Goal: Task Accomplishment & Management: Complete application form

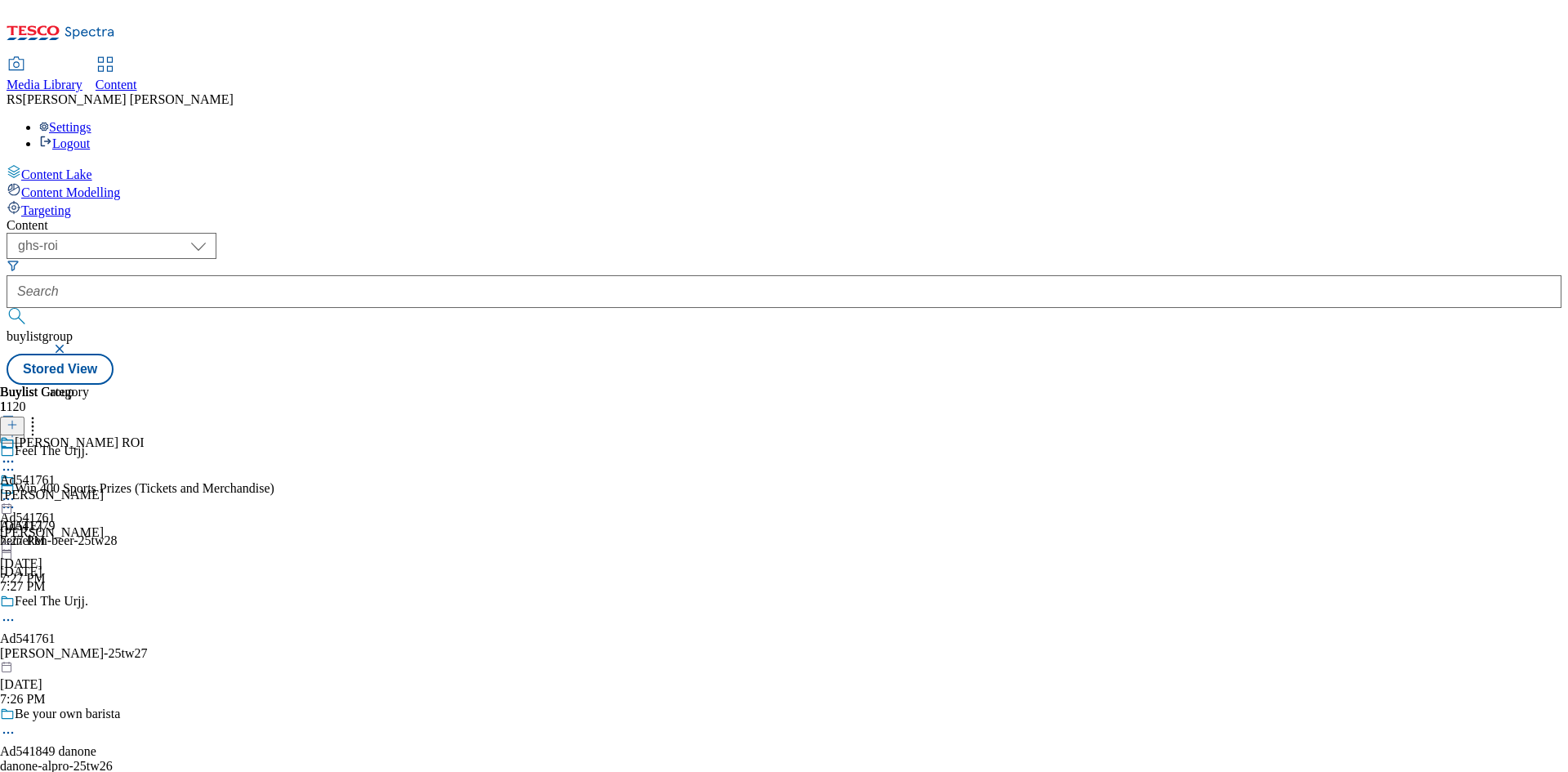
select select "ghs-uk"
click at [212, 232] on select "ghs-roi ghs-uk" at bounding box center [111, 245] width 210 height 26
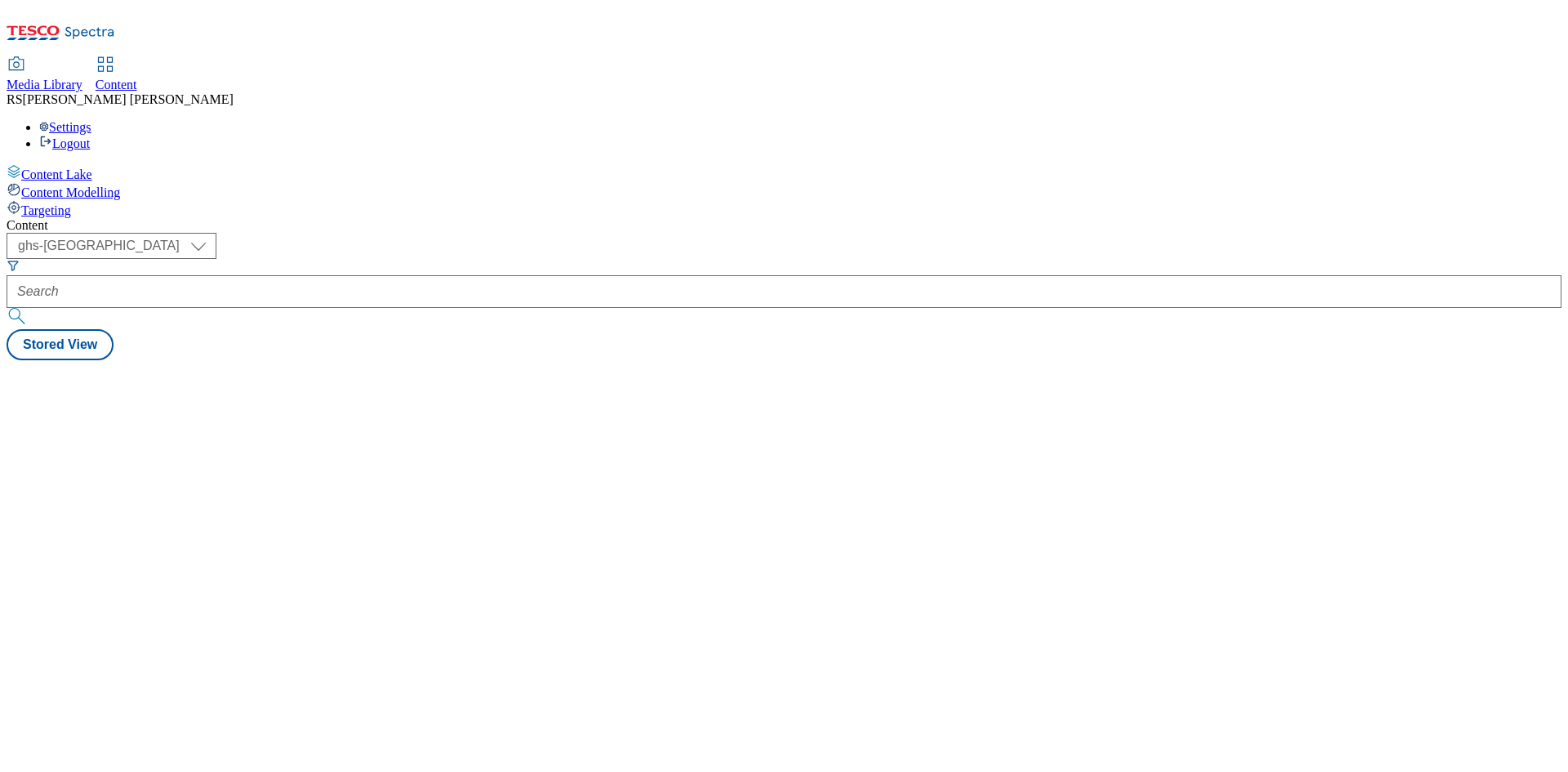
click at [216, 232] on select "ghs-roi ghs-uk" at bounding box center [111, 245] width 210 height 26
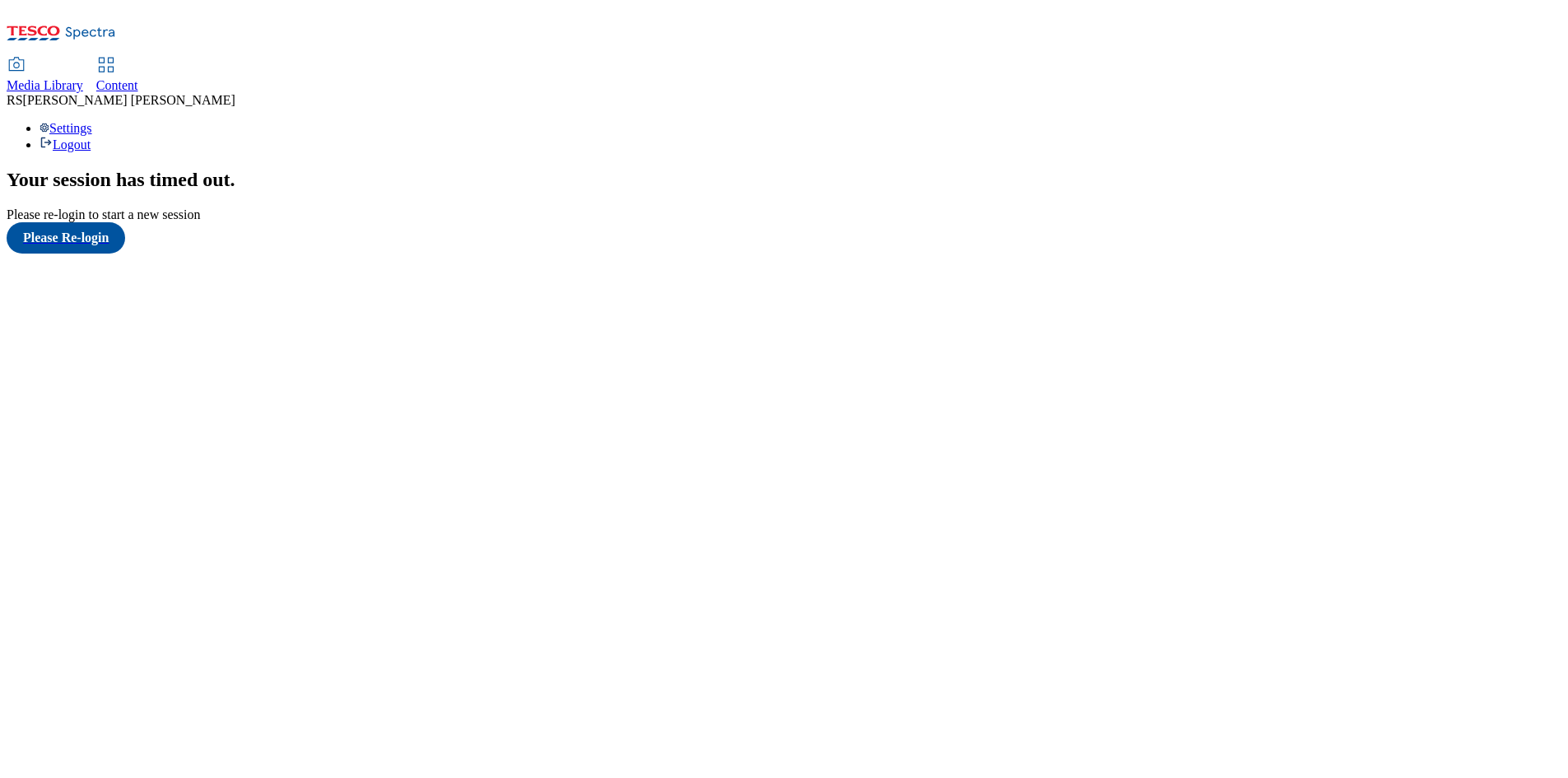
click at [495, 211] on div "Your session has timed out . Please re-login to start a new session Please Re-l…" at bounding box center [784, 211] width 1554 height 85
click at [96, 254] on button "Please Re-login" at bounding box center [65, 238] width 118 height 31
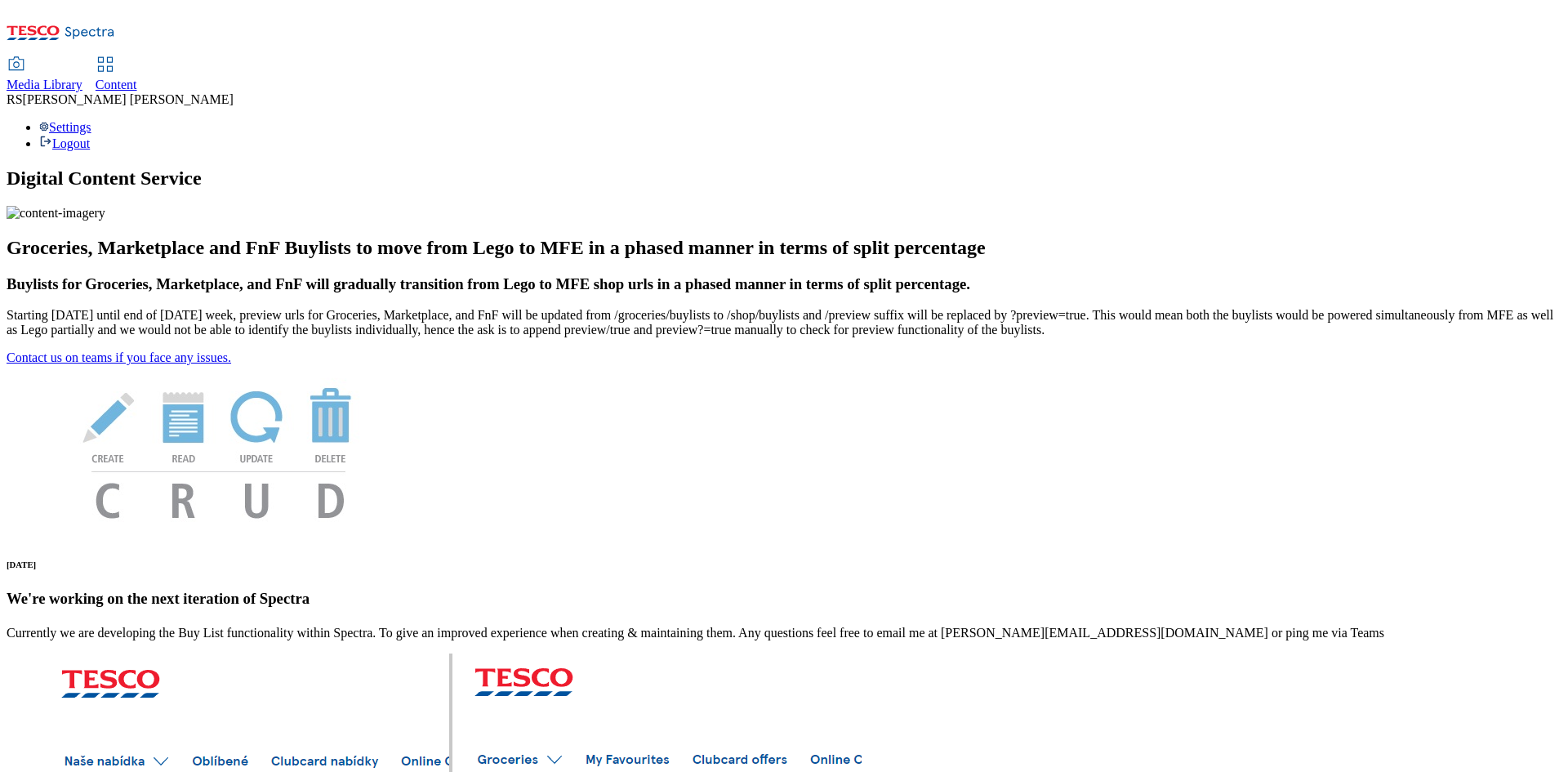
click at [138, 77] on div "Content" at bounding box center [116, 84] width 42 height 15
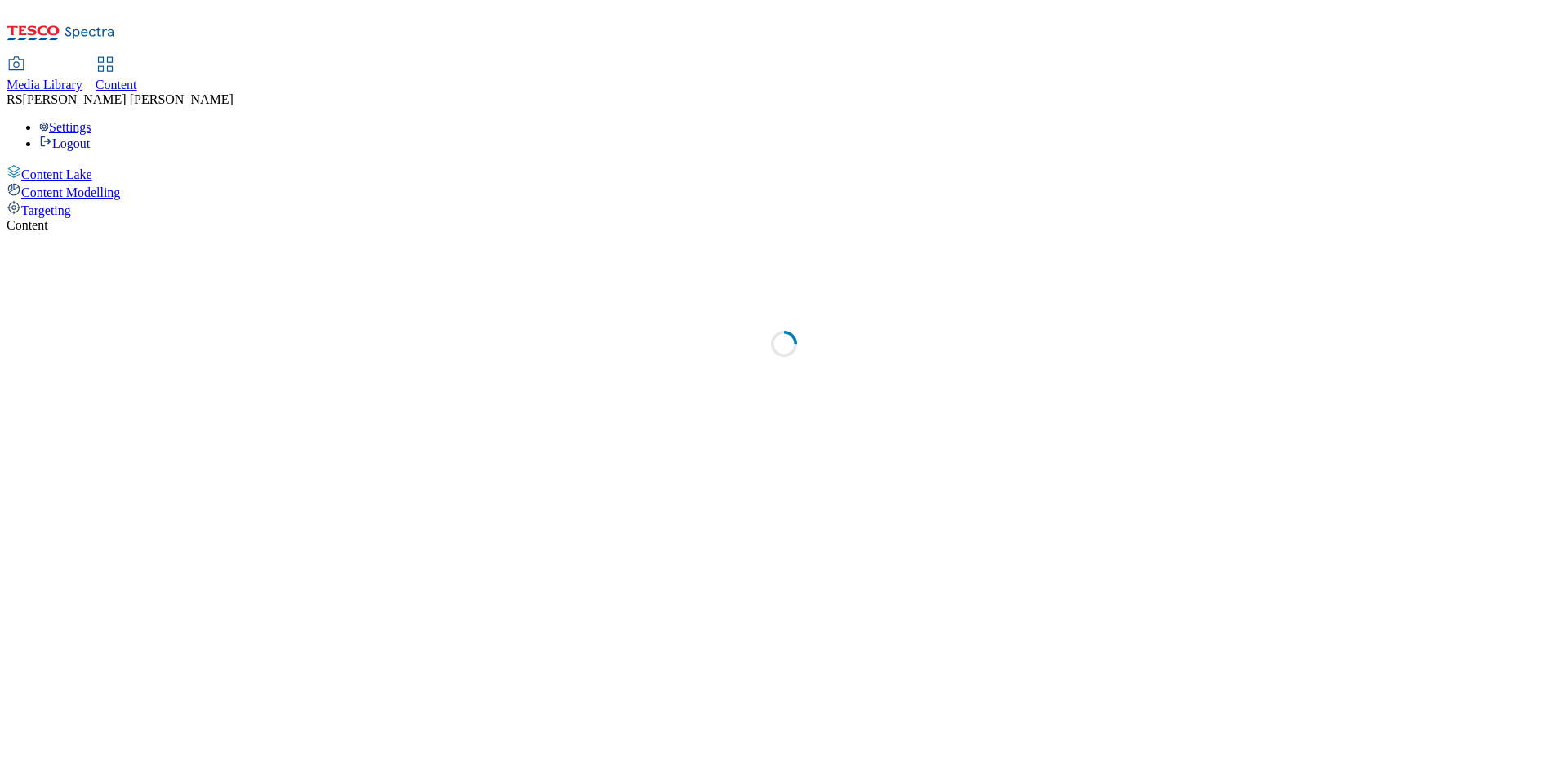
select select "ghs-uk"
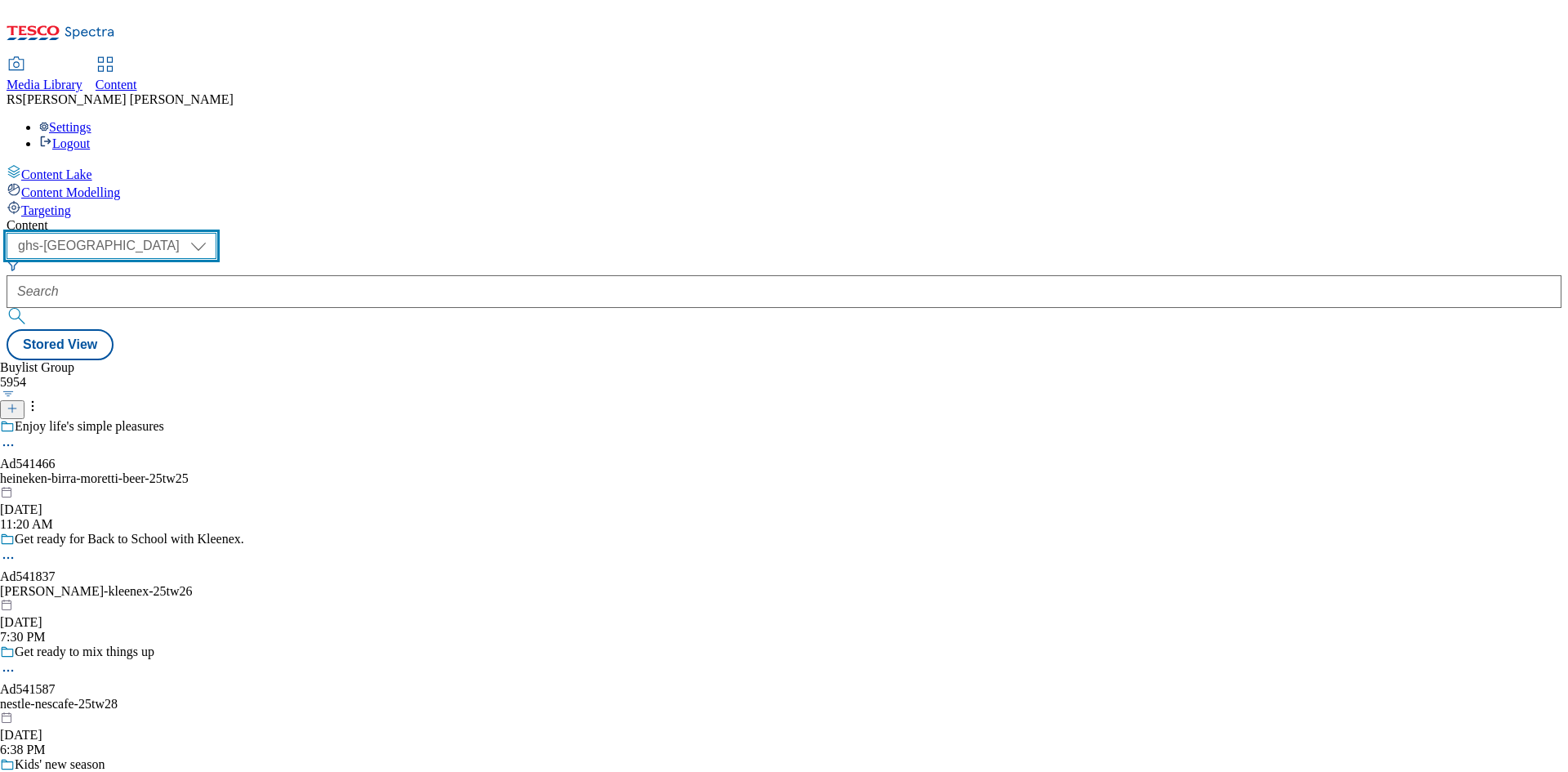
click at [216, 232] on select "ghs-roi ghs-uk" at bounding box center [111, 245] width 210 height 26
click at [212, 232] on select "ghs-roi ghs-uk" at bounding box center [111, 245] width 210 height 26
drag, startPoint x: 709, startPoint y: 272, endPoint x: 507, endPoint y: 235, distance: 205.4
click at [708, 360] on div "Buylist Group 5954 Enjoy life's simple pleasures Ad541466 heineken-birra-morett…" at bounding box center [784, 360] width 1554 height 0
click at [18, 403] on icon at bounding box center [13, 409] width 12 height 12
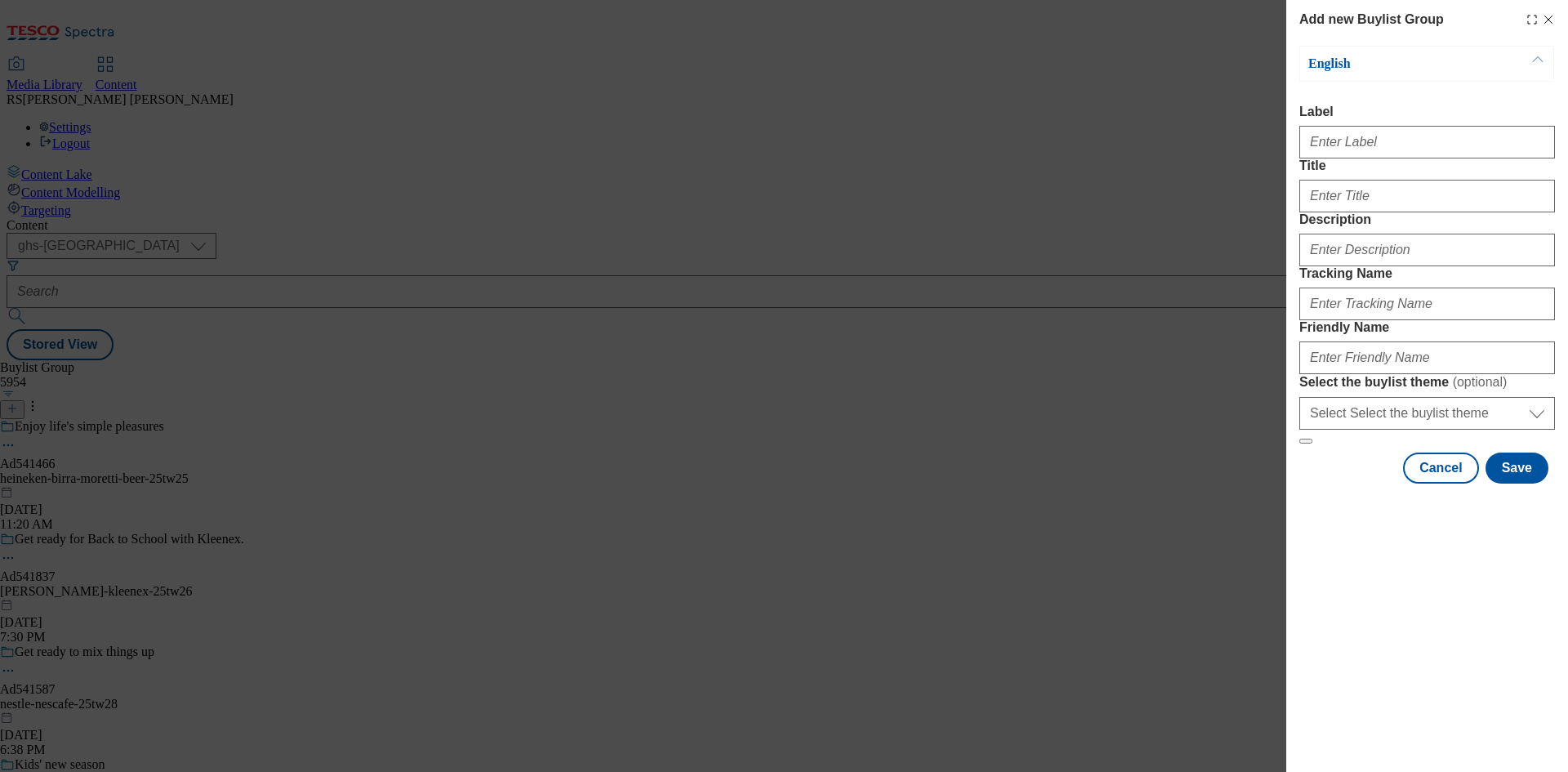
click at [949, 314] on div "Add new Buylist Group English Label Title Description Tracking Name Friendly Na…" at bounding box center [784, 386] width 1568 height 772
click at [1355, 148] on input "Label" at bounding box center [1427, 142] width 256 height 33
click at [1347, 159] on input "Label" at bounding box center [1427, 142] width 256 height 33
paste input "Ad541744"
type input "Ad541744"
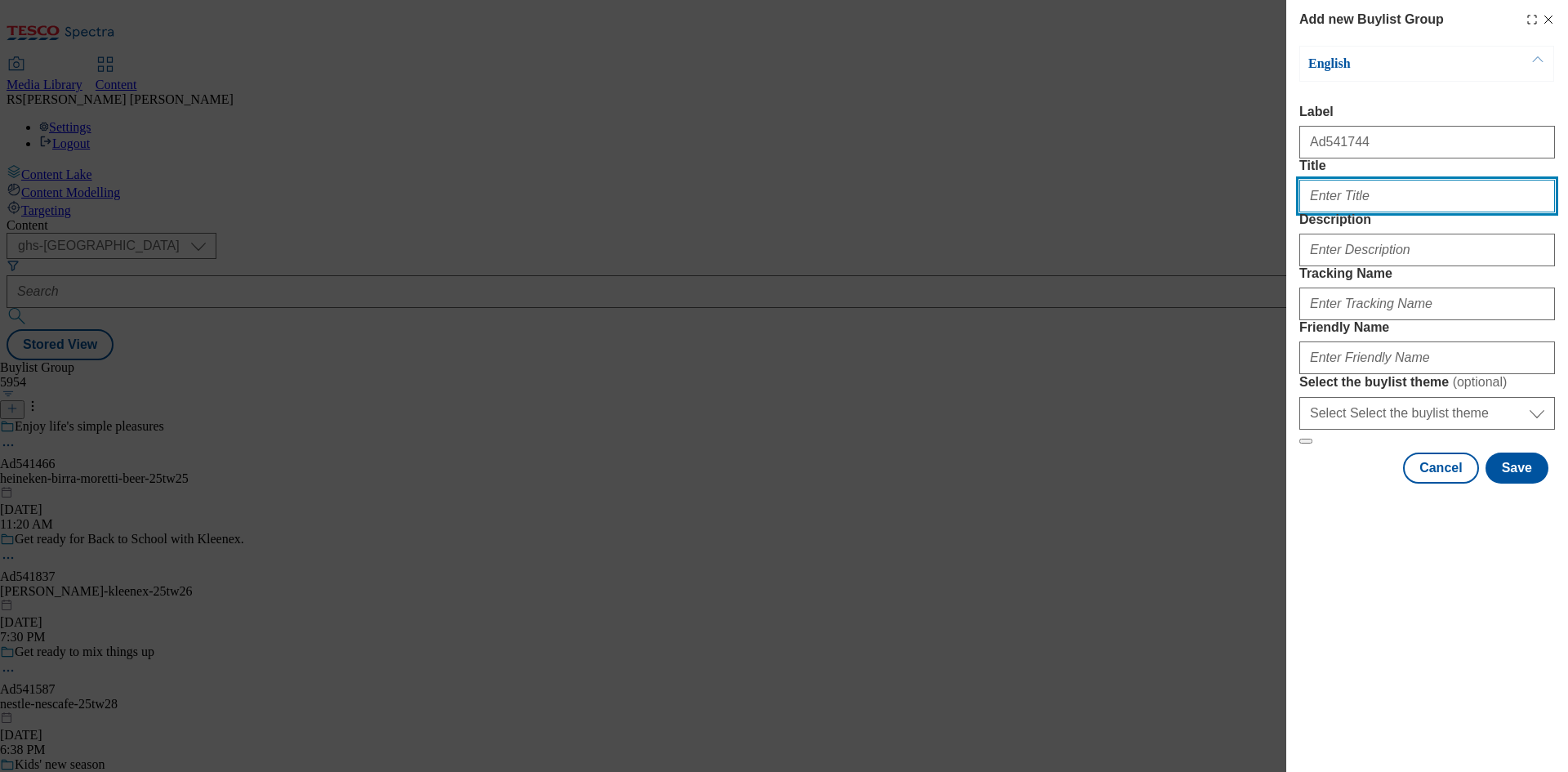
click at [1319, 212] on input "Title" at bounding box center [1427, 196] width 256 height 33
click at [1380, 212] on input "Title" at bounding box center [1427, 196] width 256 height 33
paste input "NEW CUPBOARD READY MEALS"
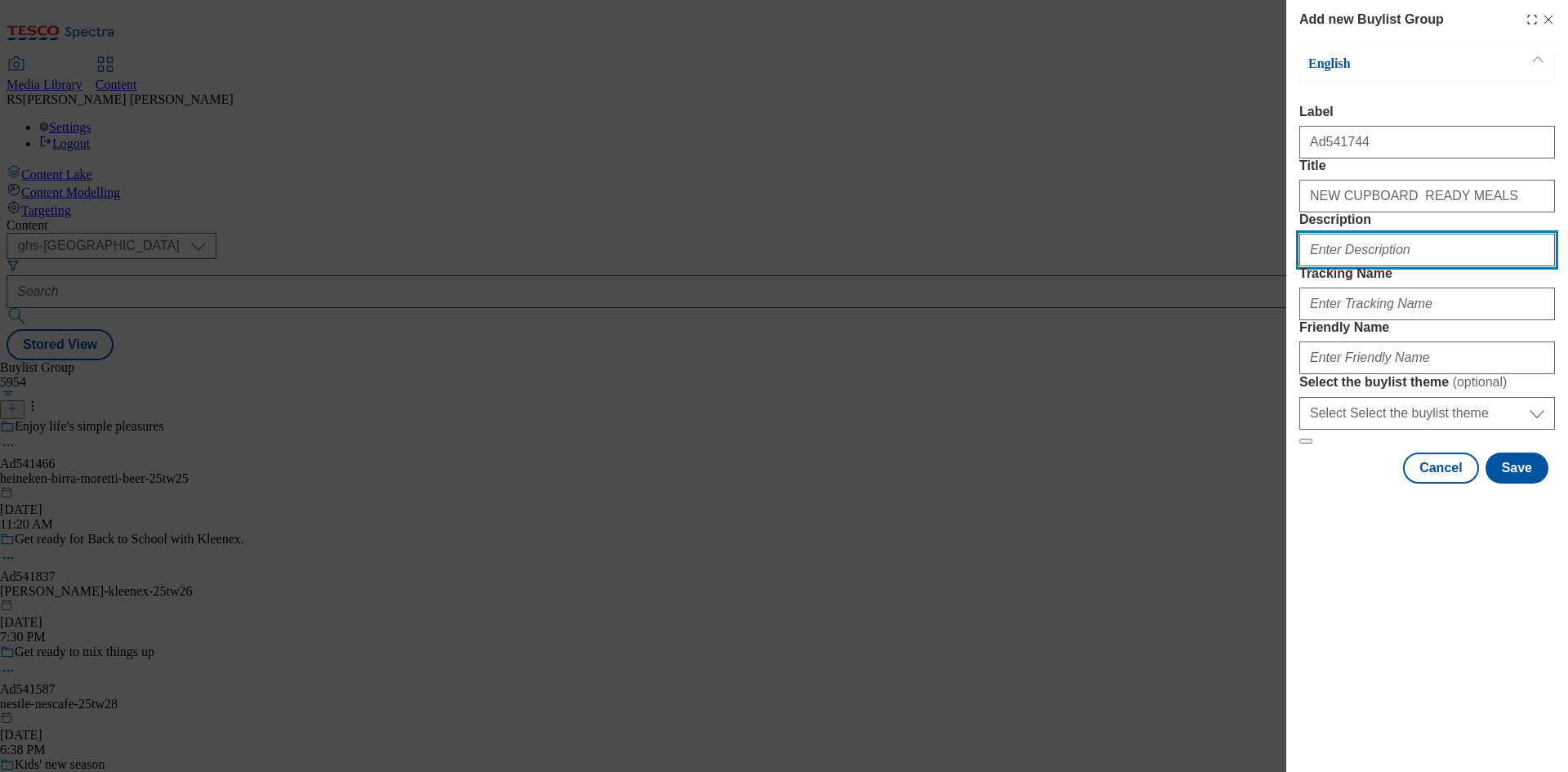
click at [1366, 266] on input "Description" at bounding box center [1427, 250] width 256 height 33
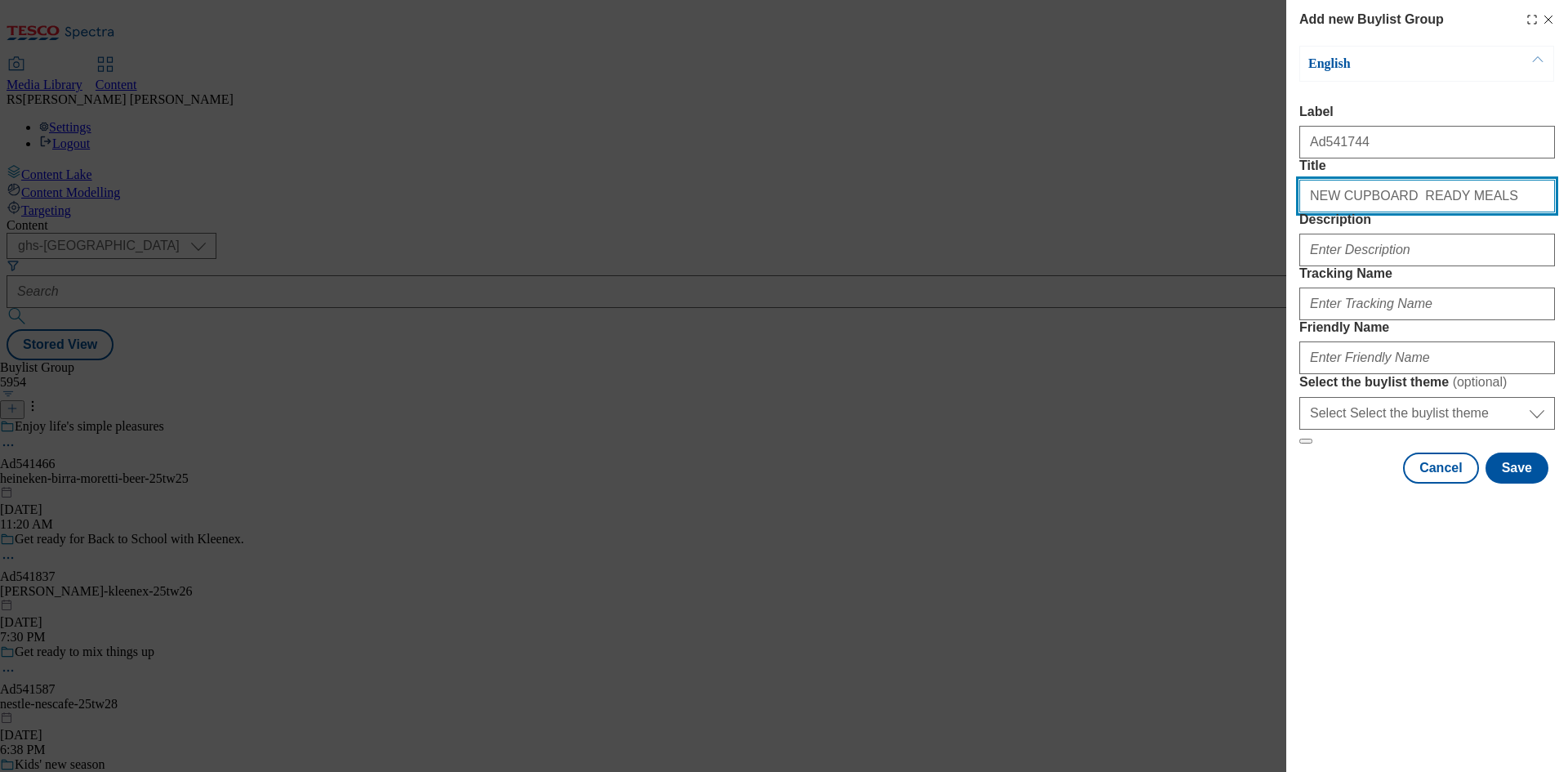
drag, startPoint x: 1479, startPoint y: 233, endPoint x: 1209, endPoint y: 230, distance: 270.0
click at [1209, 230] on div "Add new Buylist Group English Label Ad541744 Title NEW CUPBOARD READY MEALS Des…" at bounding box center [784, 386] width 1568 height 772
paste input "ew Cupboard Ready Meals"
type input "New Cupboard Ready Meals"
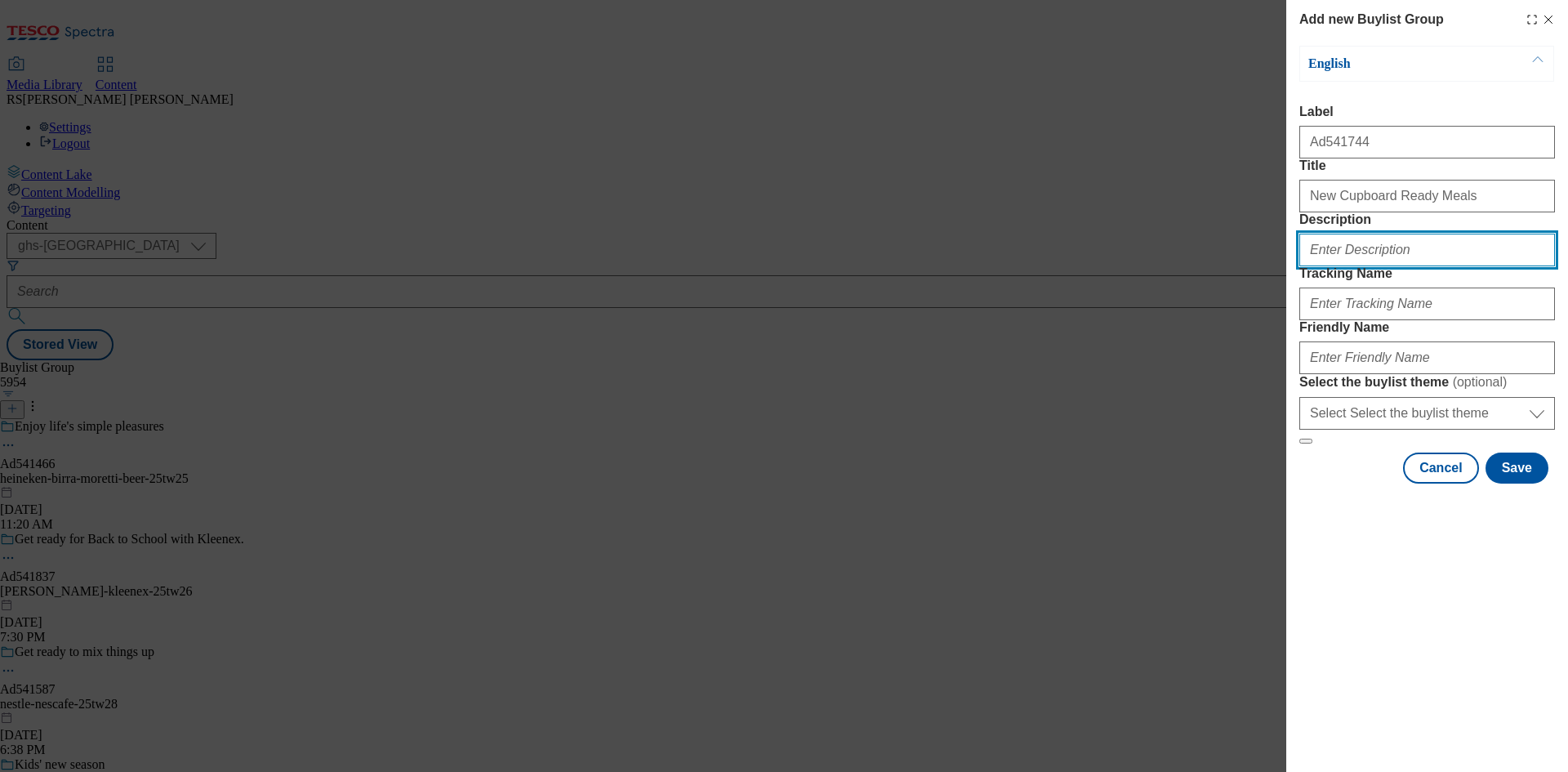
click at [1381, 266] on input "Description" at bounding box center [1427, 250] width 256 height 33
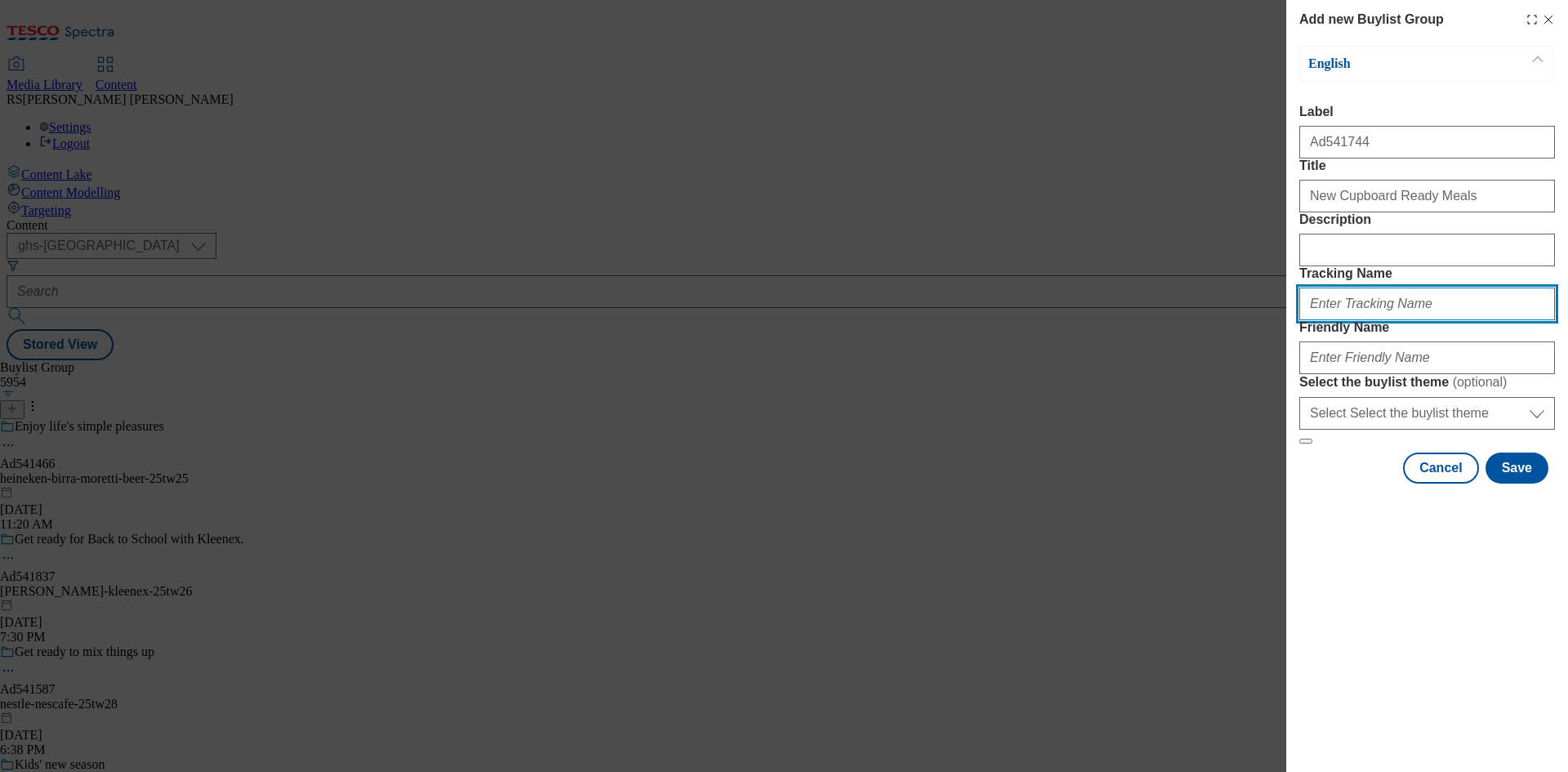
click at [1363, 320] on input "Tracking Name" at bounding box center [1427, 304] width 256 height 33
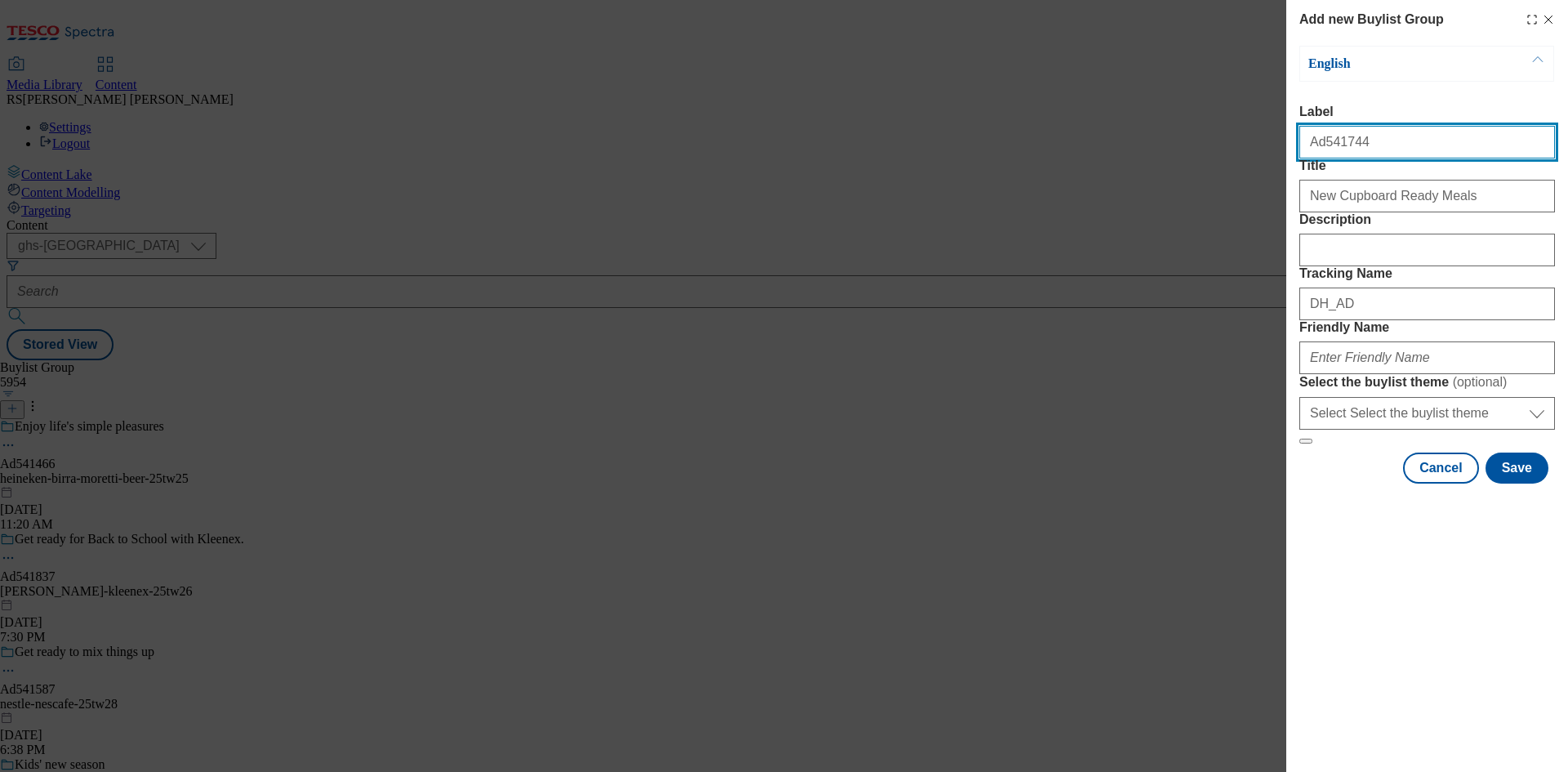
drag, startPoint x: 1368, startPoint y: 156, endPoint x: 1319, endPoint y: 162, distance: 49.4
click at [1319, 159] on input "Ad541744" at bounding box center [1427, 142] width 256 height 33
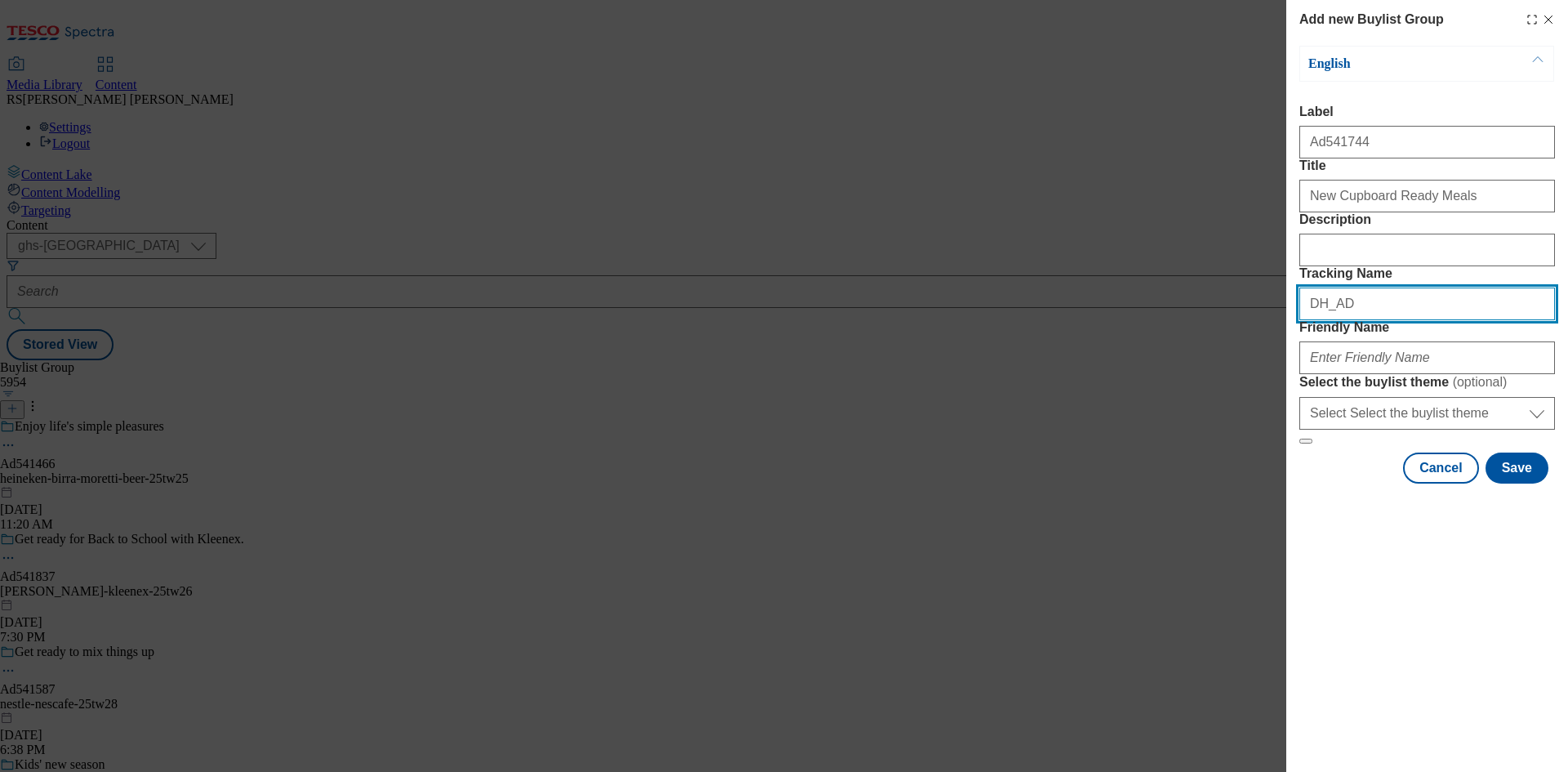
click at [1418, 320] on input "DH_AD" at bounding box center [1427, 304] width 256 height 33
paste input "541744"
type input "DH_AD541744"
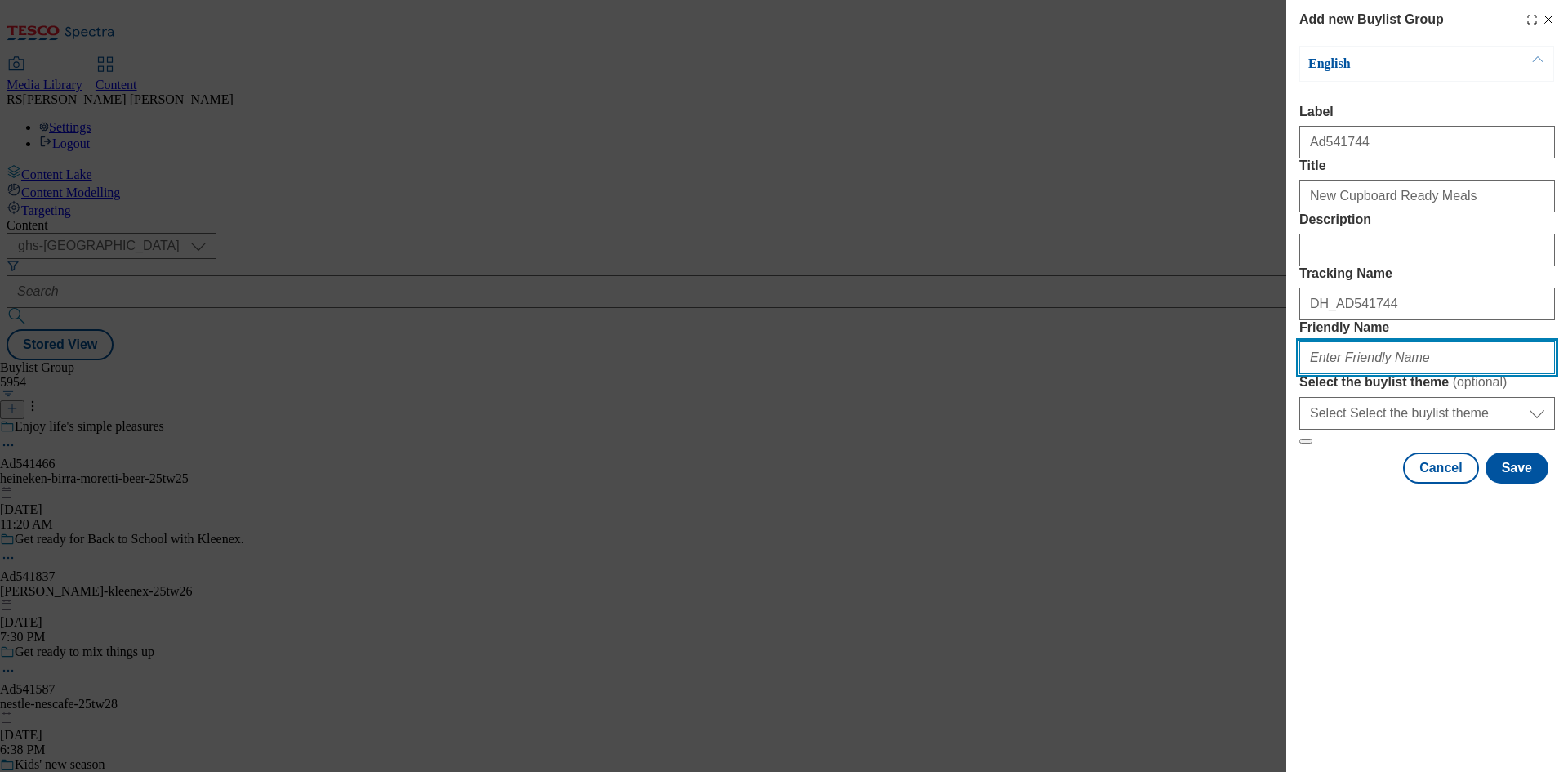
click at [1389, 374] on input "Friendly Name" at bounding box center [1427, 357] width 256 height 33
click at [1396, 374] on input "Friendly Name" at bounding box center [1427, 357] width 256 height 33
paste input "mars-bens-orignal-25tw25"
type input "mars-bens-orignal-25tw25"
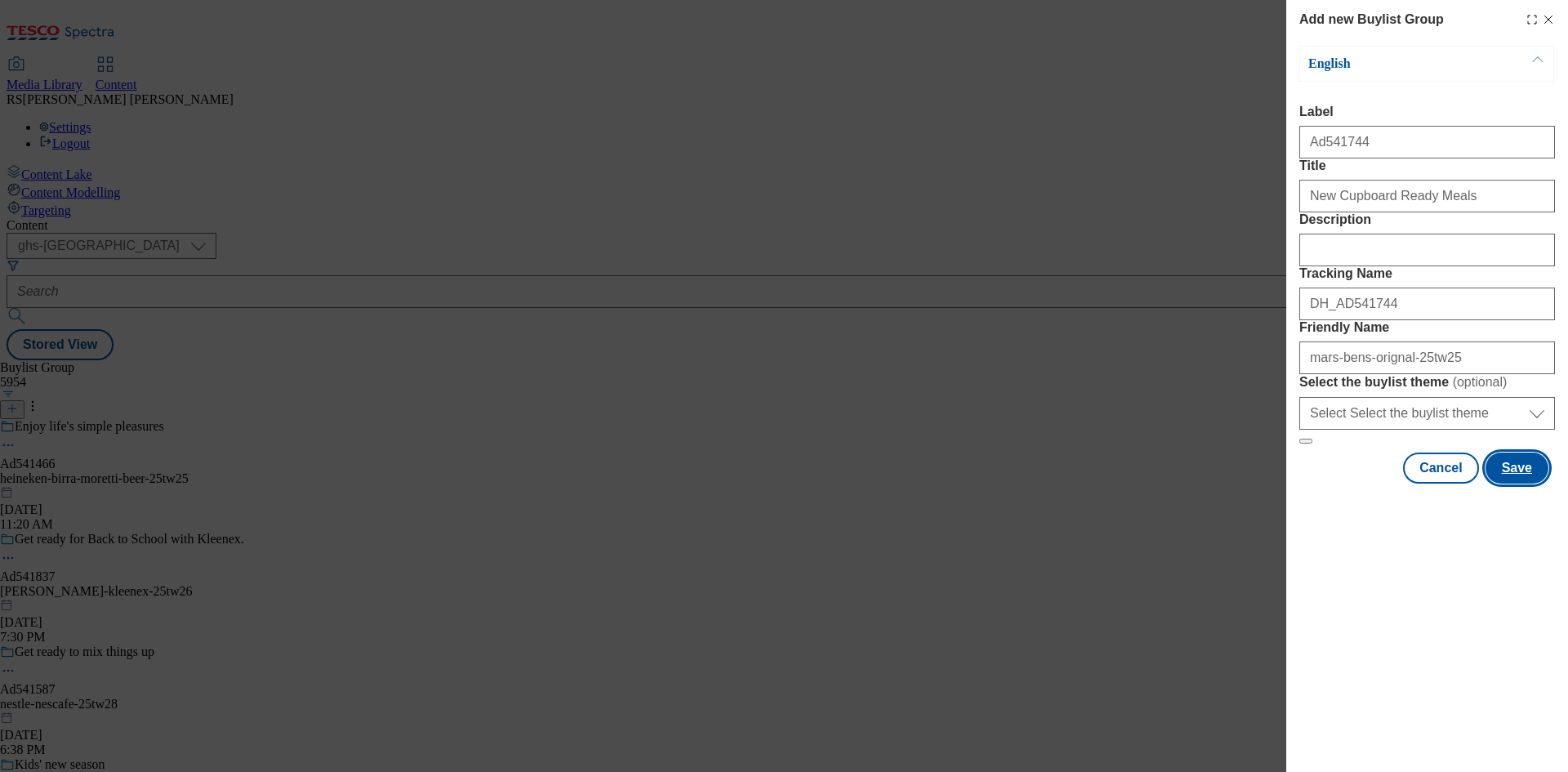
click at [1523, 483] on button "Save" at bounding box center [1516, 468] width 63 height 31
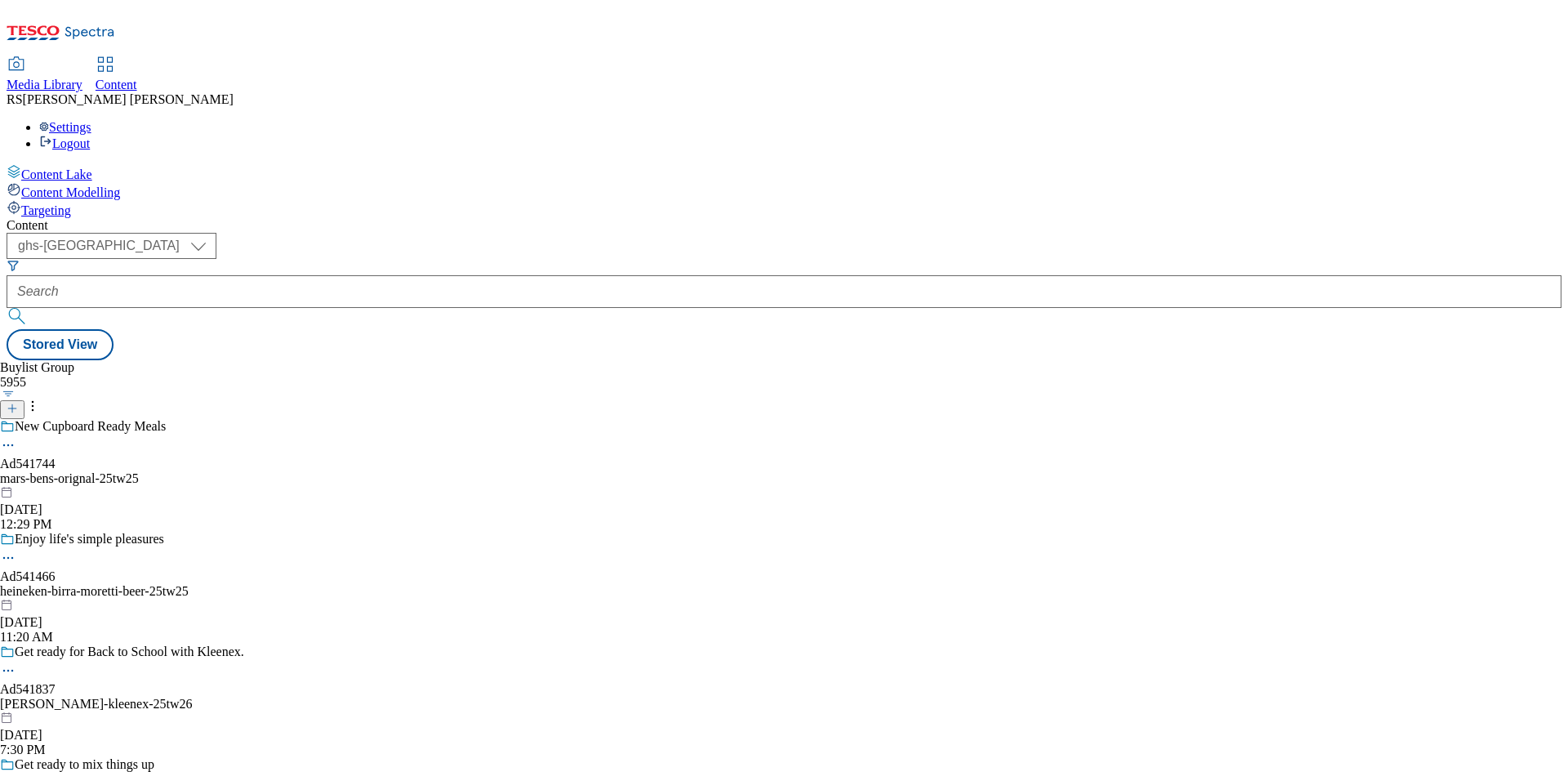
click at [330, 418] on div "New Cupboard Ready Meals Ad541744 mars-bens-orignal-25tw25 Aug 14, 2025 12:29 PM" at bounding box center [165, 475] width 330 height 112
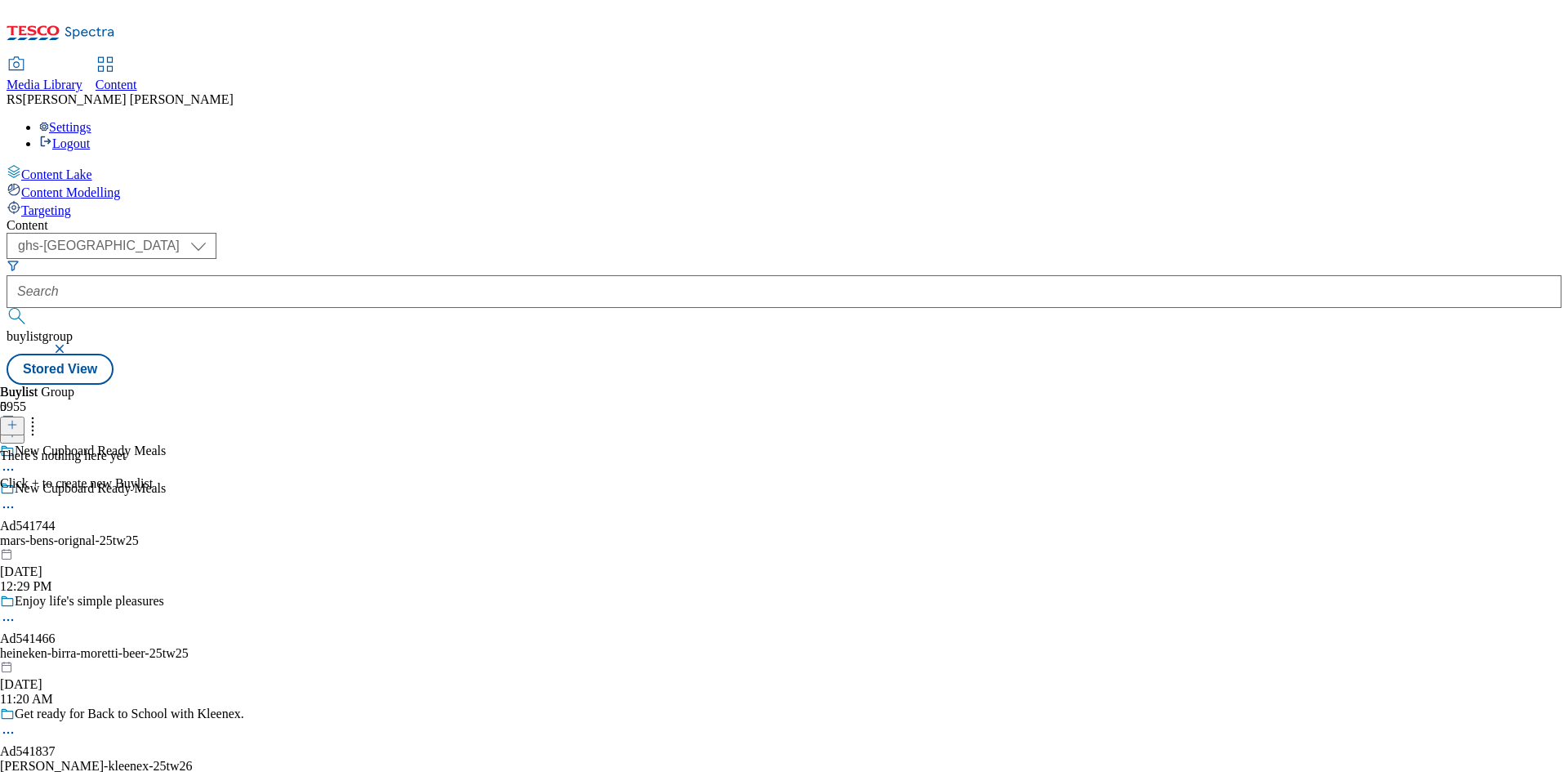
click at [18, 418] on icon at bounding box center [13, 424] width 12 height 12
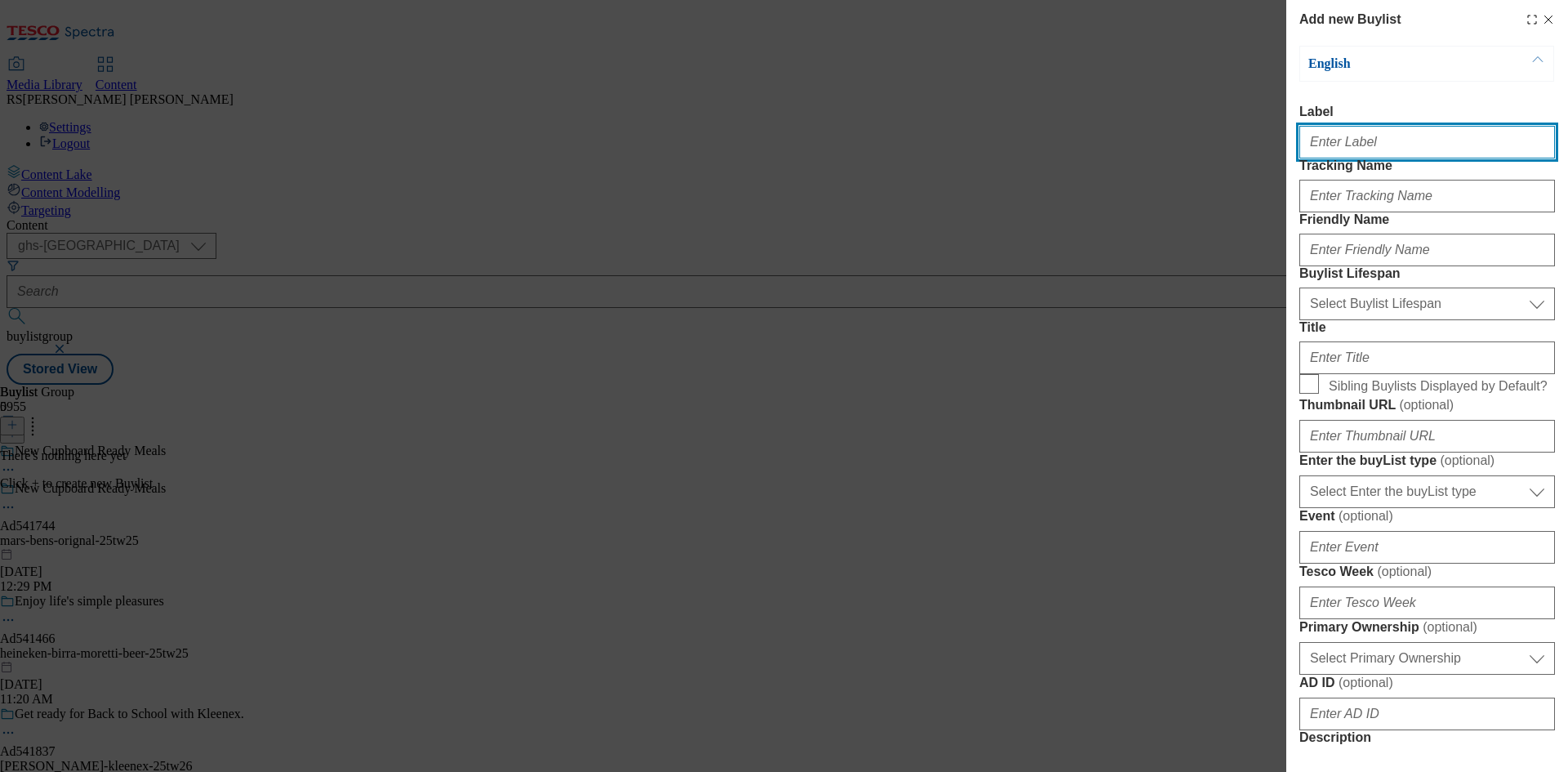
click at [1381, 133] on input "Label" at bounding box center [1427, 142] width 256 height 33
paste input "Ad541744"
click at [1381, 140] on input "Ad541744" at bounding box center [1427, 142] width 256 height 33
type input "Ad541744"
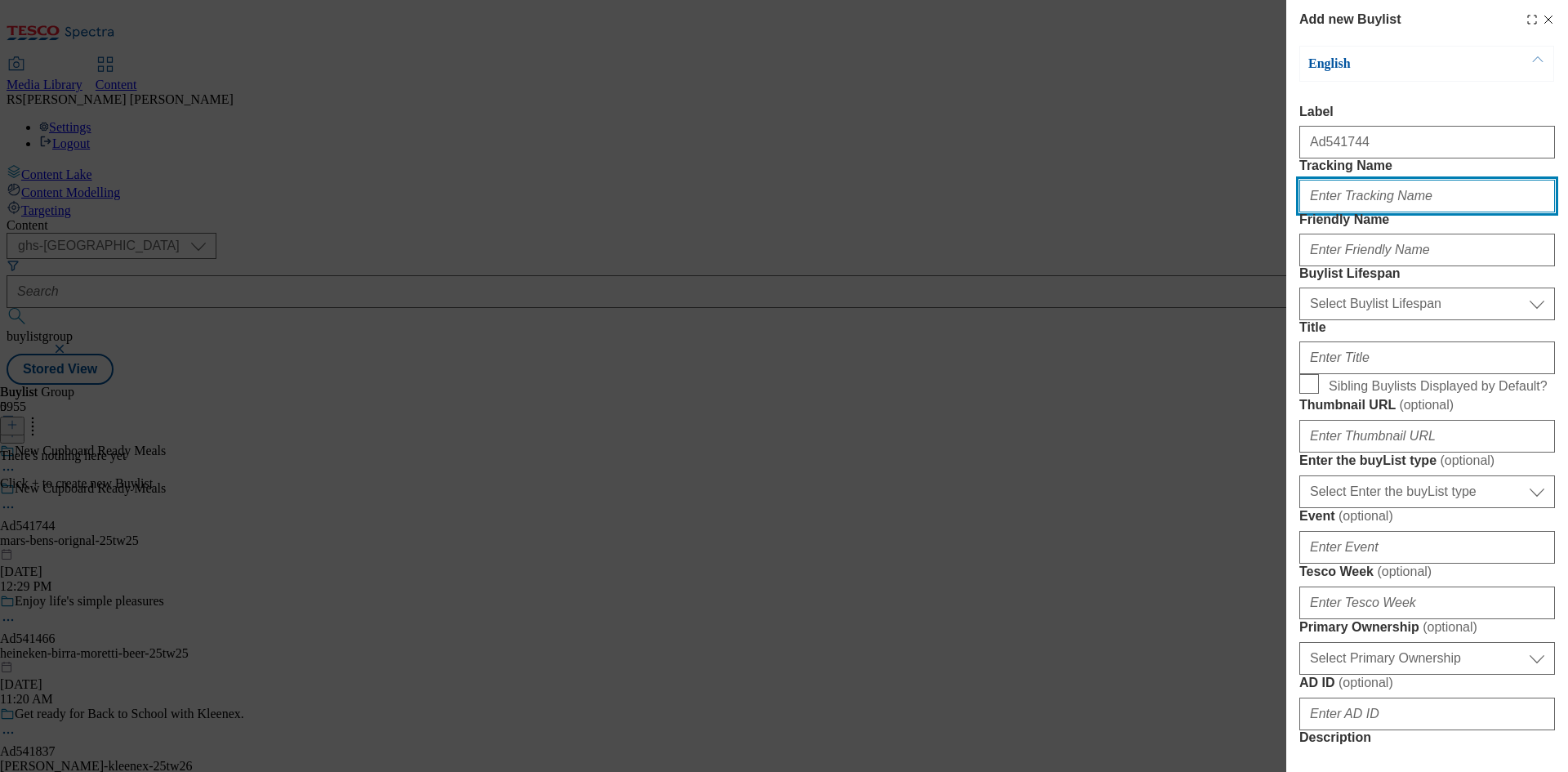
click at [1370, 212] on input "Tracking Name" at bounding box center [1427, 196] width 256 height 33
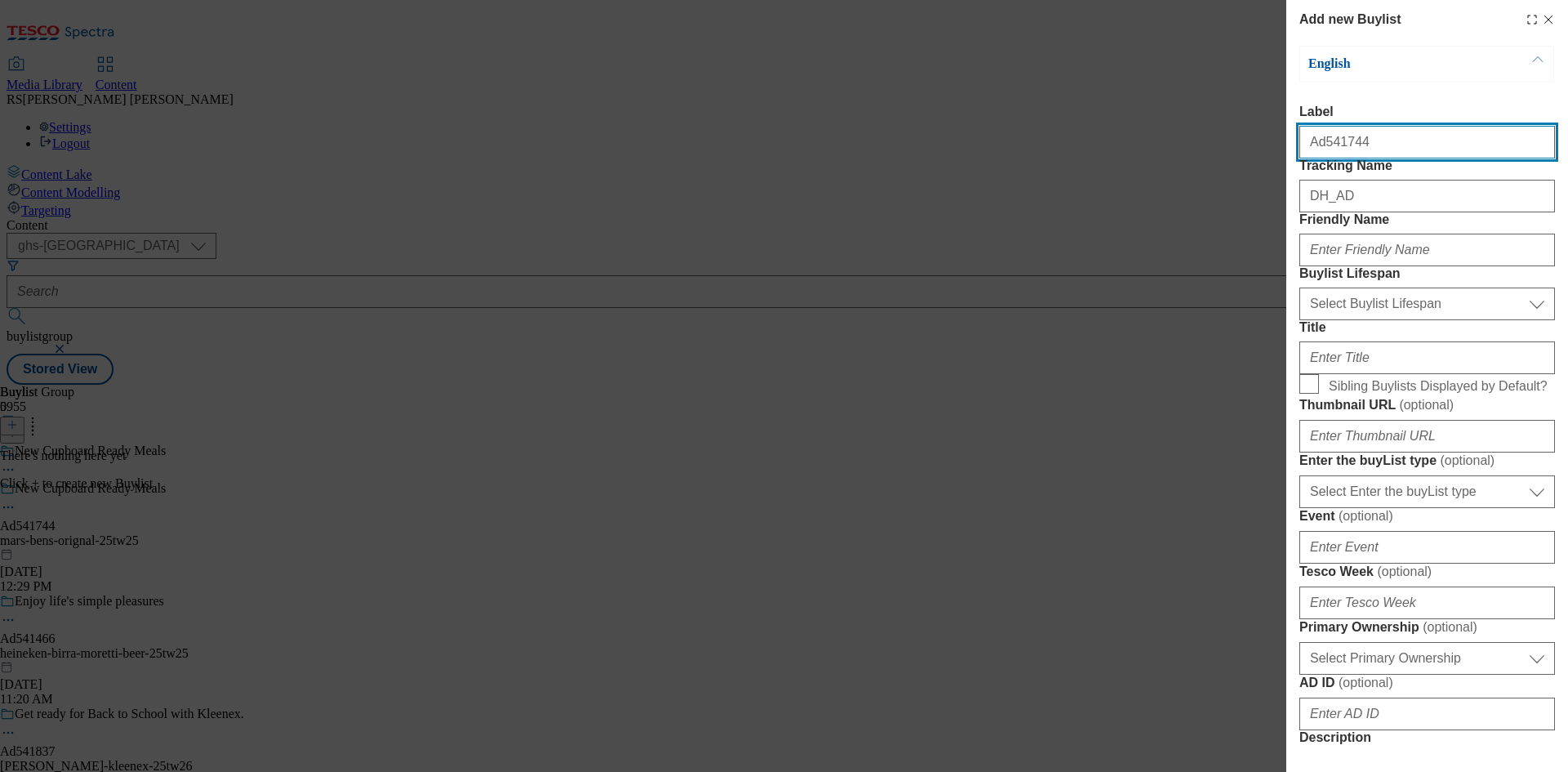
drag, startPoint x: 1344, startPoint y: 154, endPoint x: 1321, endPoint y: 153, distance: 23.0
click at [1321, 153] on input "Ad541744" at bounding box center [1427, 142] width 256 height 33
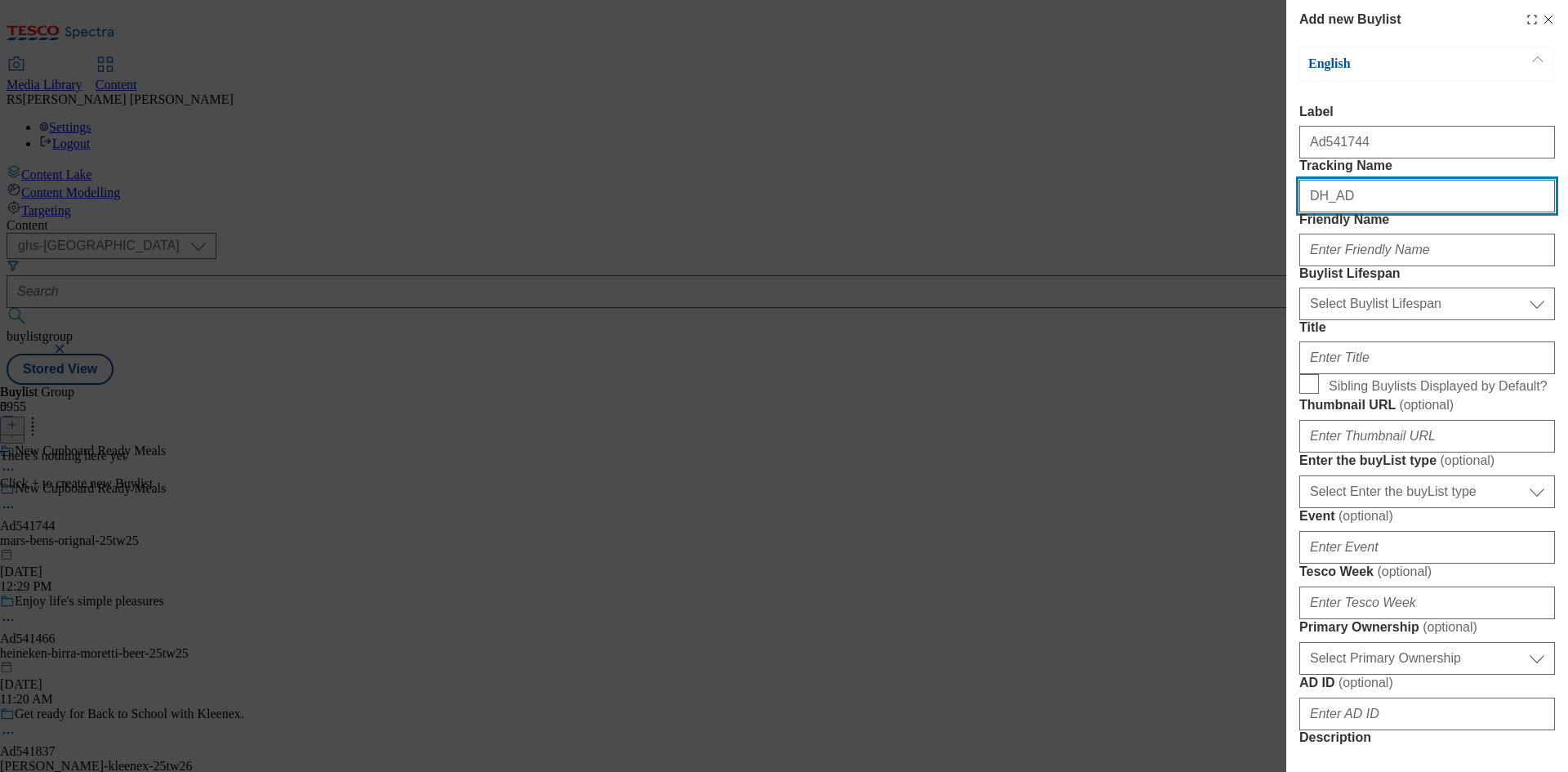
click at [1391, 212] on input "DH_AD" at bounding box center [1427, 196] width 256 height 33
paste input "541744"
type input "DH_AD541744"
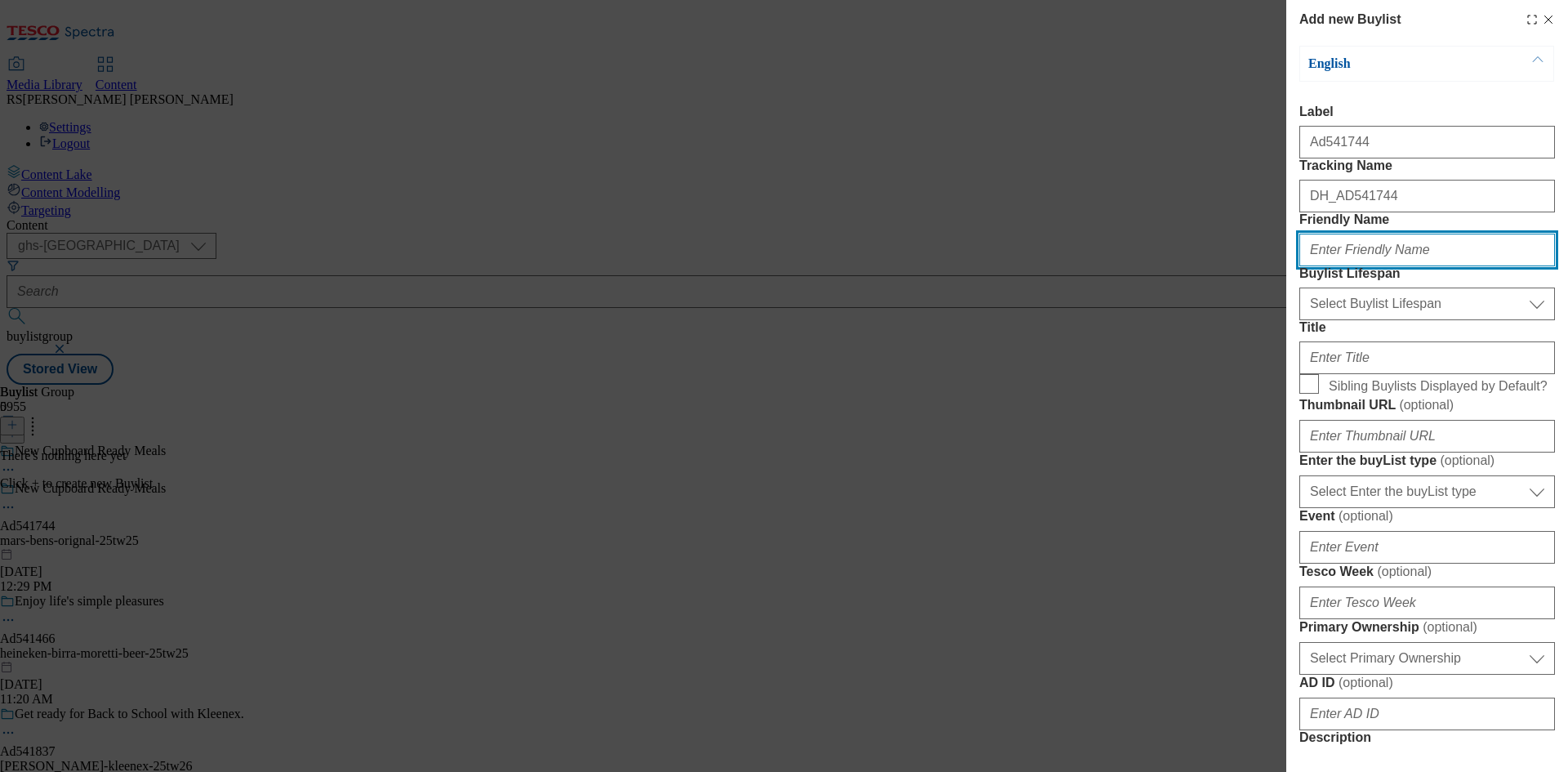
click at [1398, 266] on input "Friendly Name" at bounding box center [1427, 250] width 256 height 33
click at [1374, 266] on input "Friendly Name" at bounding box center [1427, 250] width 256 height 33
paste input "mars"
type input "mars"
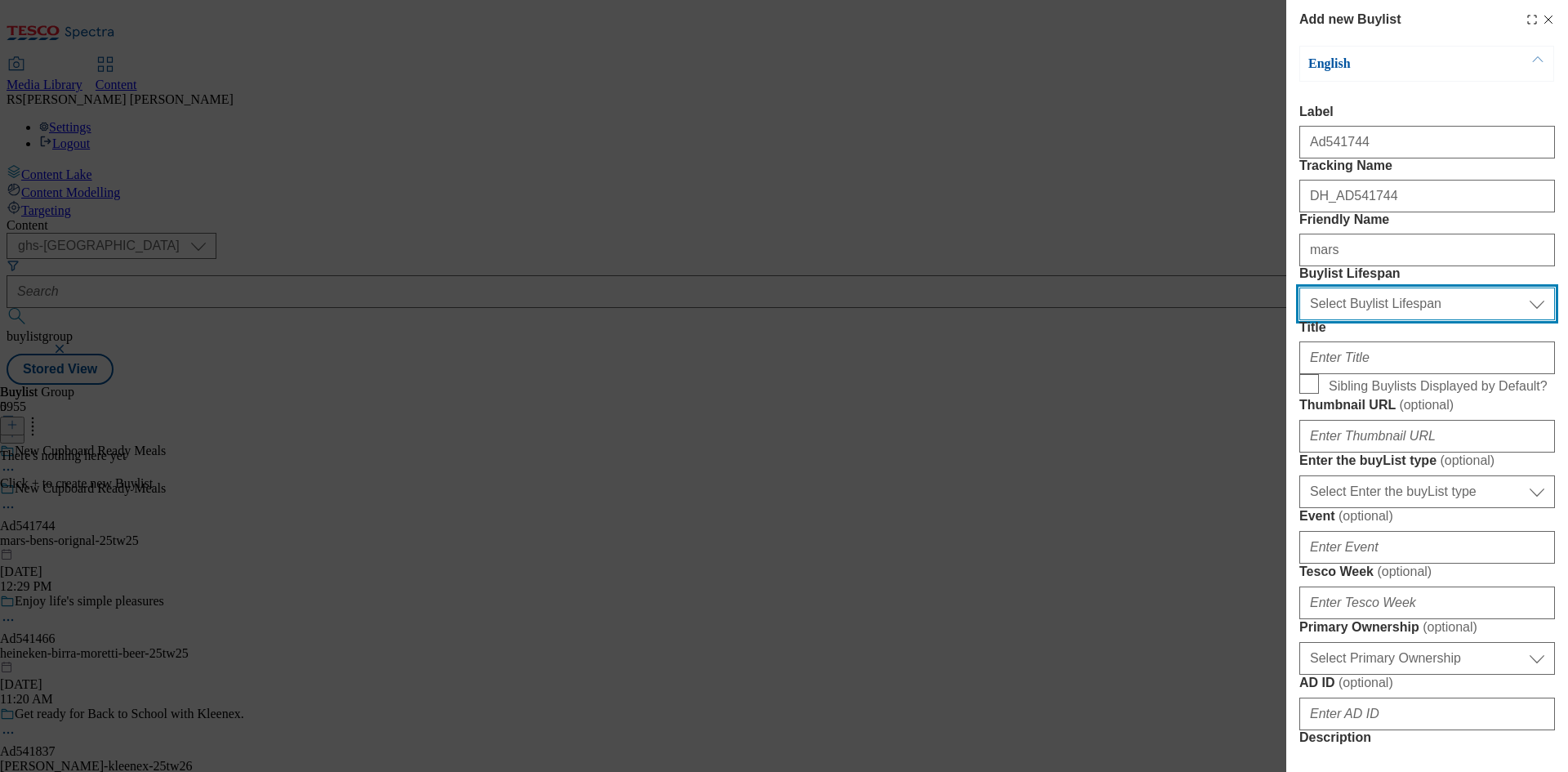
click at [1376, 320] on select "Select Buylist Lifespan evergreen seasonal tactical" at bounding box center [1427, 304] width 256 height 33
select select "tactical"
click at [1299, 320] on select "Select Buylist Lifespan evergreen seasonal tactical" at bounding box center [1427, 304] width 256 height 33
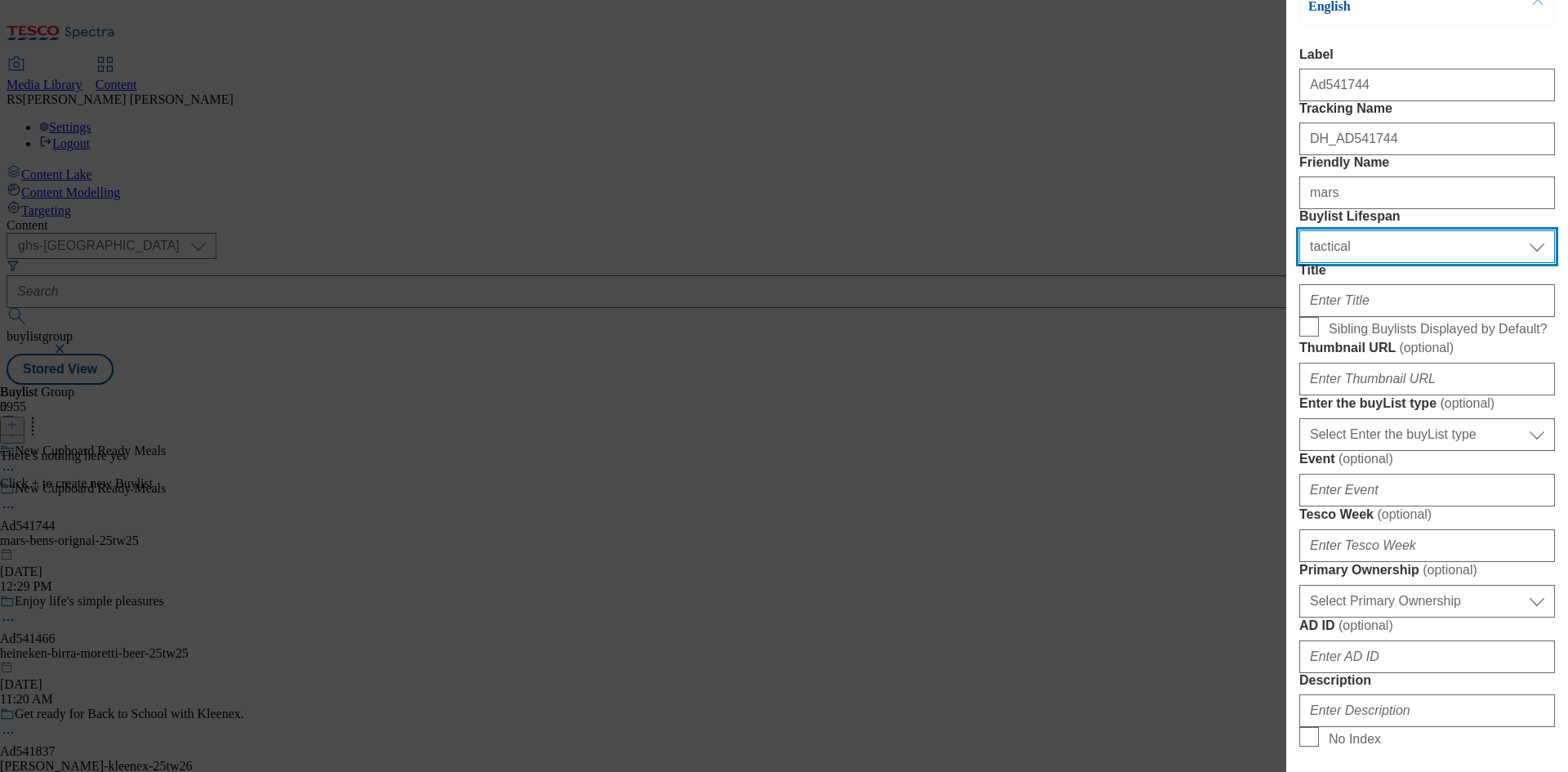
scroll to position [81, 0]
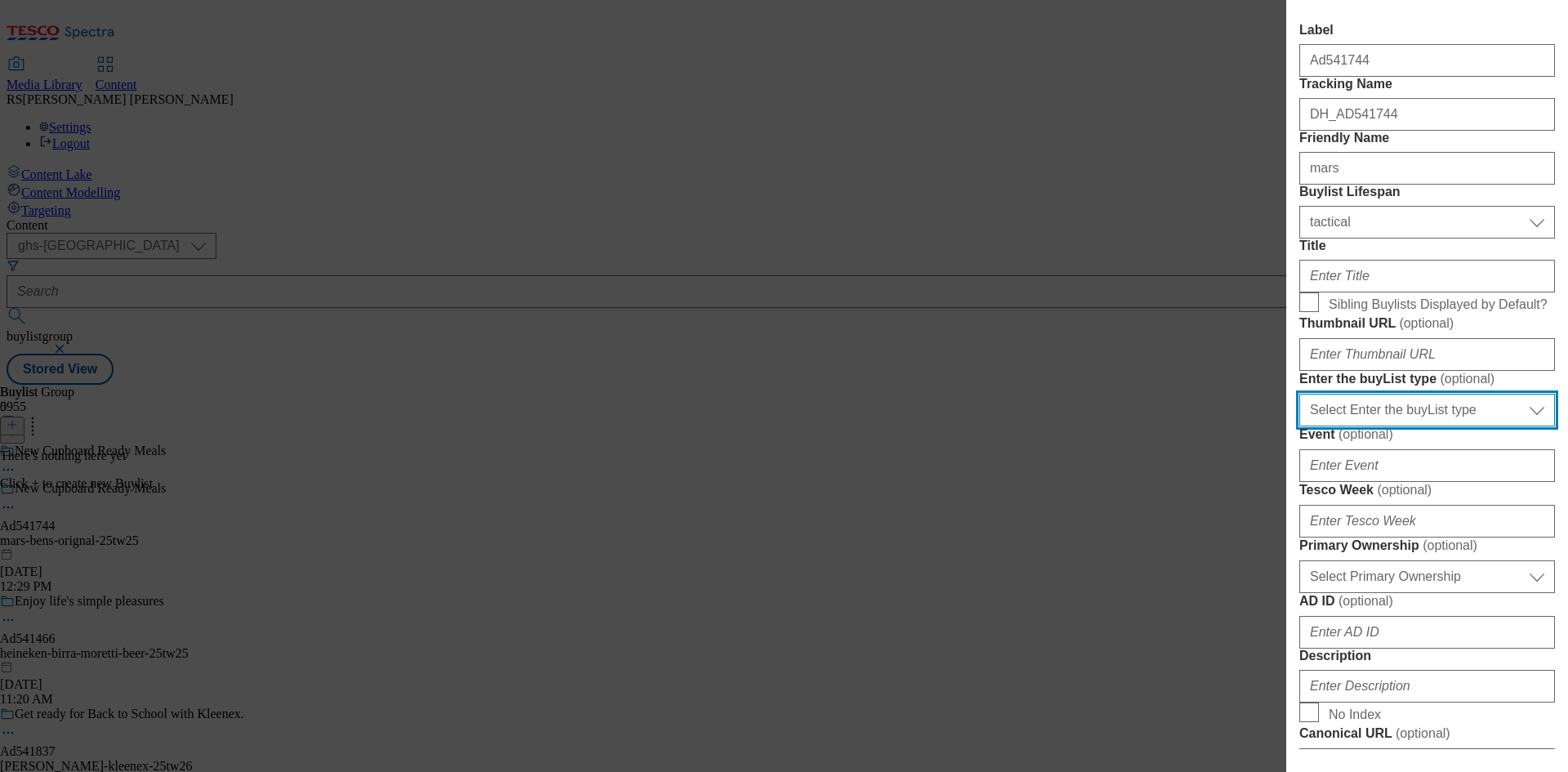
click at [1415, 426] on select "Select Enter the buyList type event supplier funded long term >4 weeks supplier…" at bounding box center [1427, 410] width 256 height 33
select select "supplier funded short term 1-3 weeks"
click at [1299, 426] on select "Select Enter the buyList type event supplier funded long term >4 weeks supplier…" at bounding box center [1427, 410] width 256 height 33
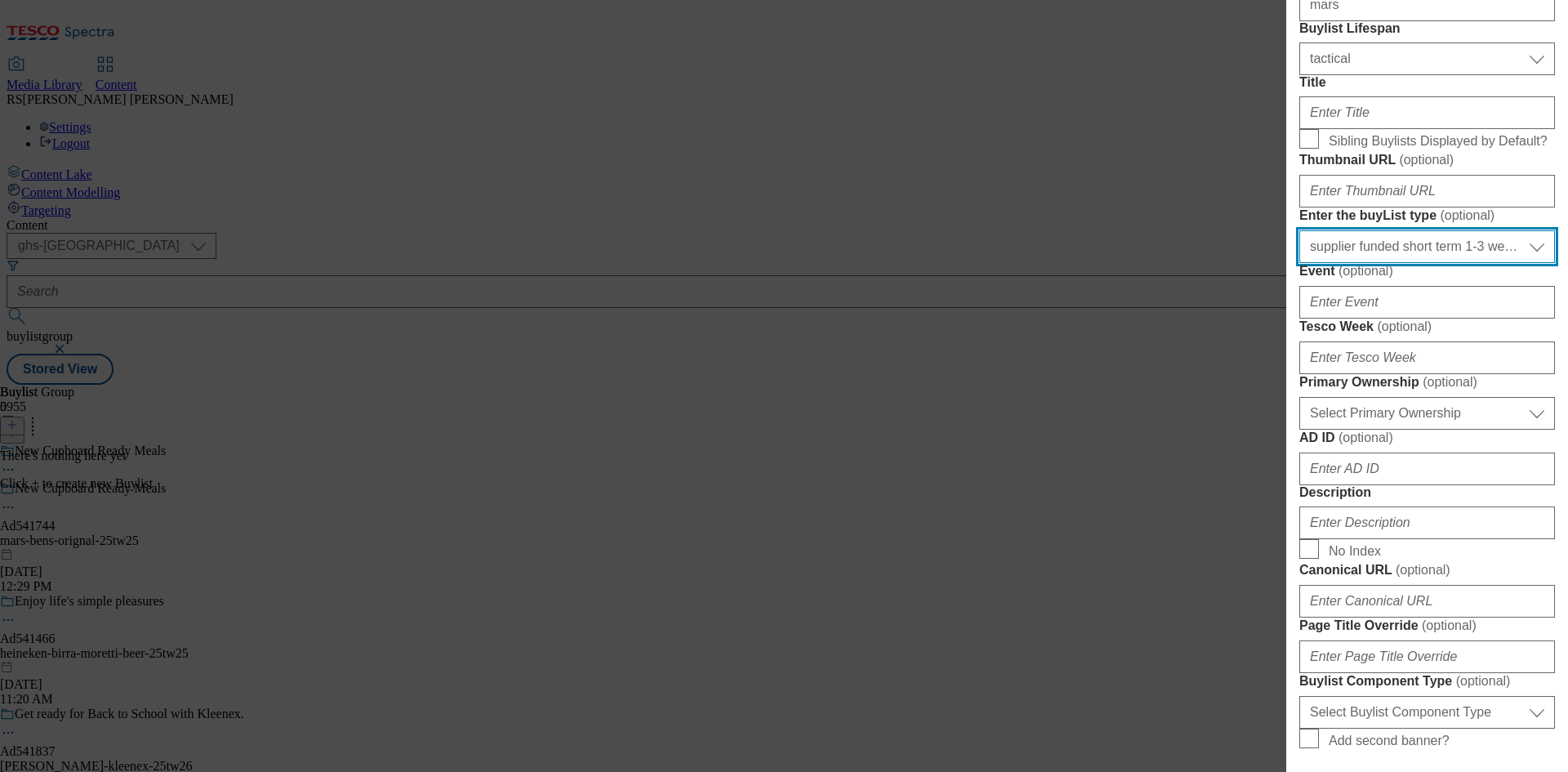
scroll to position [326, 0]
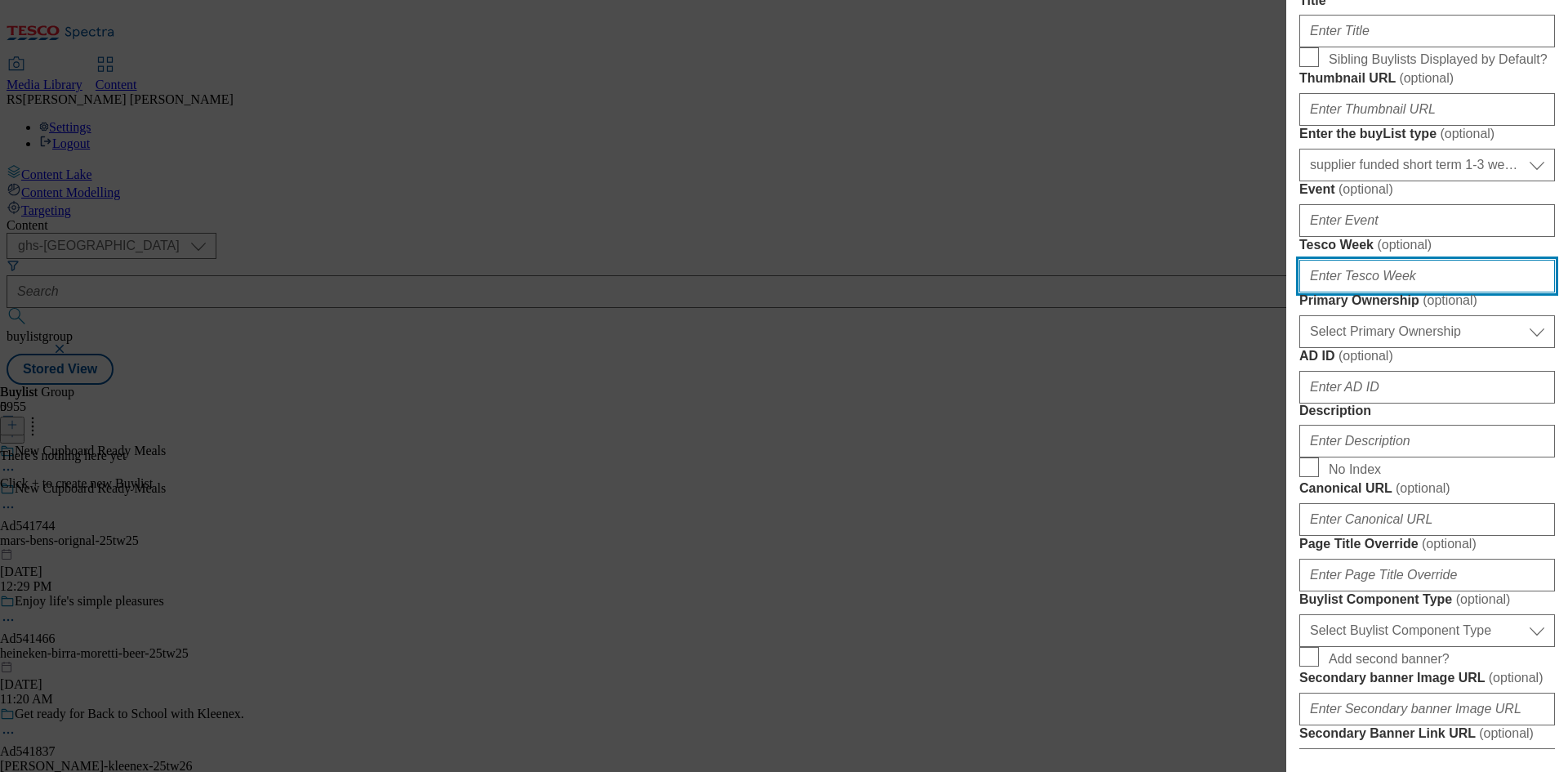
click at [1377, 293] on input "Tesco Week ( optional )" at bounding box center [1427, 276] width 256 height 33
type input "25"
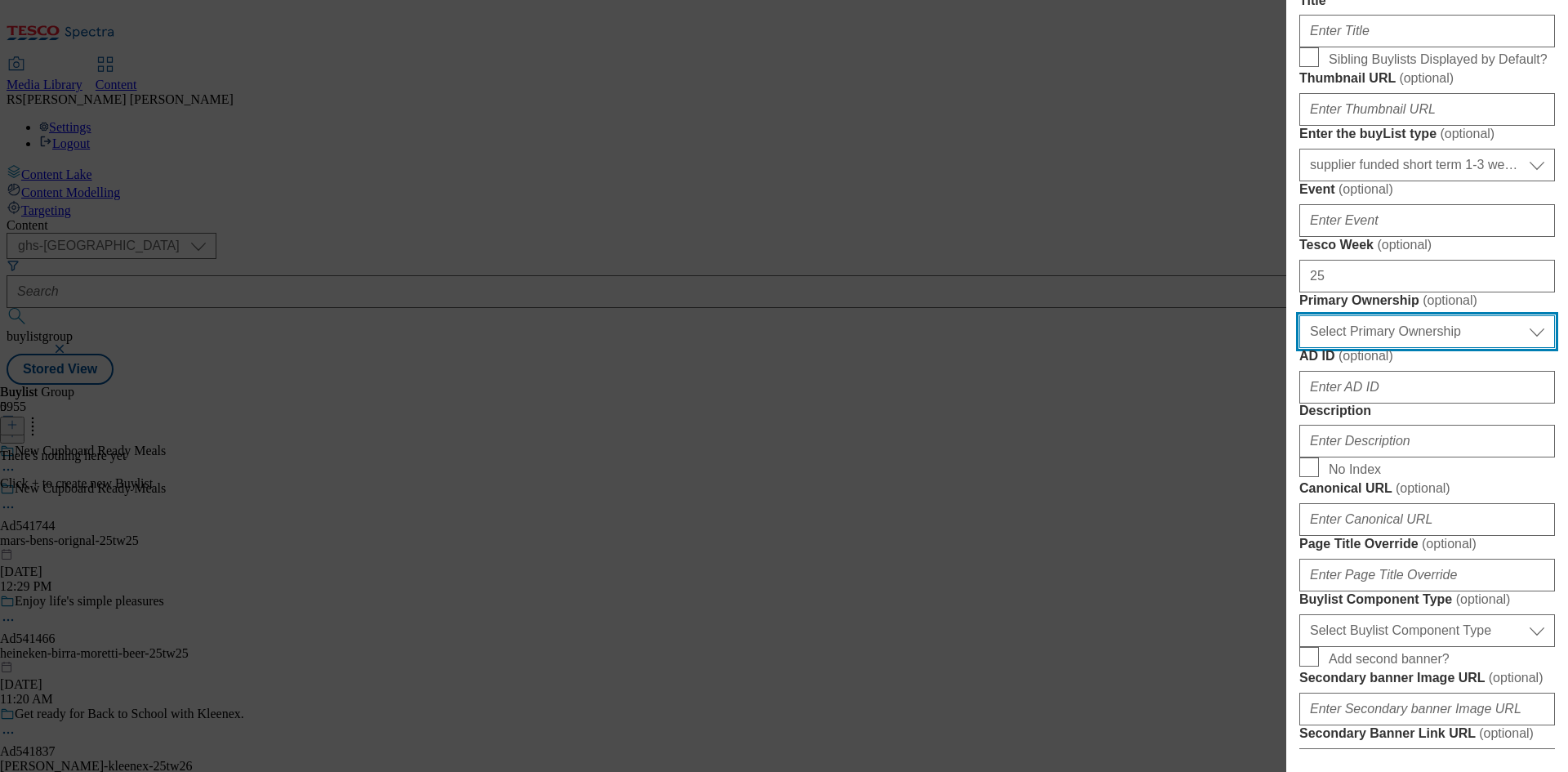
click at [1417, 348] on select "Select Primary Ownership tesco dunnhumby" at bounding box center [1427, 331] width 256 height 33
select select "dunnhumby"
click at [1299, 348] on select "Select Primary Ownership tesco dunnhumby" at bounding box center [1427, 331] width 256 height 33
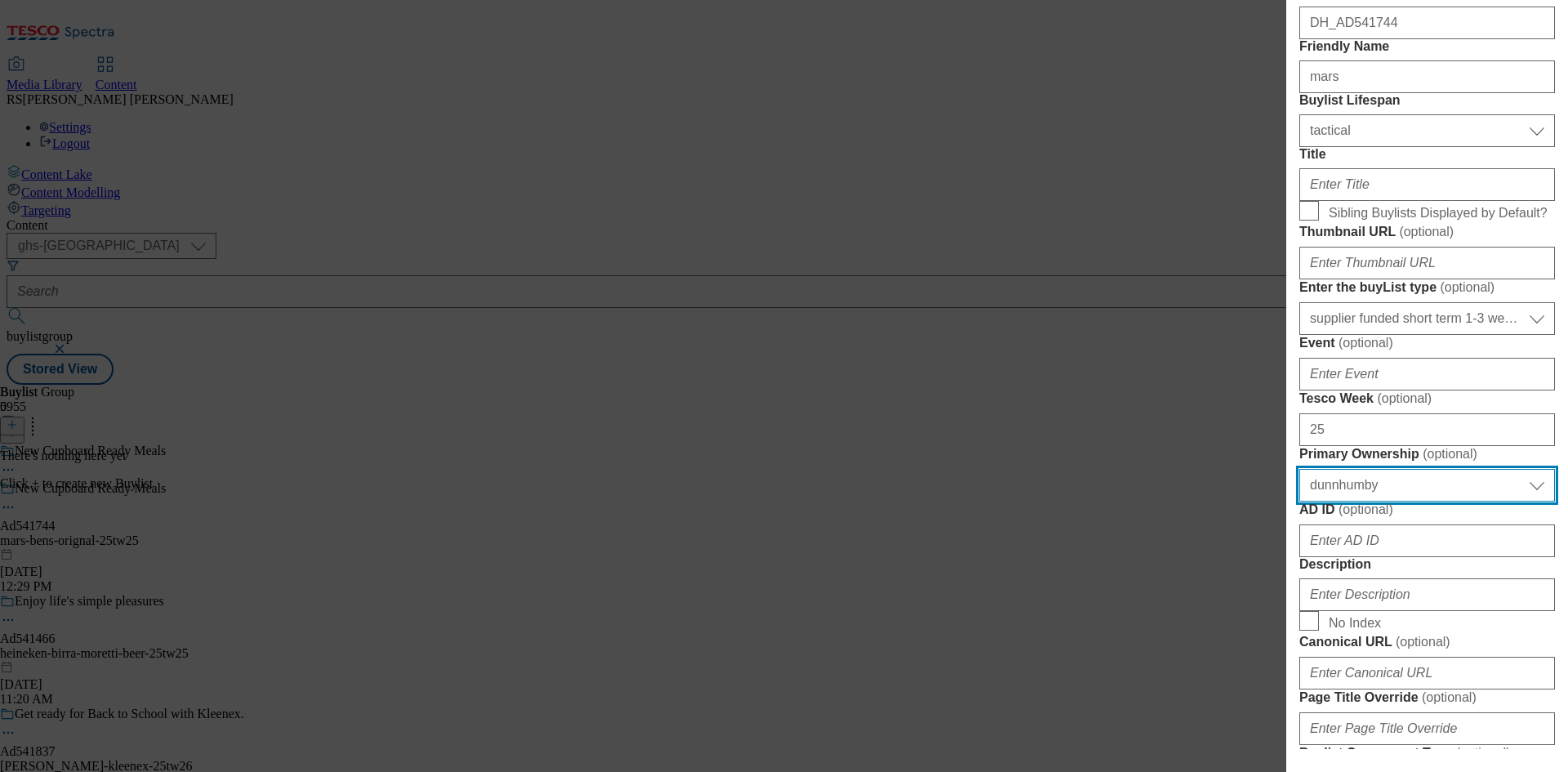
scroll to position [81, 0]
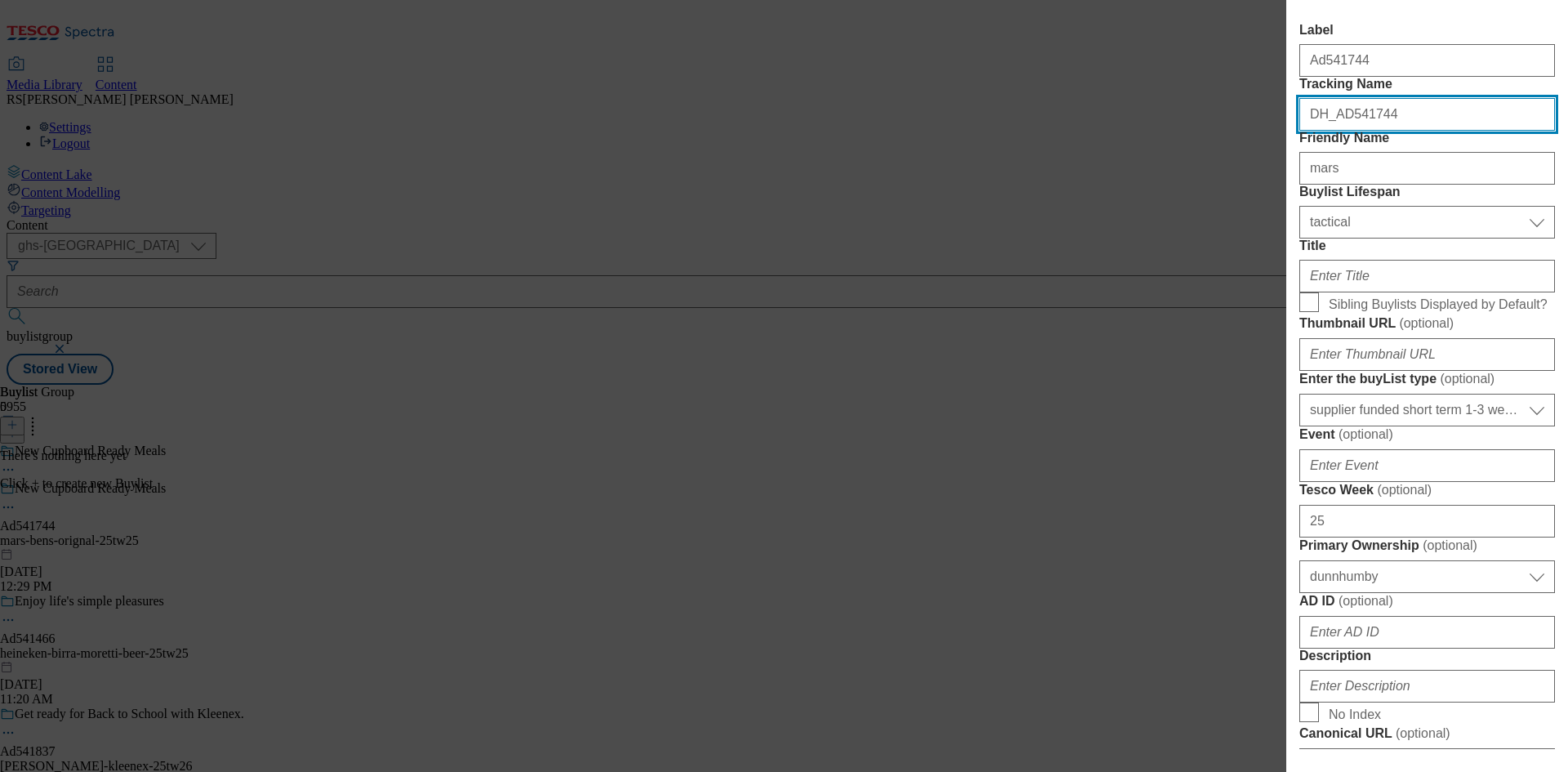
drag, startPoint x: 1374, startPoint y: 159, endPoint x: 1339, endPoint y: 161, distance: 35.1
click at [1339, 131] on input "DH_AD541744" at bounding box center [1427, 114] width 256 height 33
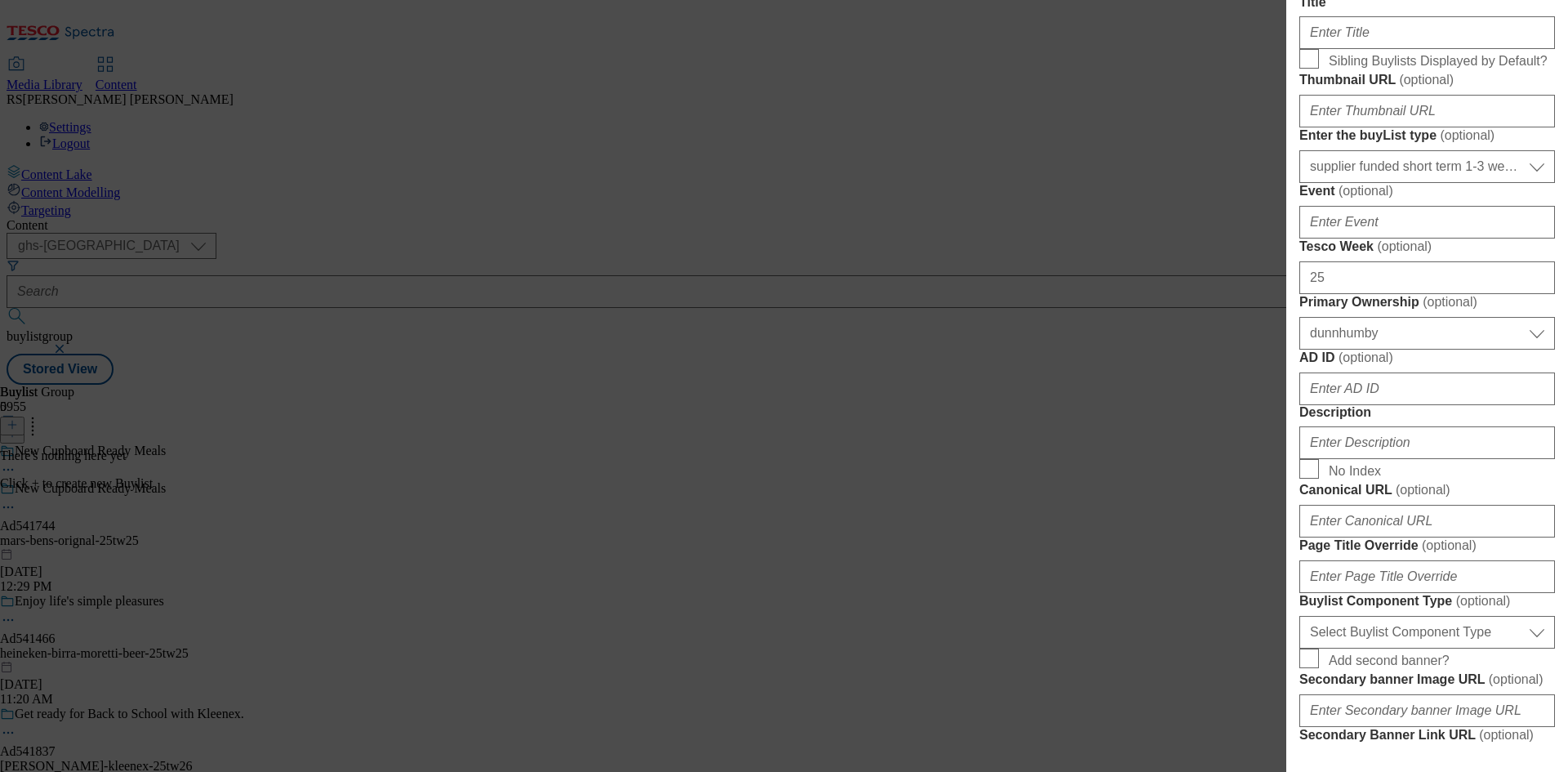
scroll to position [326, 0]
click at [1389, 403] on input "AD ID ( optional )" at bounding box center [1427, 387] width 256 height 33
paste input "541744"
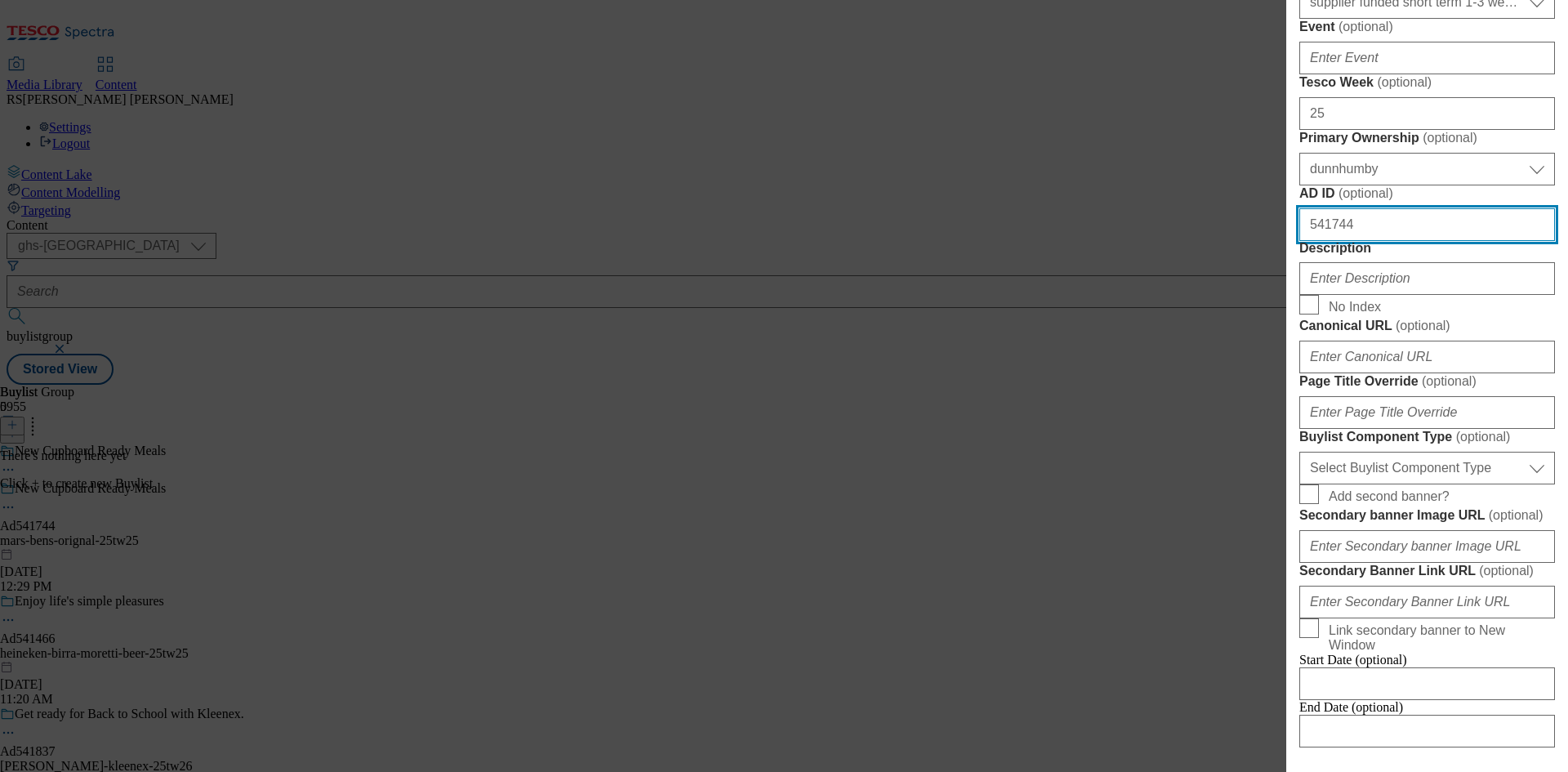
scroll to position [490, 0]
type input "541744"
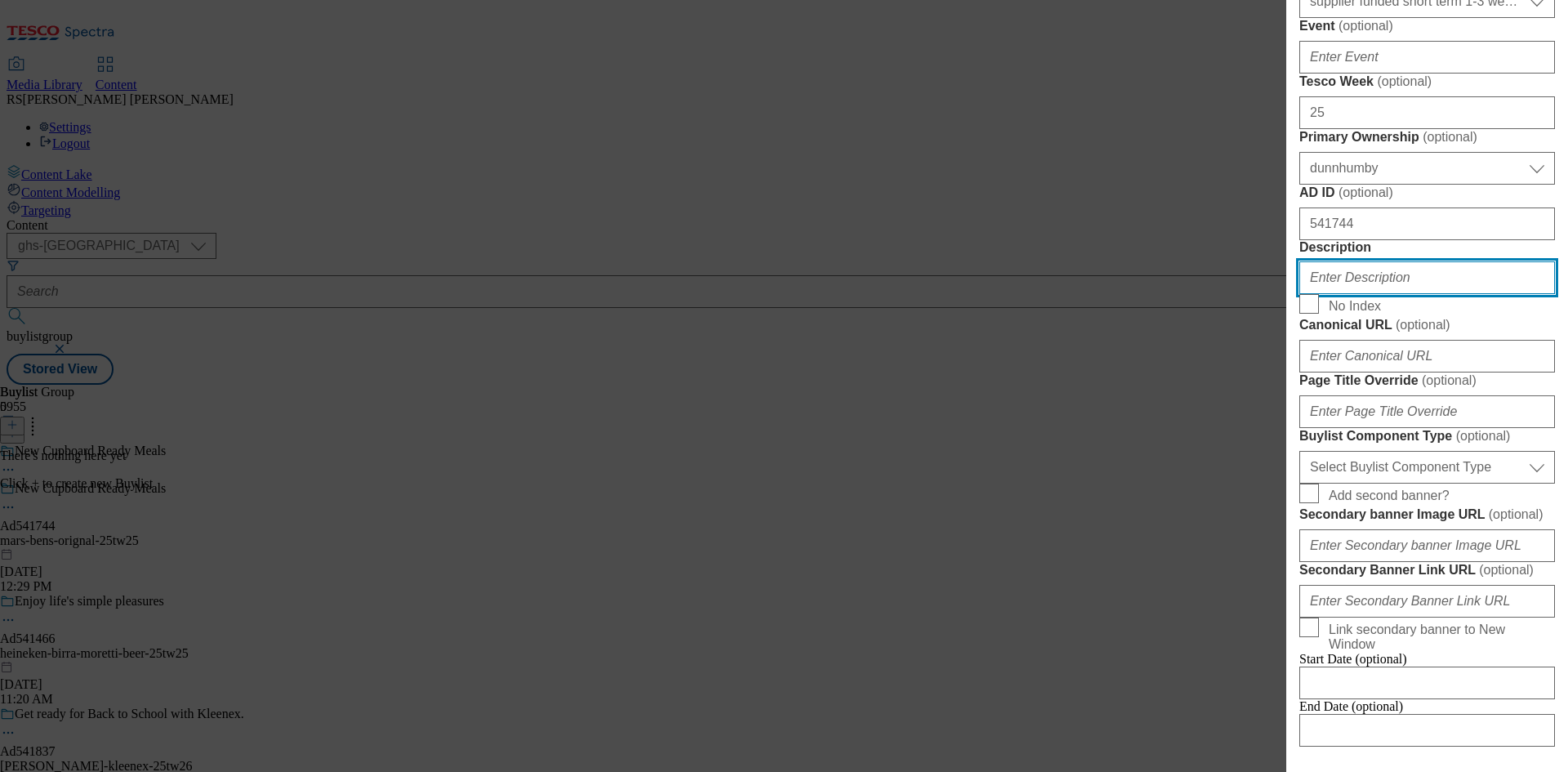
click at [1368, 293] on input "Description" at bounding box center [1427, 278] width 256 height 33
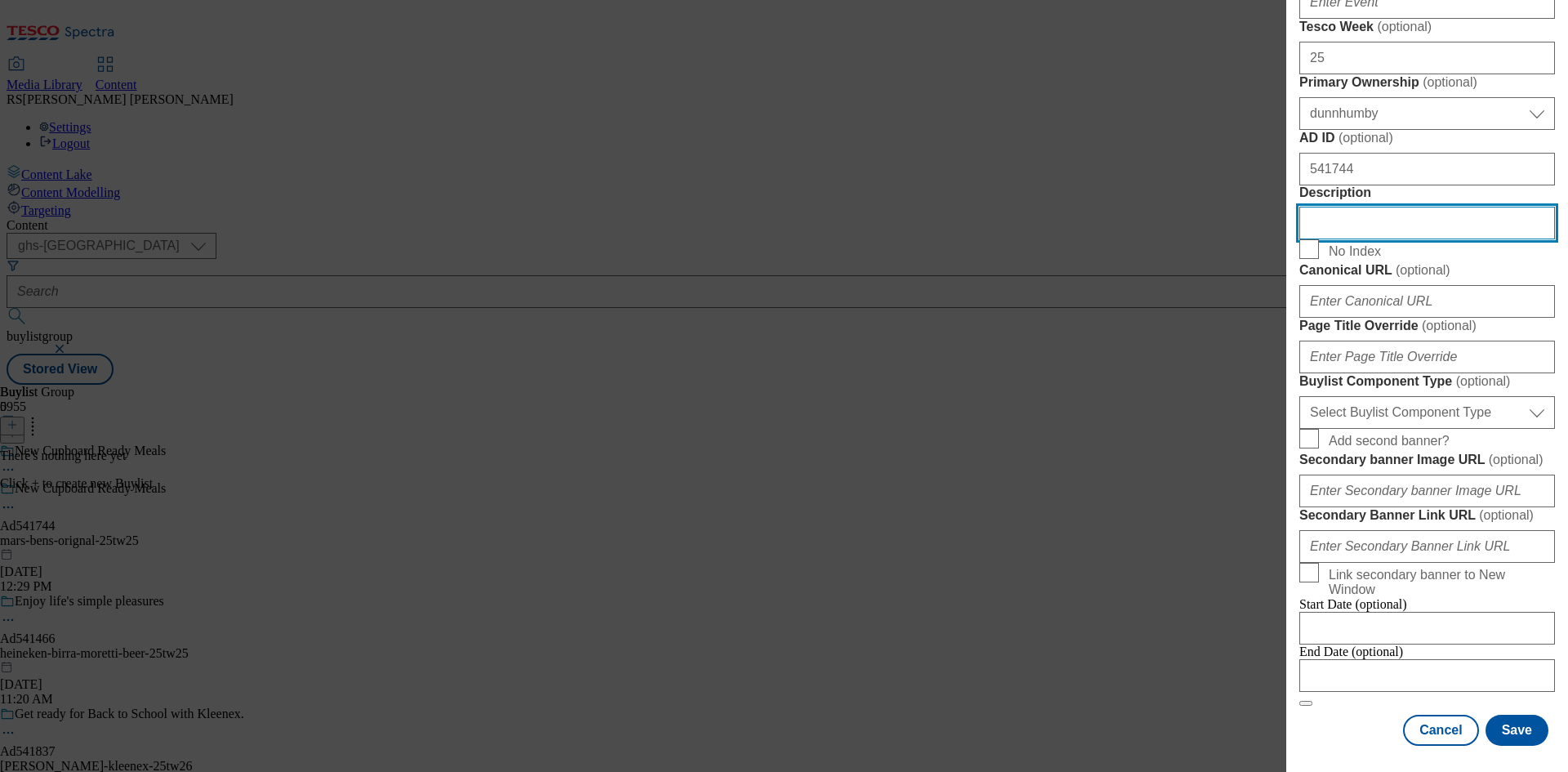
scroll to position [735, 0]
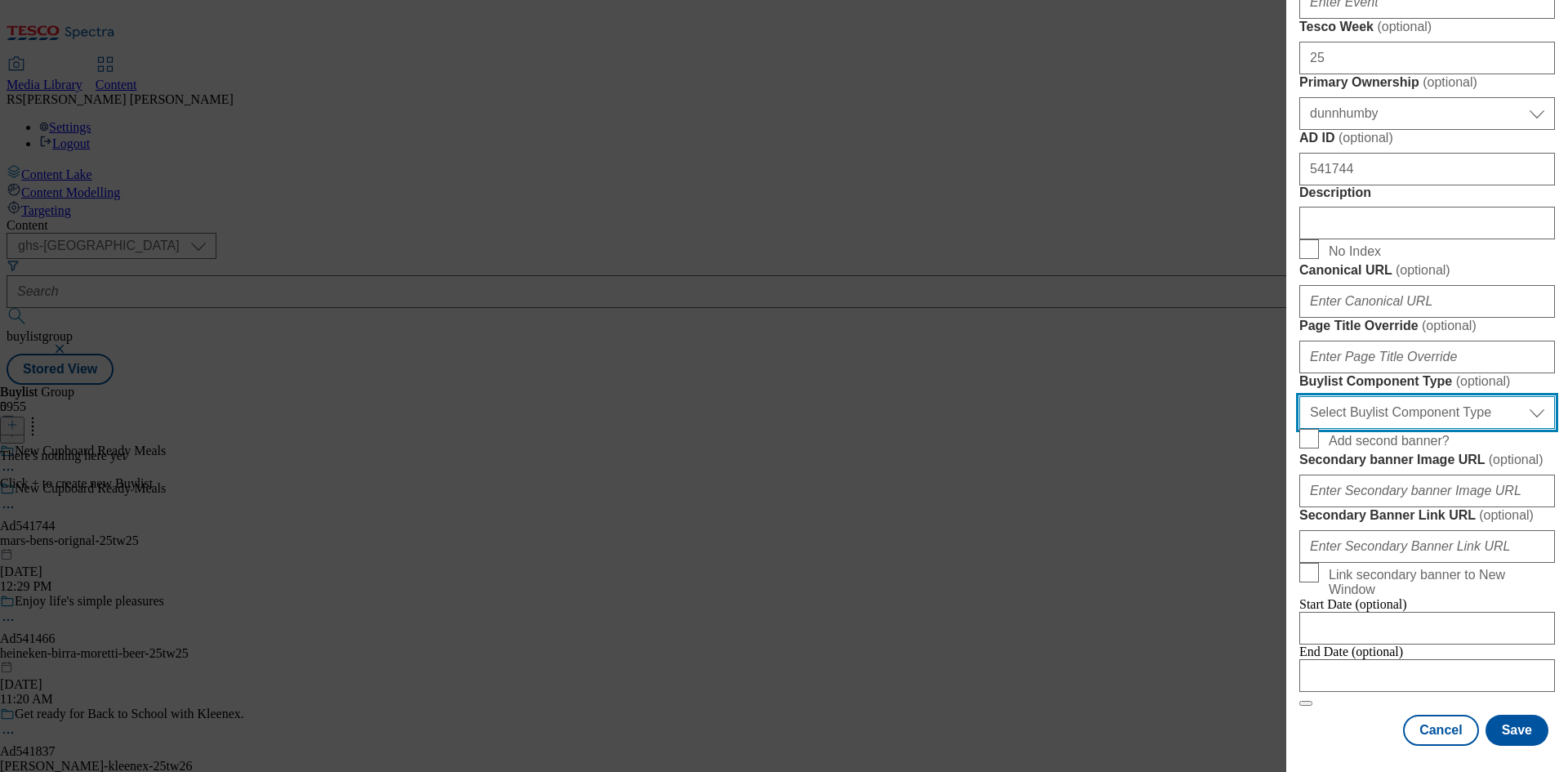
click at [1357, 429] on select "Select Buylist Component Type Banner Competition Header Meal" at bounding box center [1427, 413] width 256 height 33
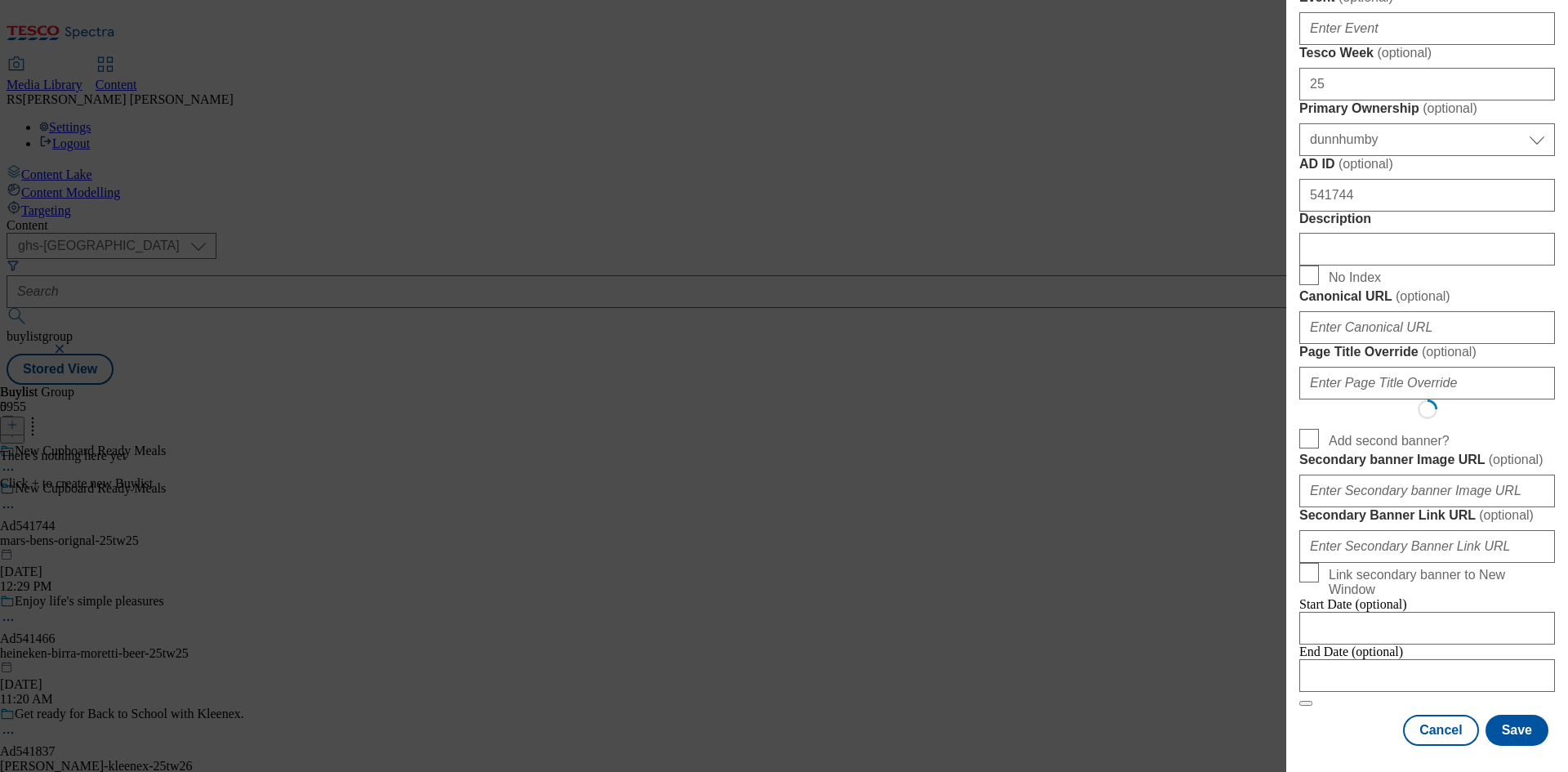
select select "Banner"
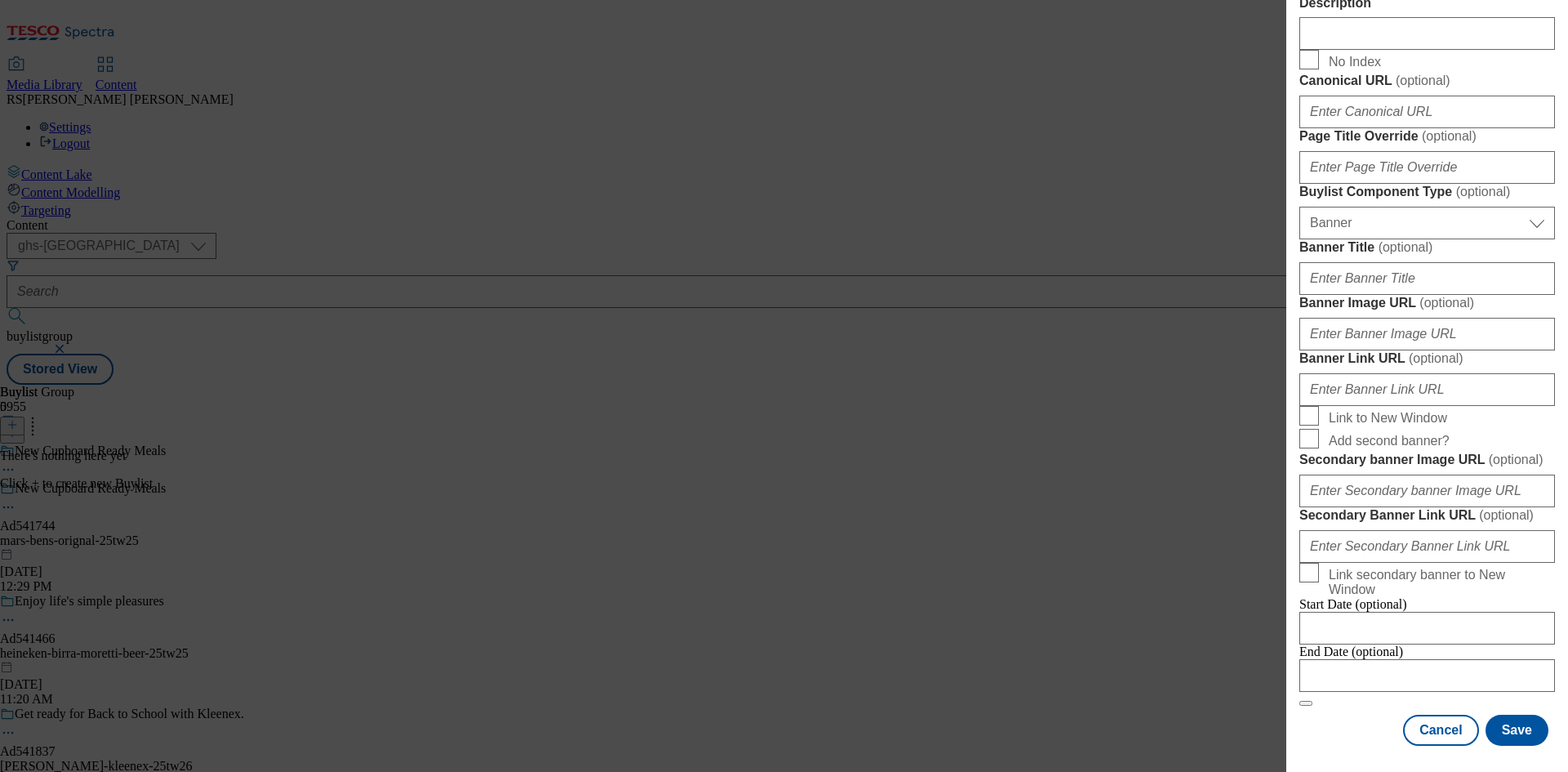
scroll to position [1350, 0]
click at [1381, 373] on input "Banner Link URL ( optional )" at bounding box center [1427, 389] width 256 height 33
click at [1383, 350] on input "Banner Image URL ( optional )" at bounding box center [1427, 334] width 256 height 33
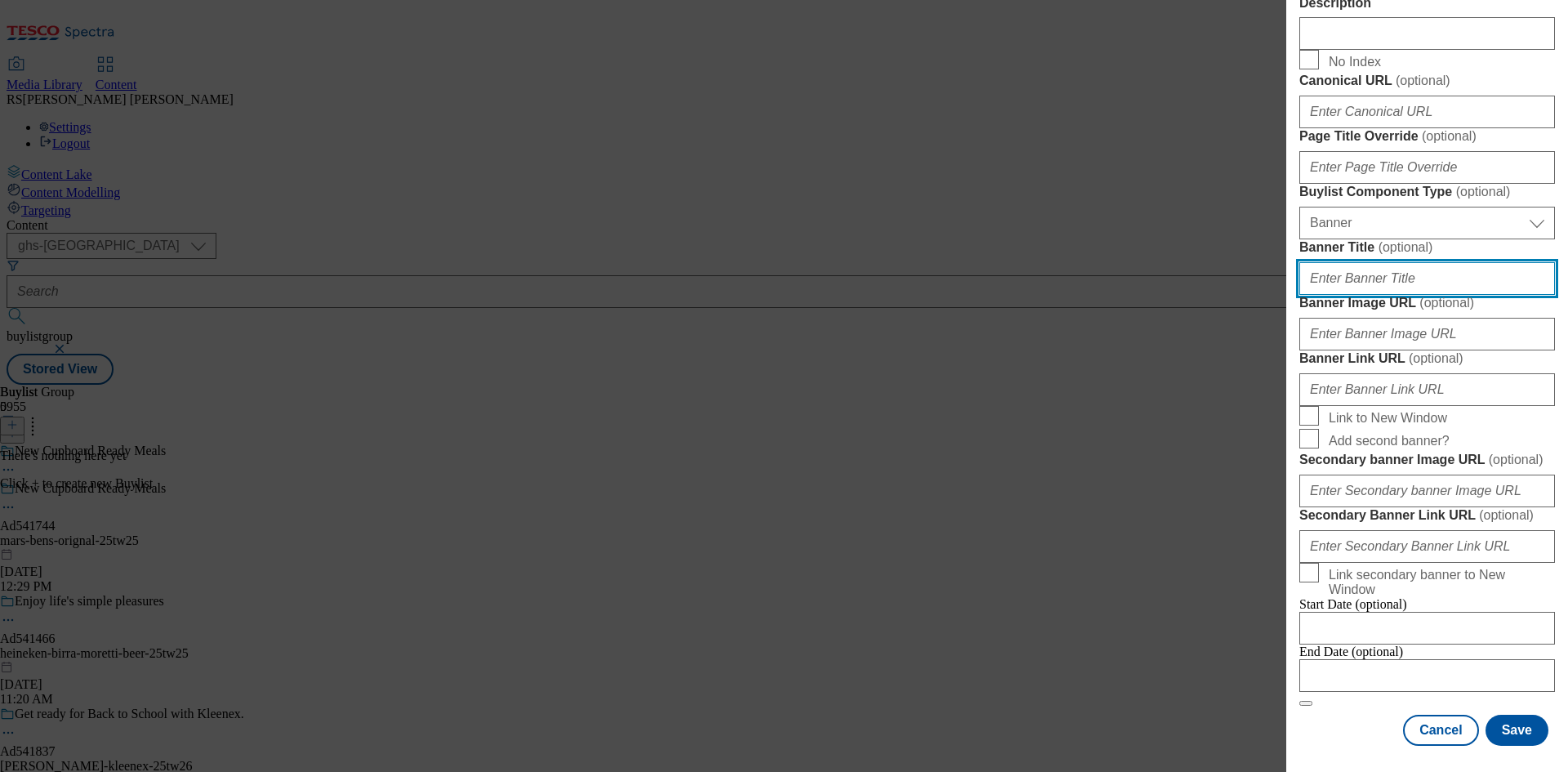
click at [1389, 294] on input "Banner Title ( optional )" at bounding box center [1427, 279] width 256 height 33
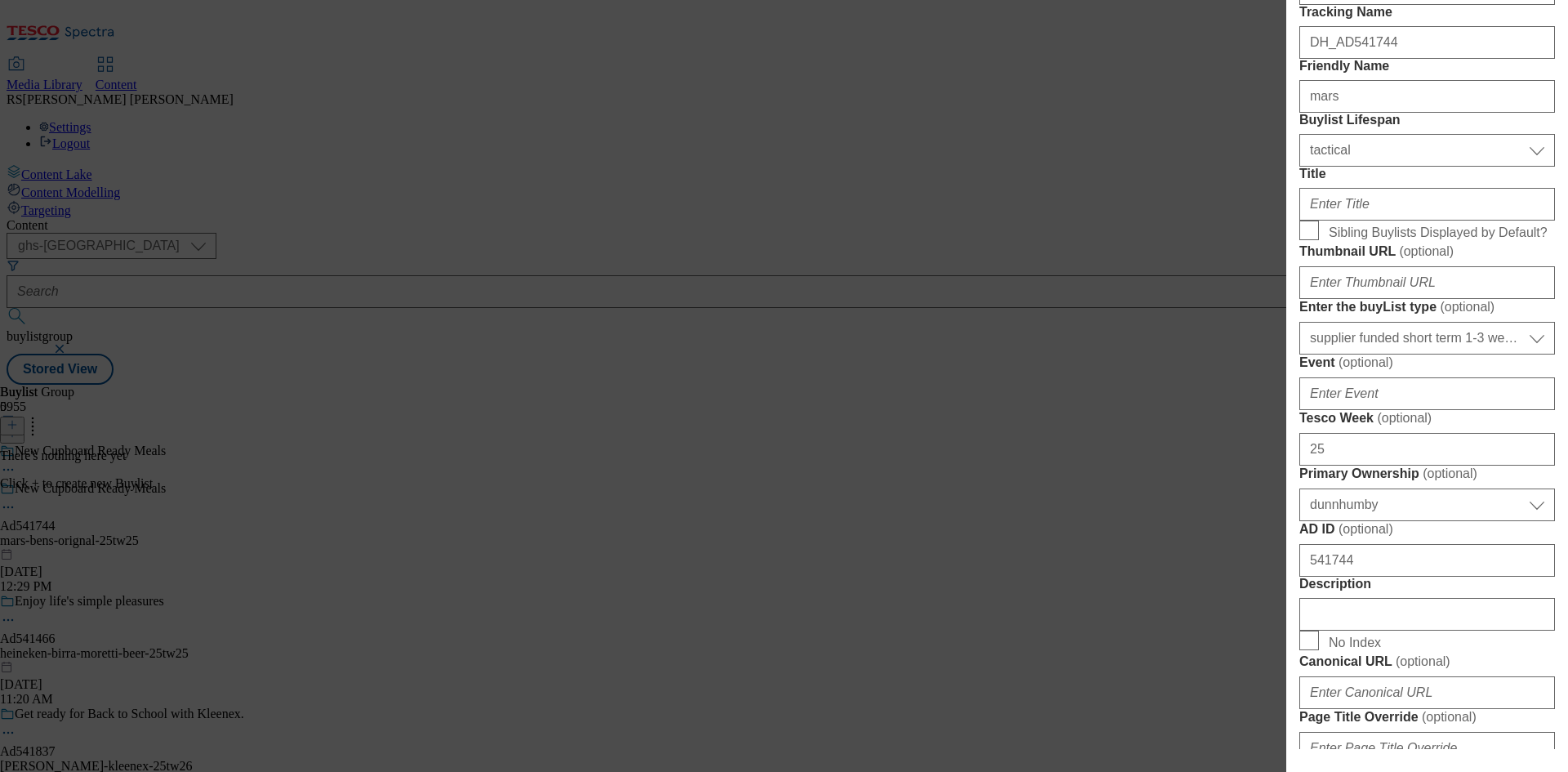
scroll to position [125, 0]
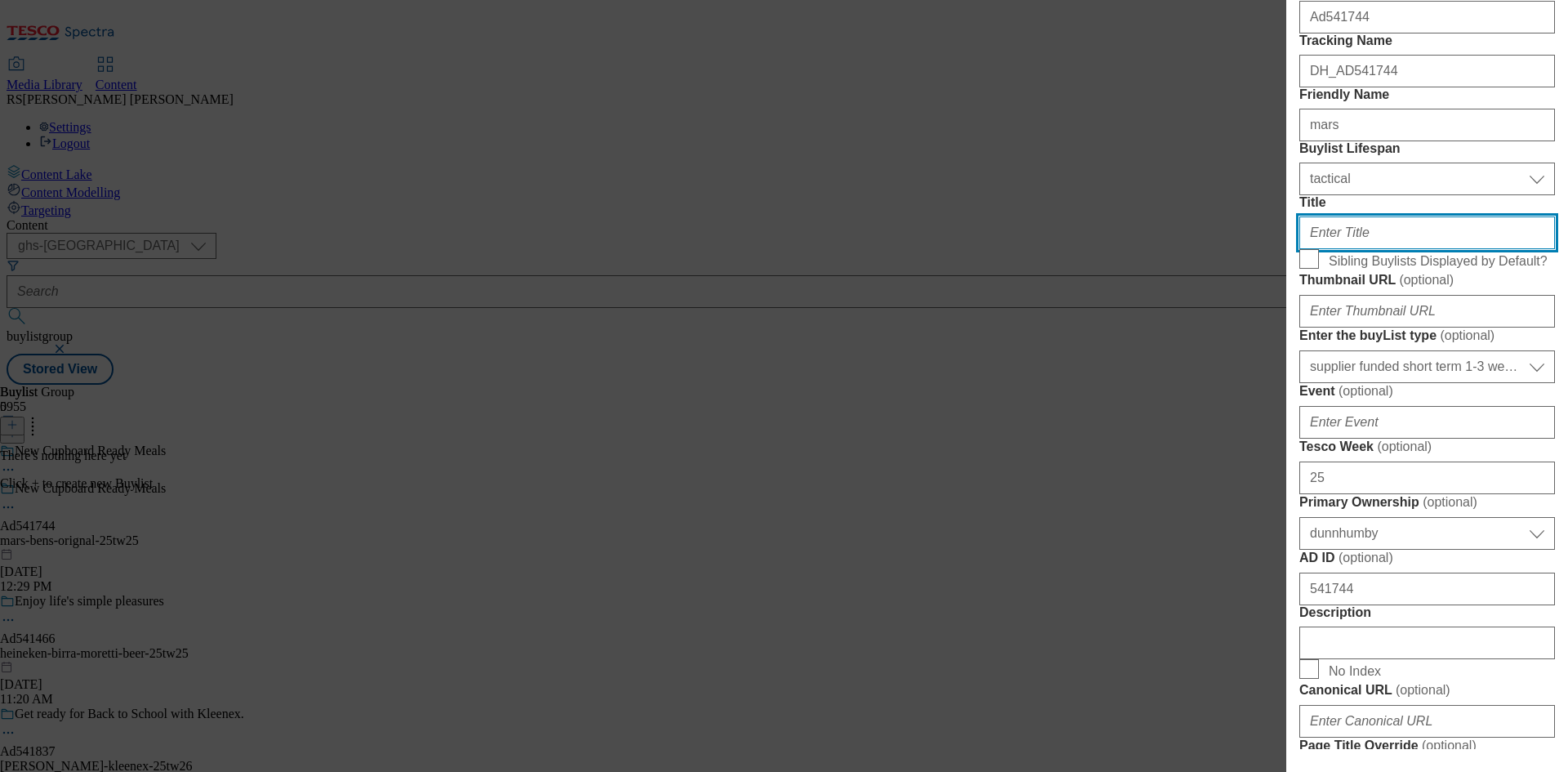
click at [1380, 249] on input "Title" at bounding box center [1427, 232] width 256 height 33
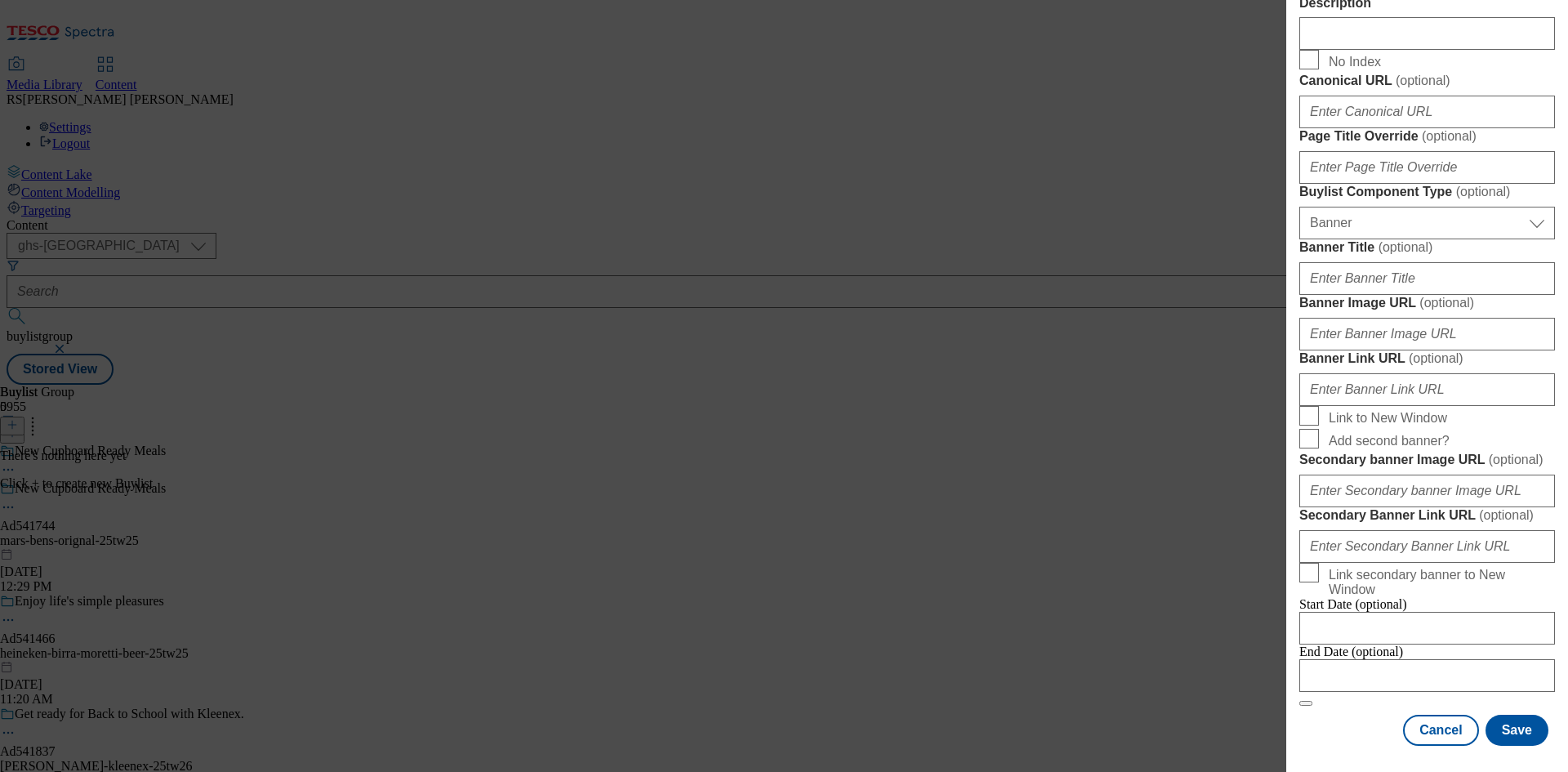
scroll to position [1432, 0]
click at [1532, 725] on button "Save" at bounding box center [1516, 730] width 63 height 31
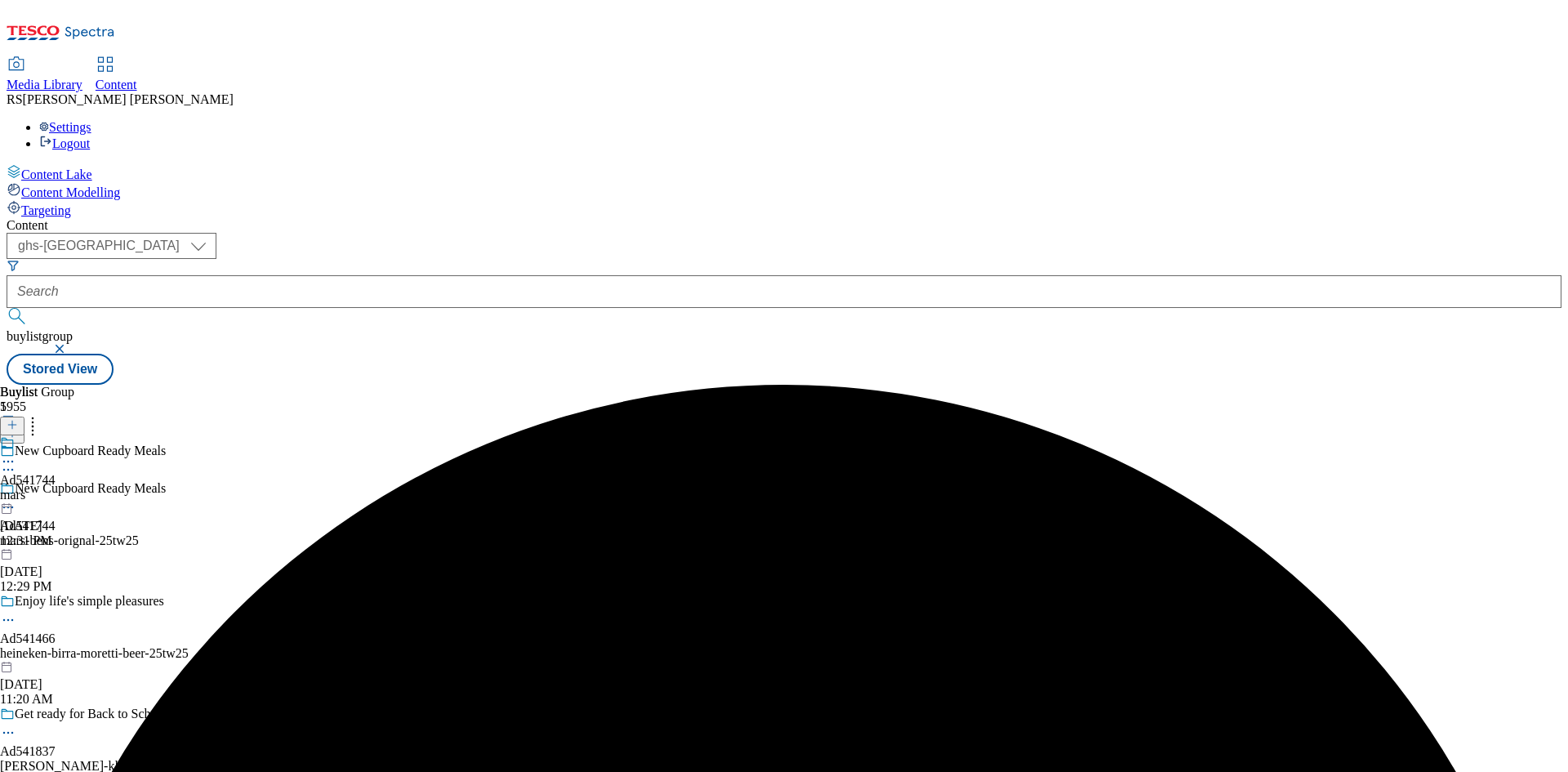
click at [55, 487] on div "mars" at bounding box center [27, 494] width 55 height 15
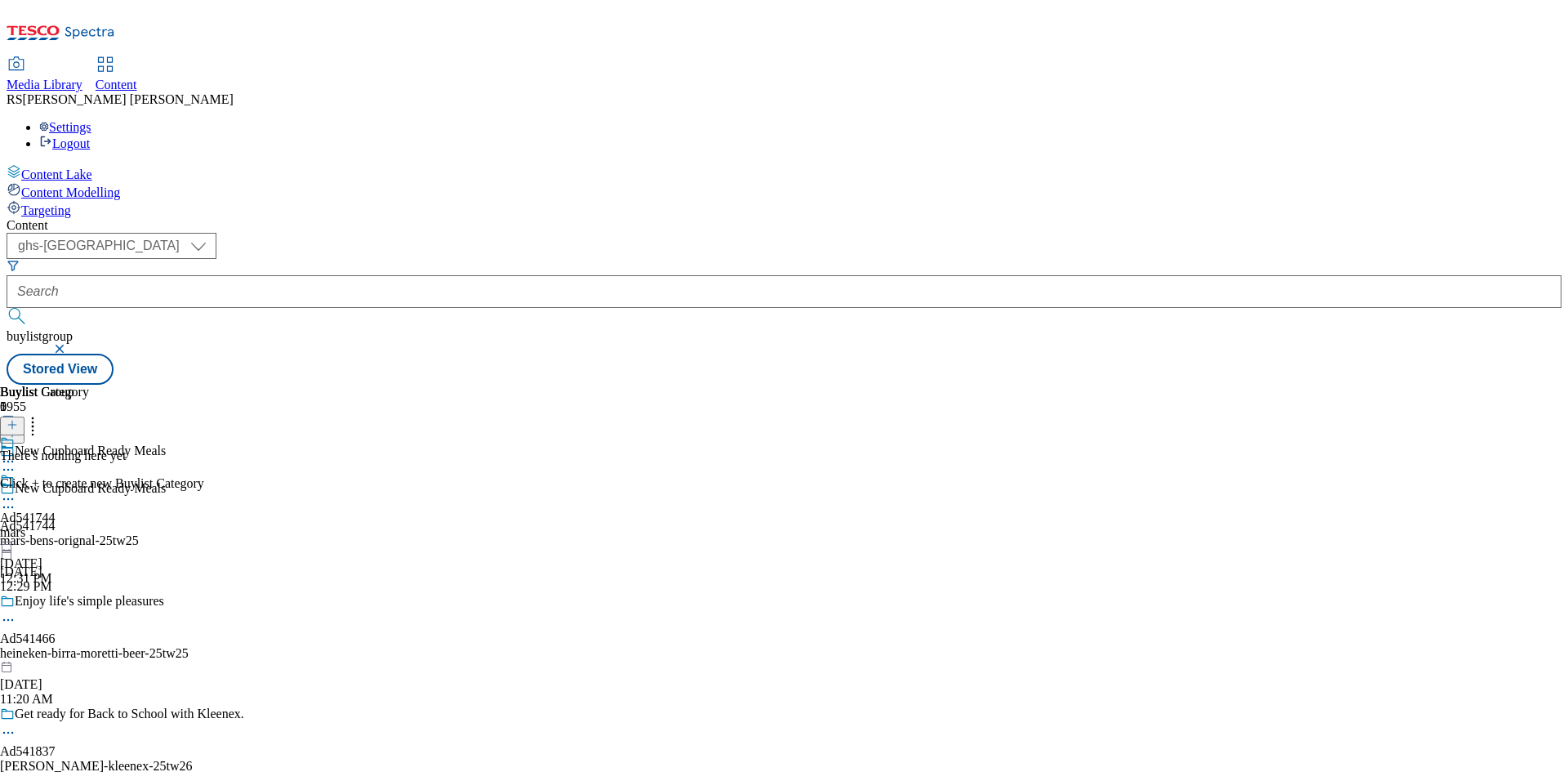
click at [18, 418] on icon at bounding box center [13, 424] width 12 height 12
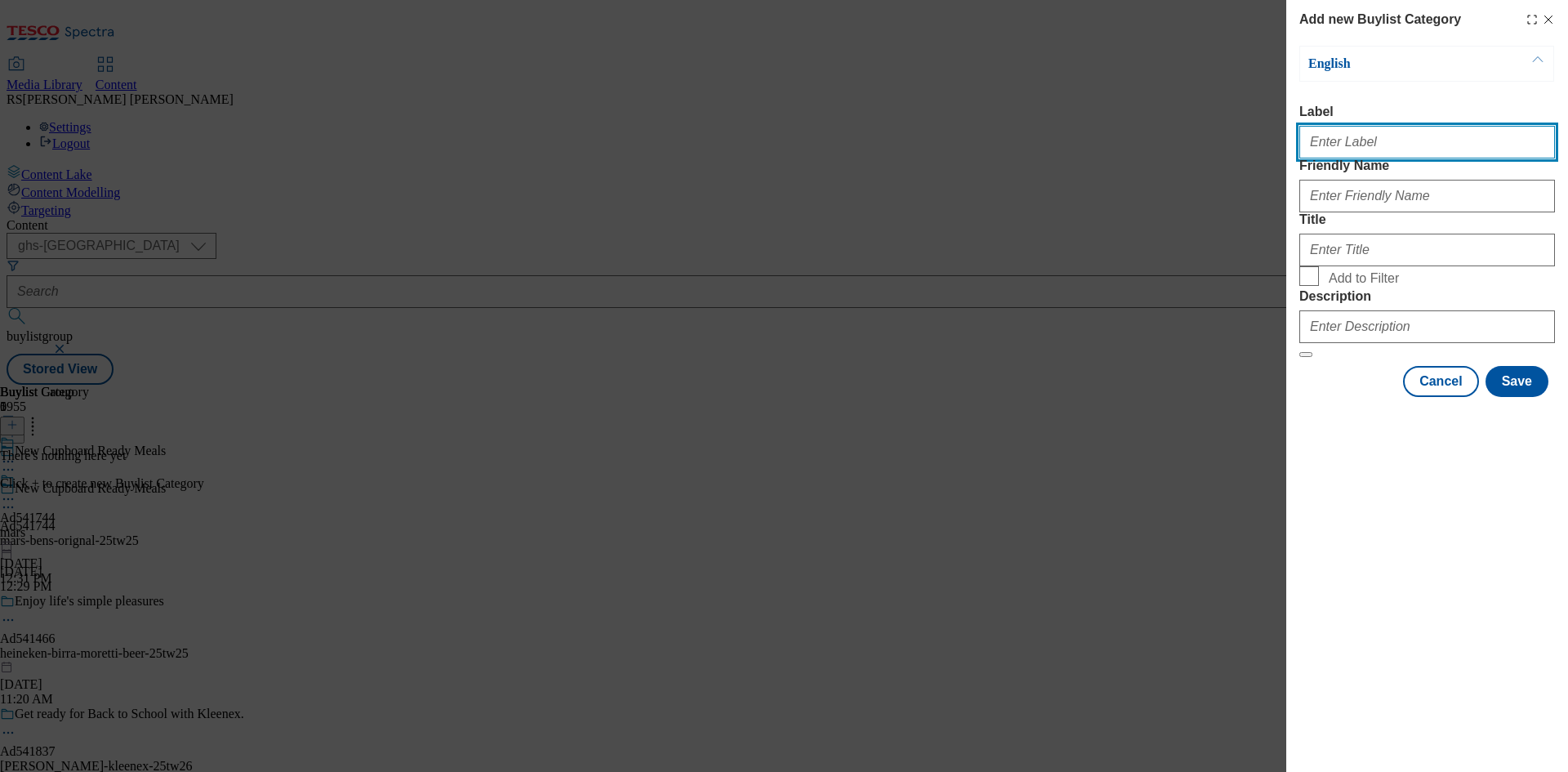
click at [1353, 150] on input "Label" at bounding box center [1427, 142] width 256 height 33
paste input "Ad541744"
type input "Ad541744"
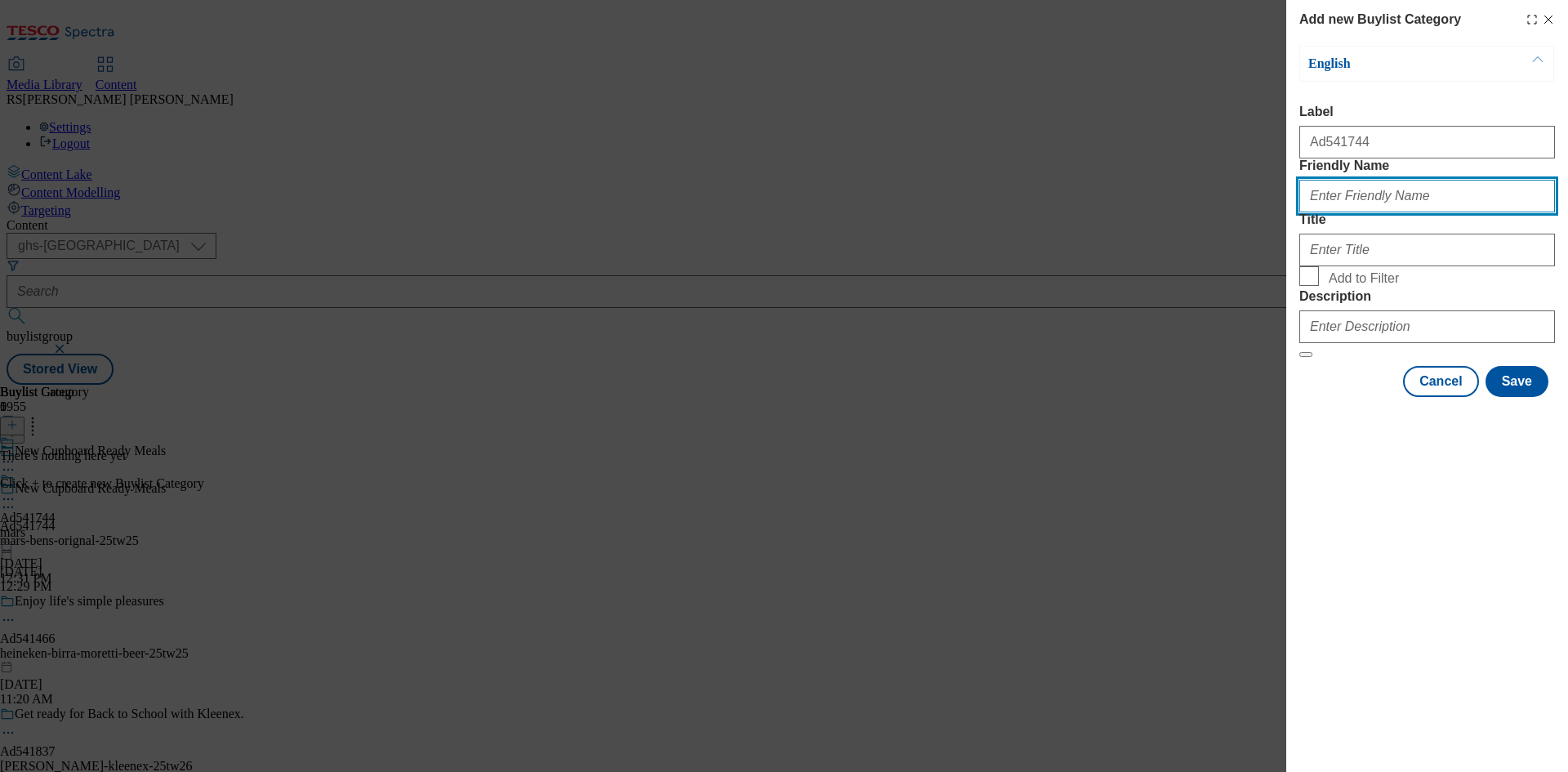
click at [1355, 212] on input "Friendly Name" at bounding box center [1427, 196] width 256 height 33
click at [1329, 212] on input "Friendly Name" at bounding box center [1427, 196] width 256 height 33
paste input "mars-bens-orignal"
type input "mars-bens-orignal"
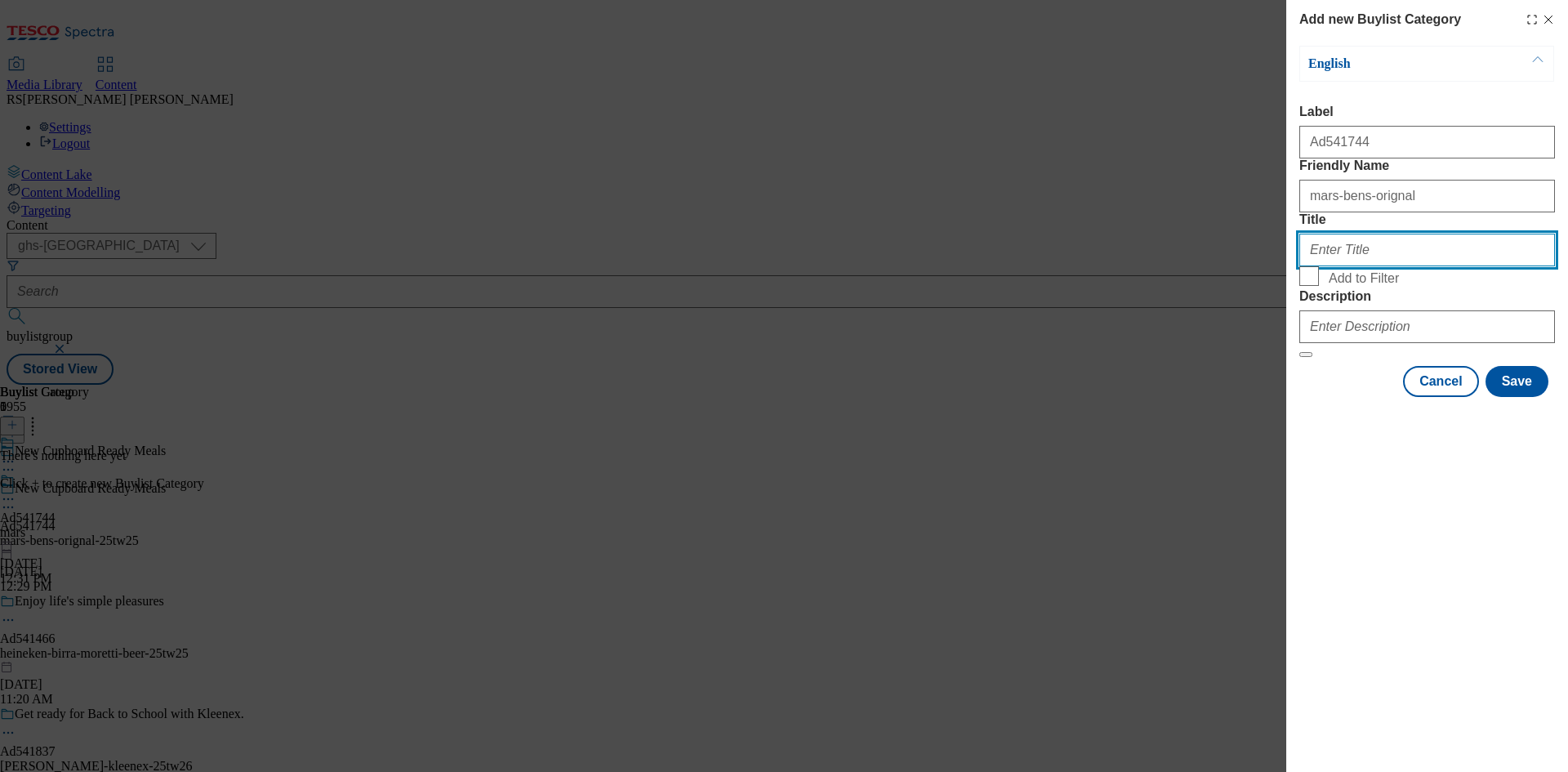
click at [1344, 266] on input "Title" at bounding box center [1427, 250] width 256 height 33
type input "mars food"
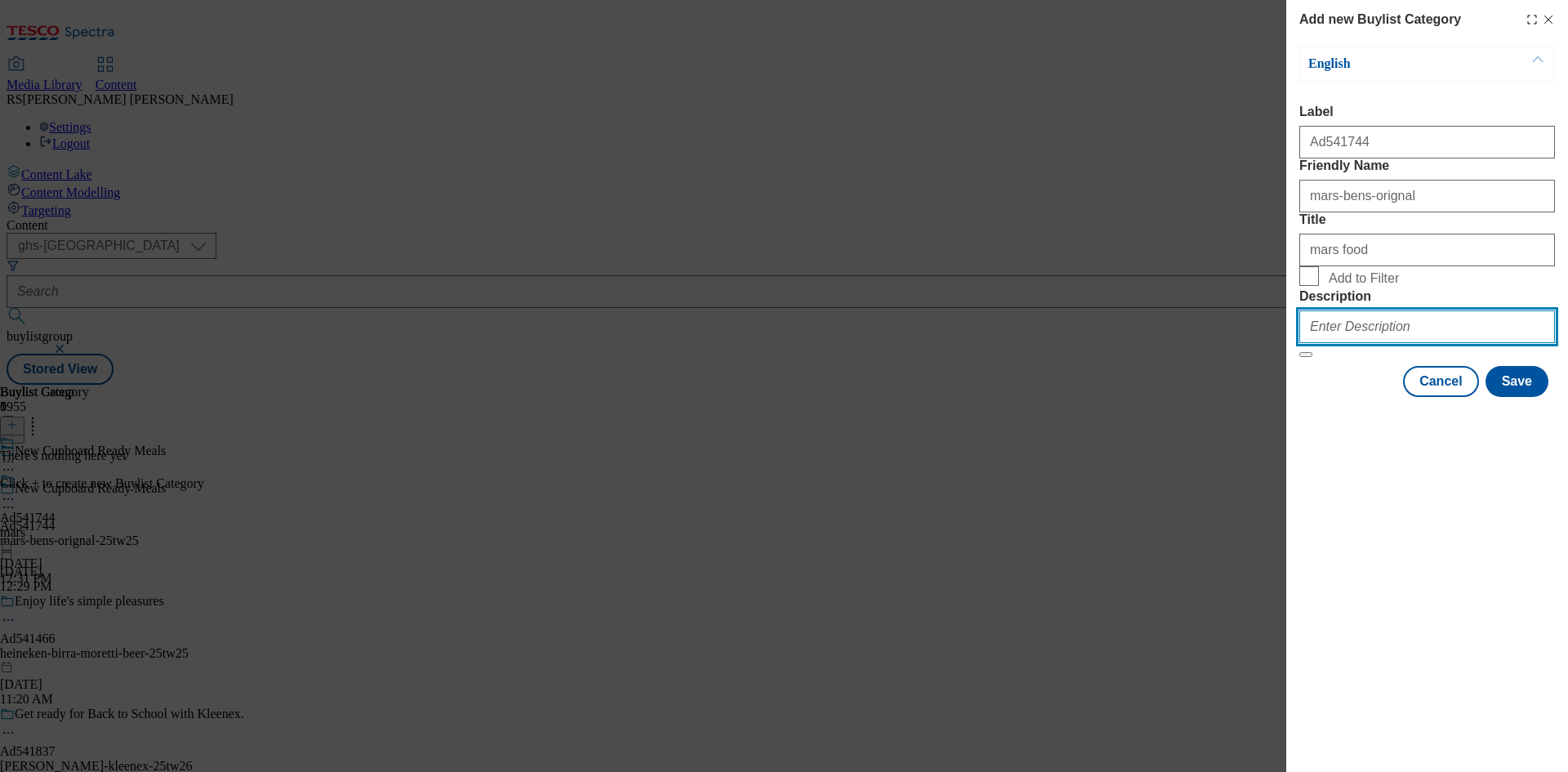
click at [1377, 343] on input "Description" at bounding box center [1427, 326] width 256 height 33
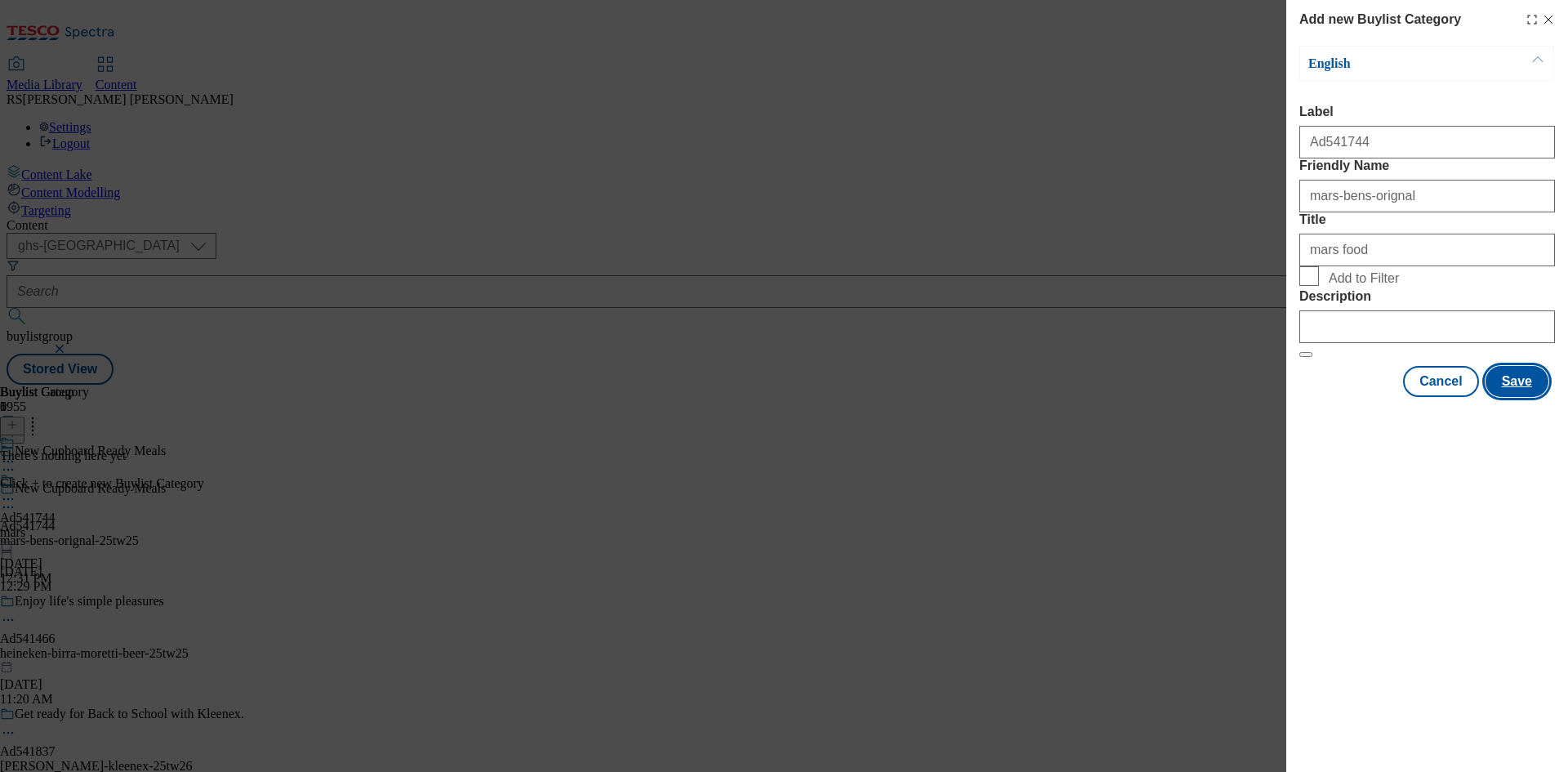
click at [1506, 397] on button "Save" at bounding box center [1516, 382] width 63 height 31
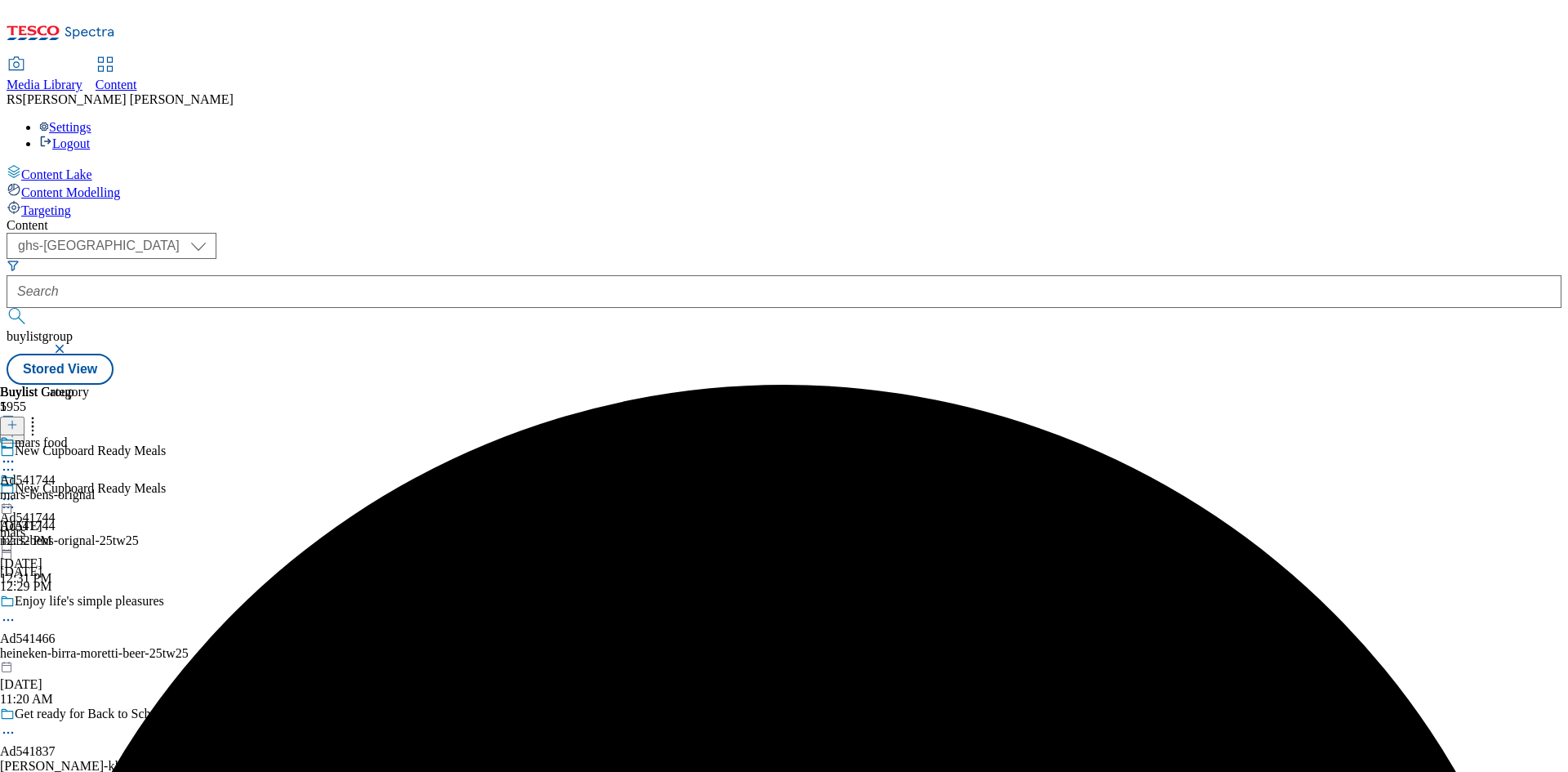
click at [16, 453] on icon at bounding box center [8, 461] width 16 height 16
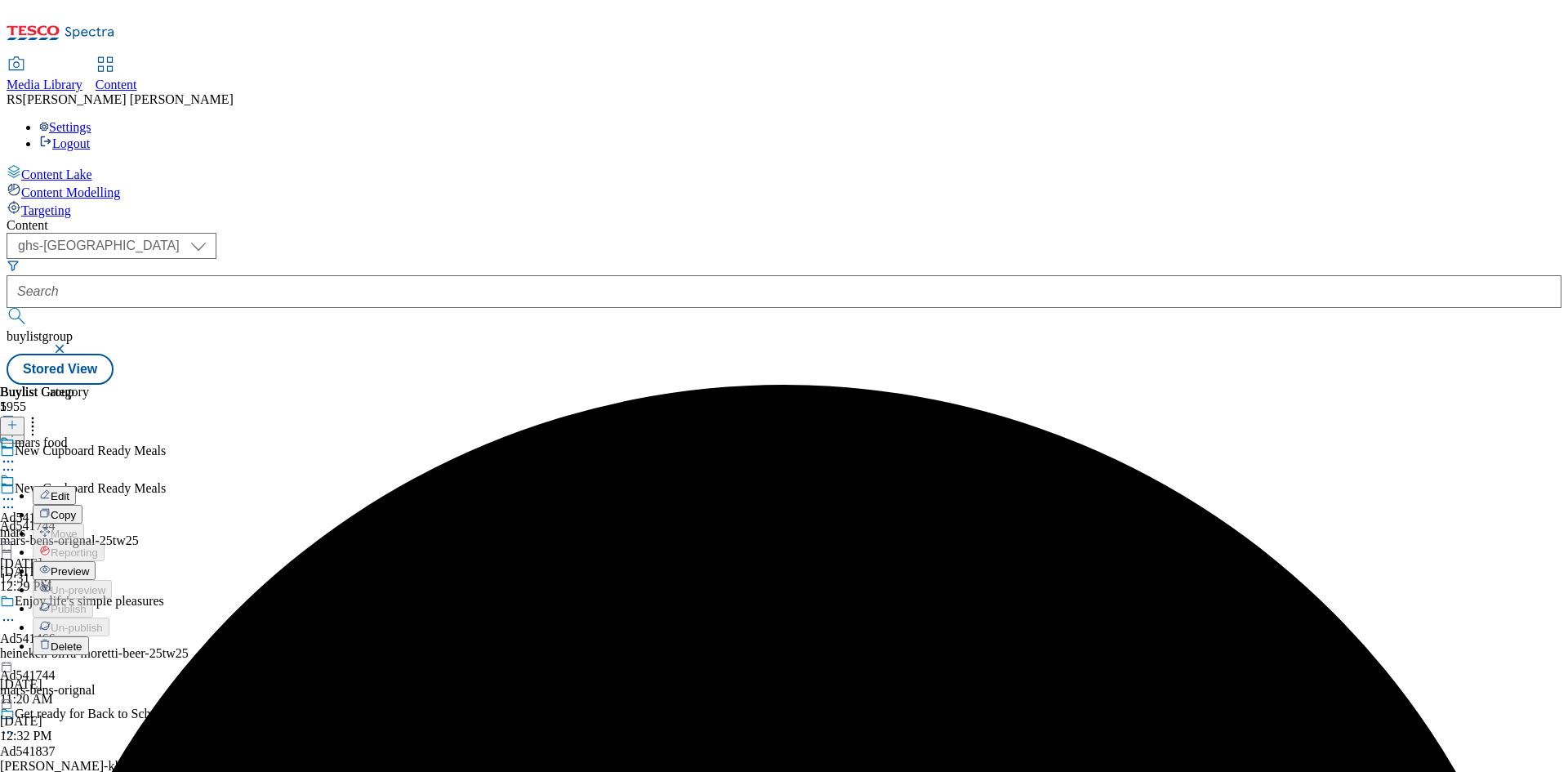
click at [76, 486] on button "Edit" at bounding box center [54, 495] width 44 height 18
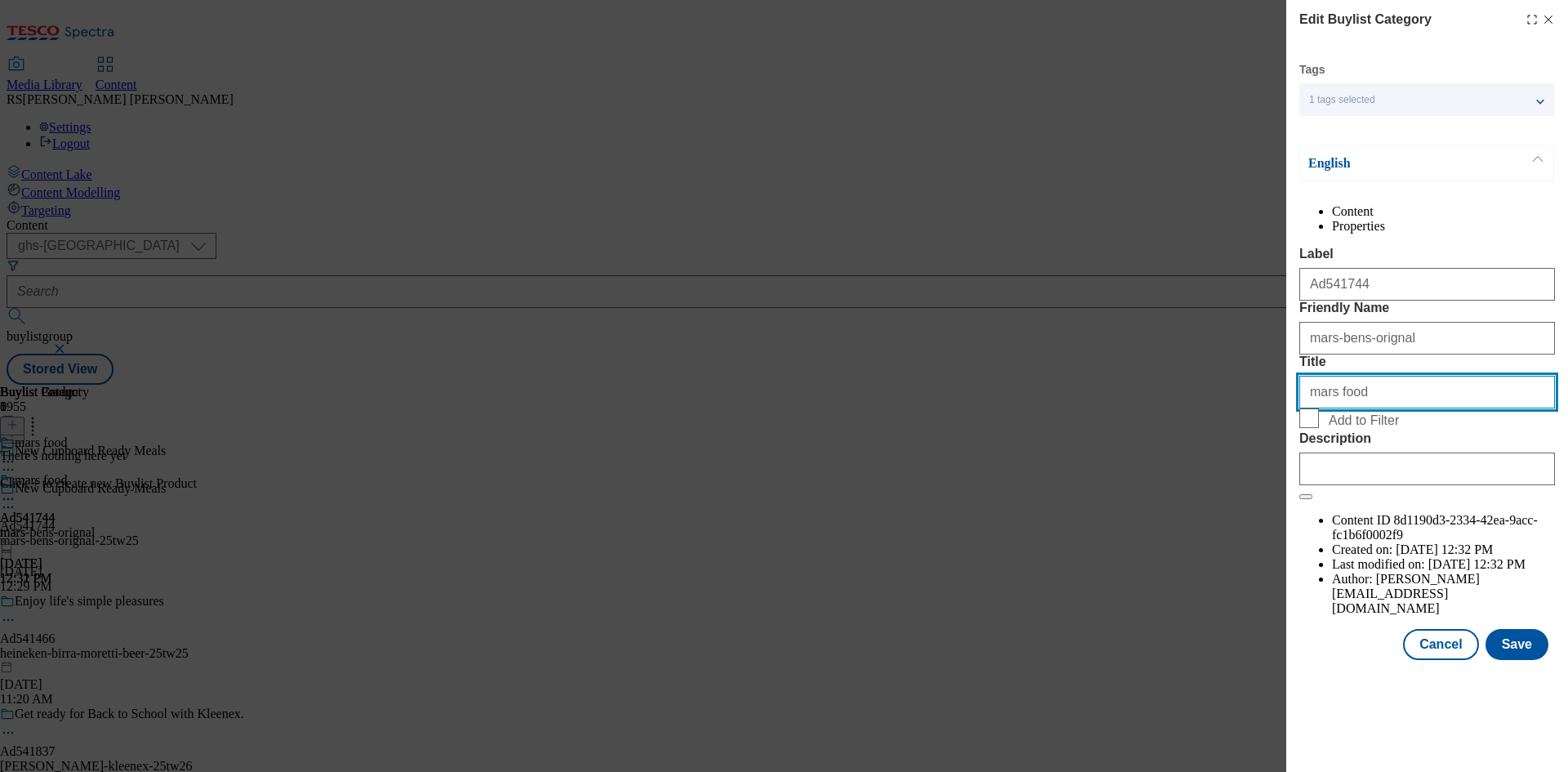
drag, startPoint x: 1362, startPoint y: 490, endPoint x: 1276, endPoint y: 479, distance: 86.7
click at [1276, 479] on div "Edit Buylist Category Tags 1 tags selected buylist category English Content Pro…" at bounding box center [784, 386] width 1568 height 772
type input "Mars Food"
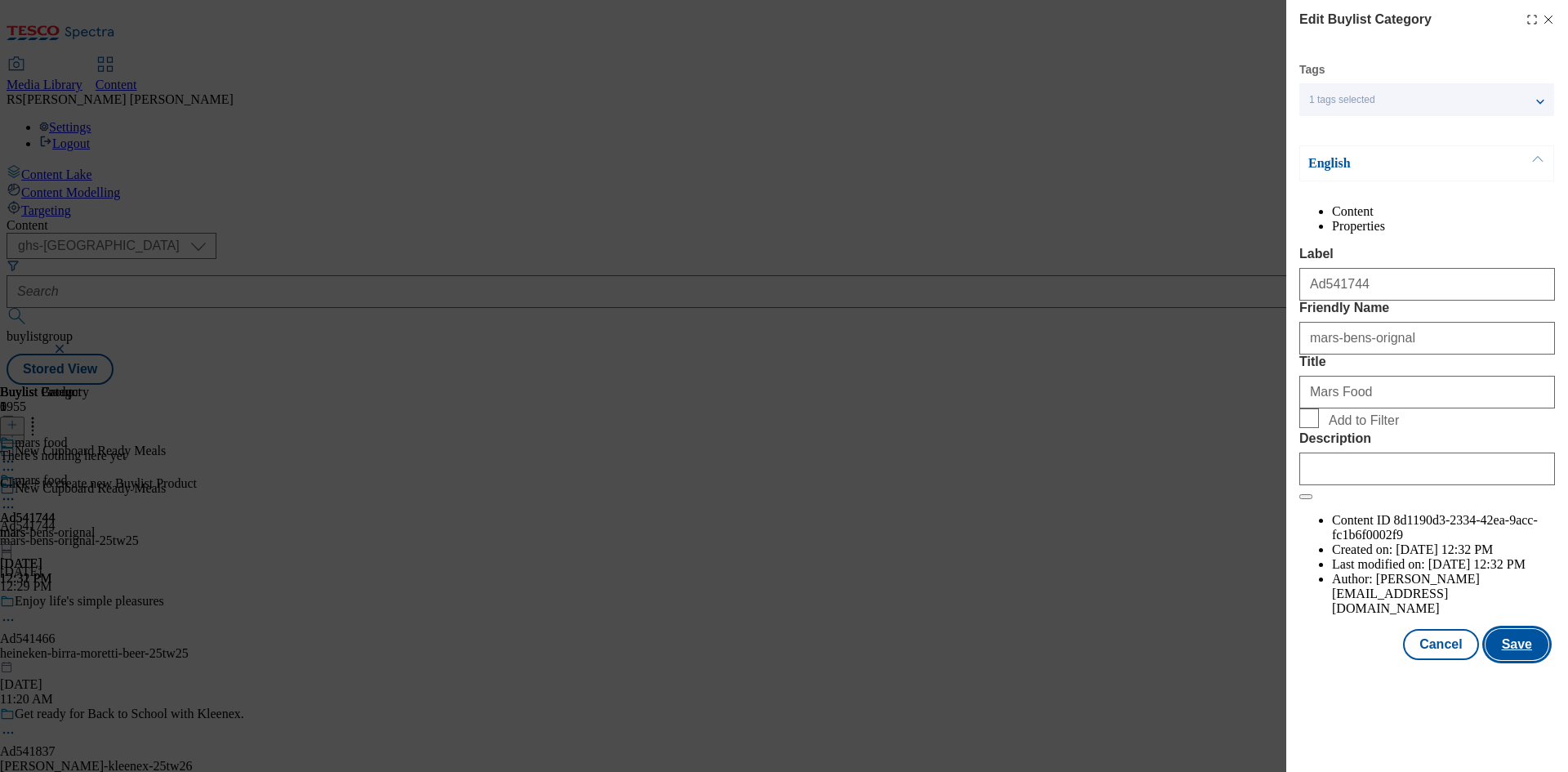
click at [1503, 660] on button "Save" at bounding box center [1516, 644] width 63 height 31
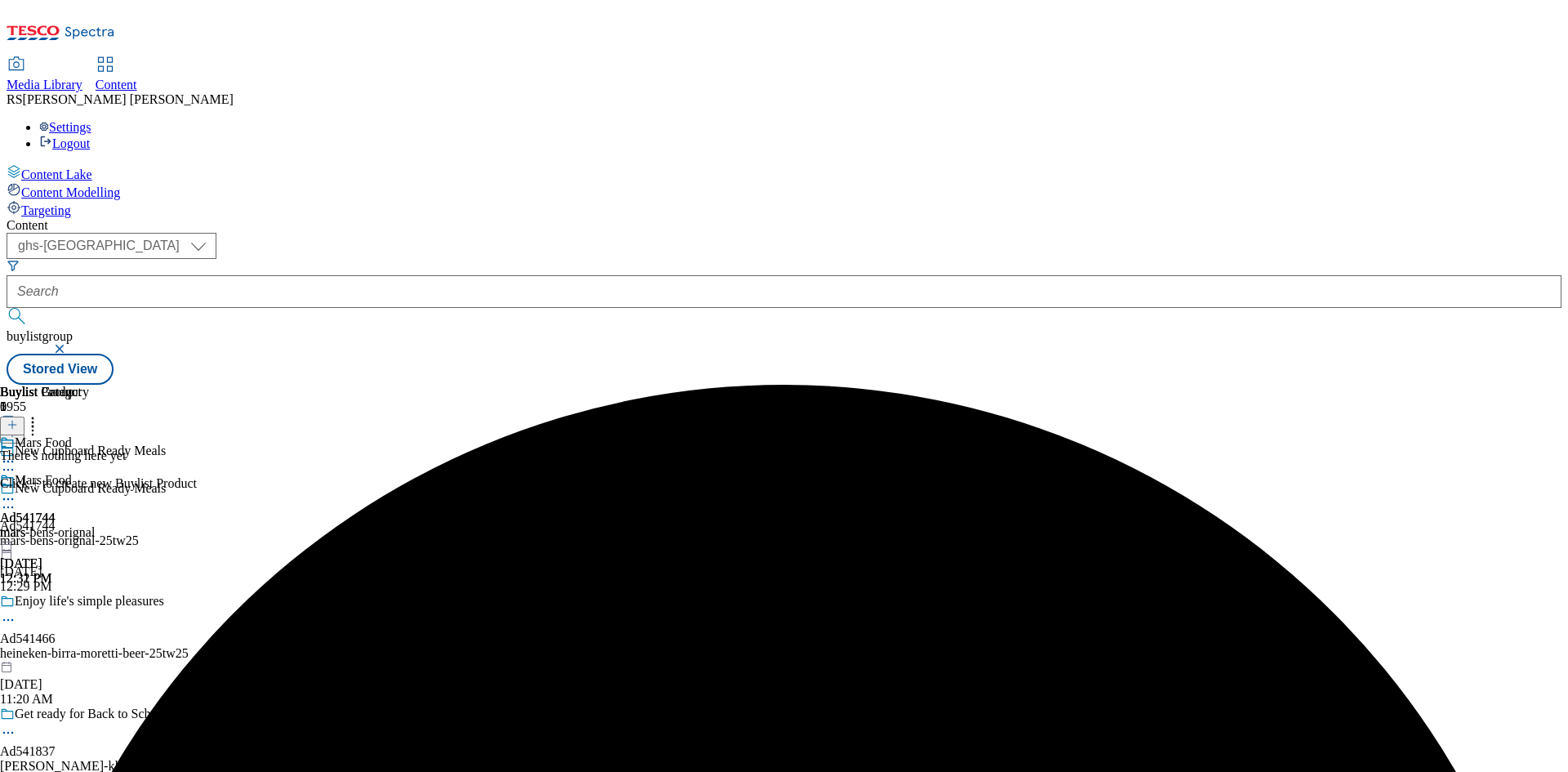
click at [13, 420] on line at bounding box center [13, 424] width 0 height 8
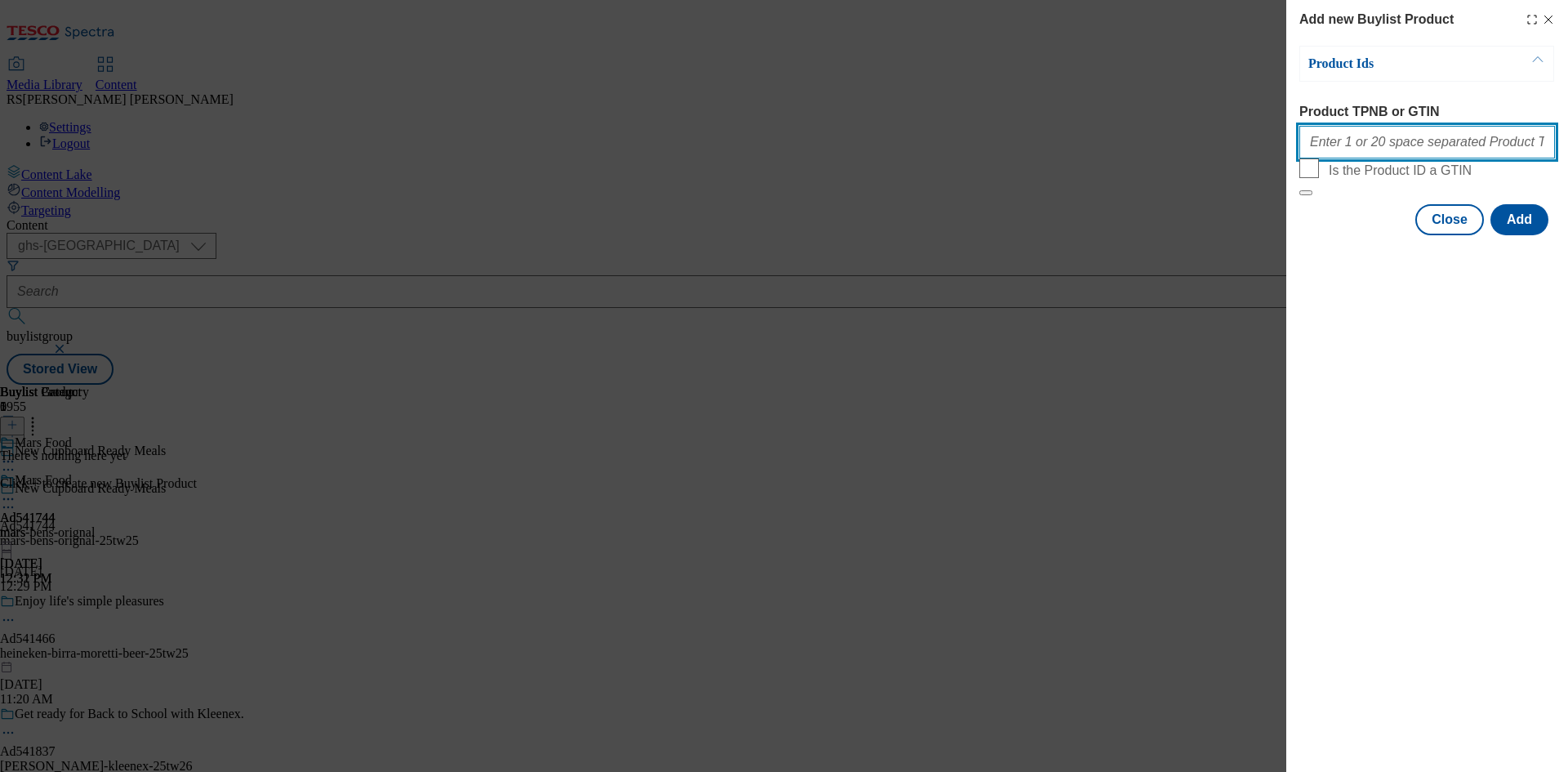
click at [1381, 135] on input "Product TPNB or GTIN" at bounding box center [1427, 142] width 256 height 33
paste input "91821284 96243159 94035213 96181243 96233344 96243015 93151071 93604596 8997266…"
type input "91821284 96243159 94035213 96181243 96233344 96243015 93151071 93604596 8997266…"
click at [1532, 235] on button "Add" at bounding box center [1520, 220] width 58 height 31
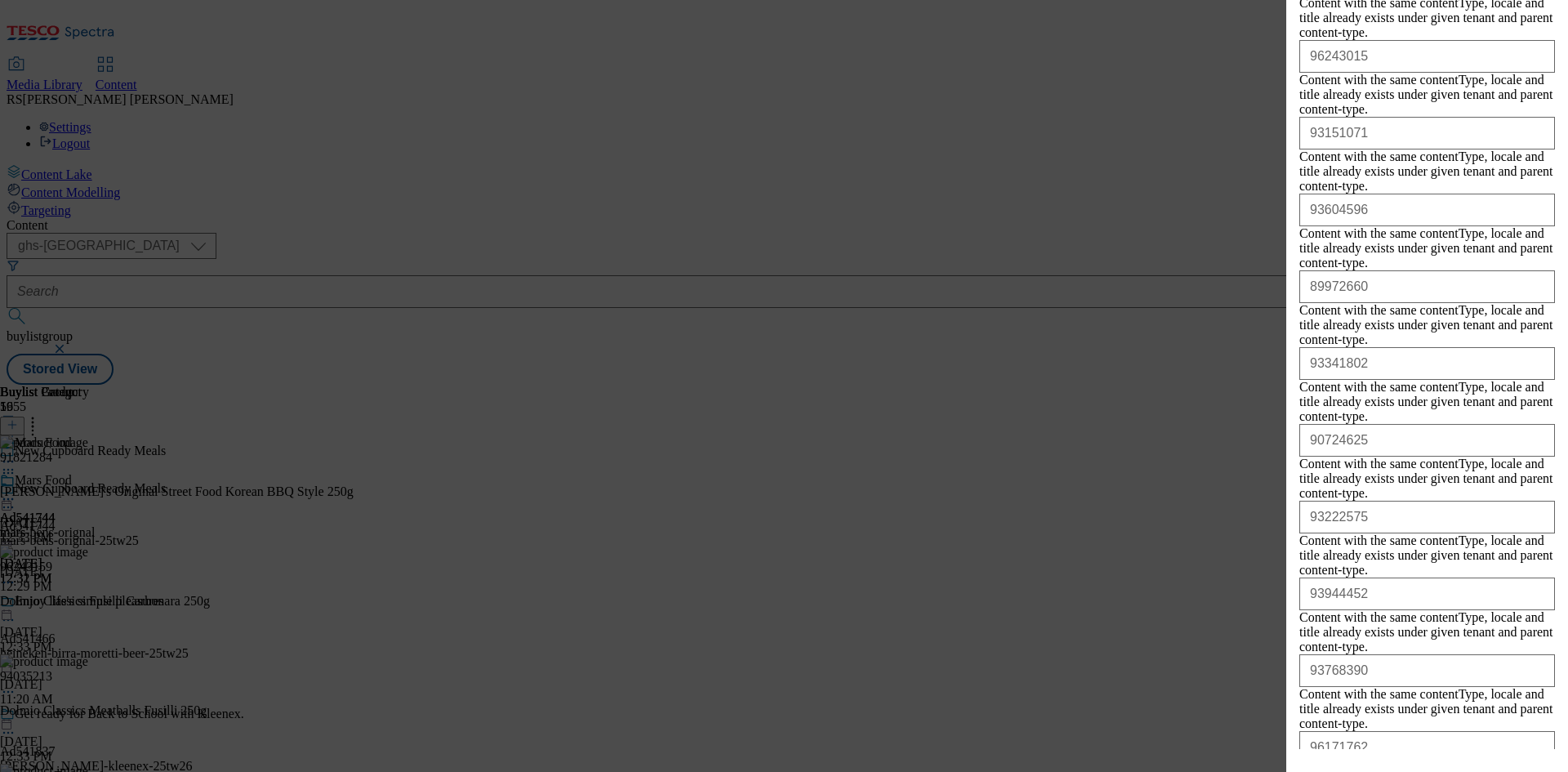
scroll to position [639, 0]
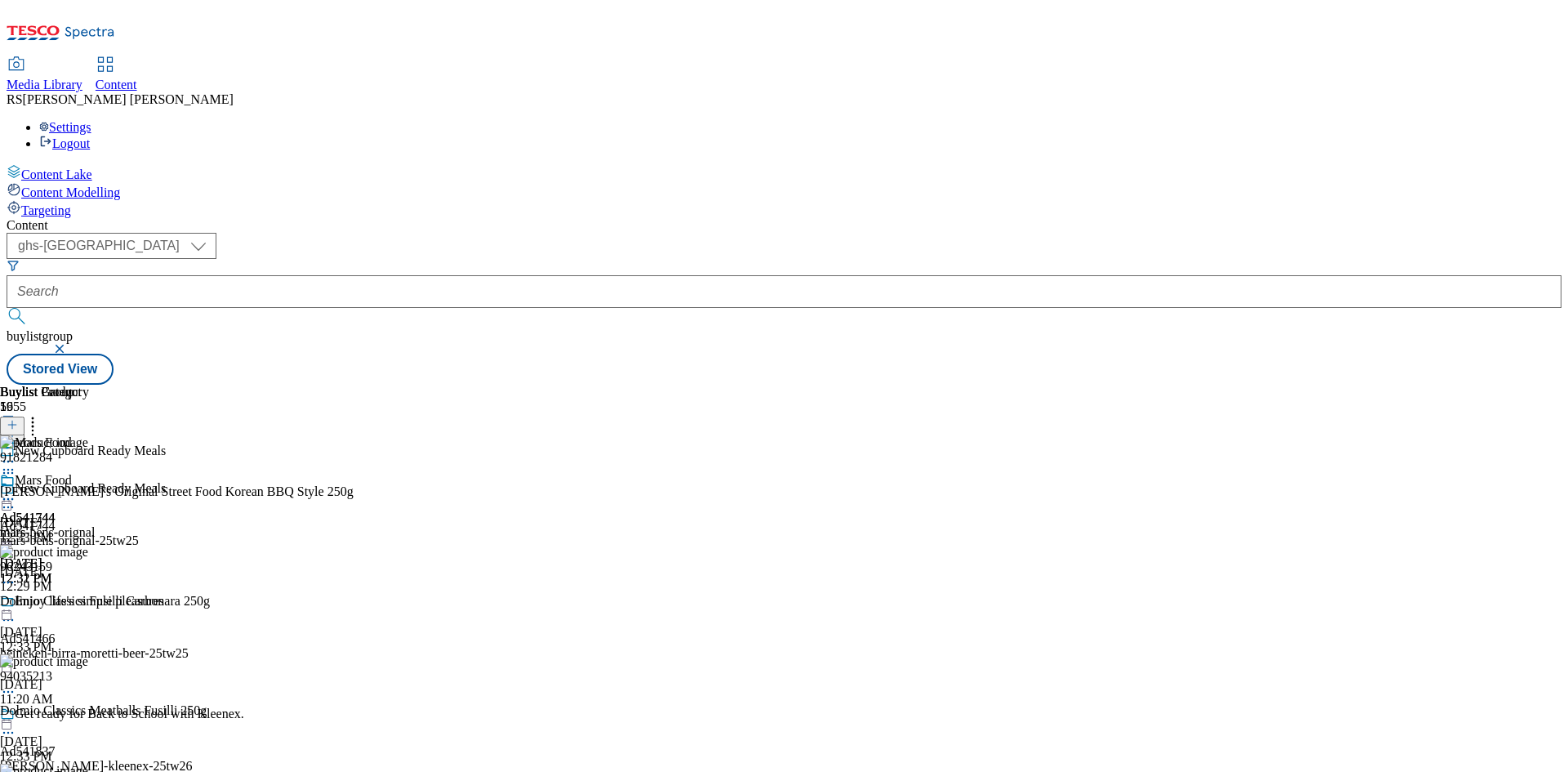
click at [1447, 385] on div "Buylist Group 5955 New Cupboard Ready Meals New Cupboard Ready Meals Ad541744 m…" at bounding box center [784, 385] width 1554 height 0
click at [16, 491] on icon at bounding box center [8, 499] width 16 height 16
click at [96, 599] on button "Preview" at bounding box center [64, 607] width 63 height 18
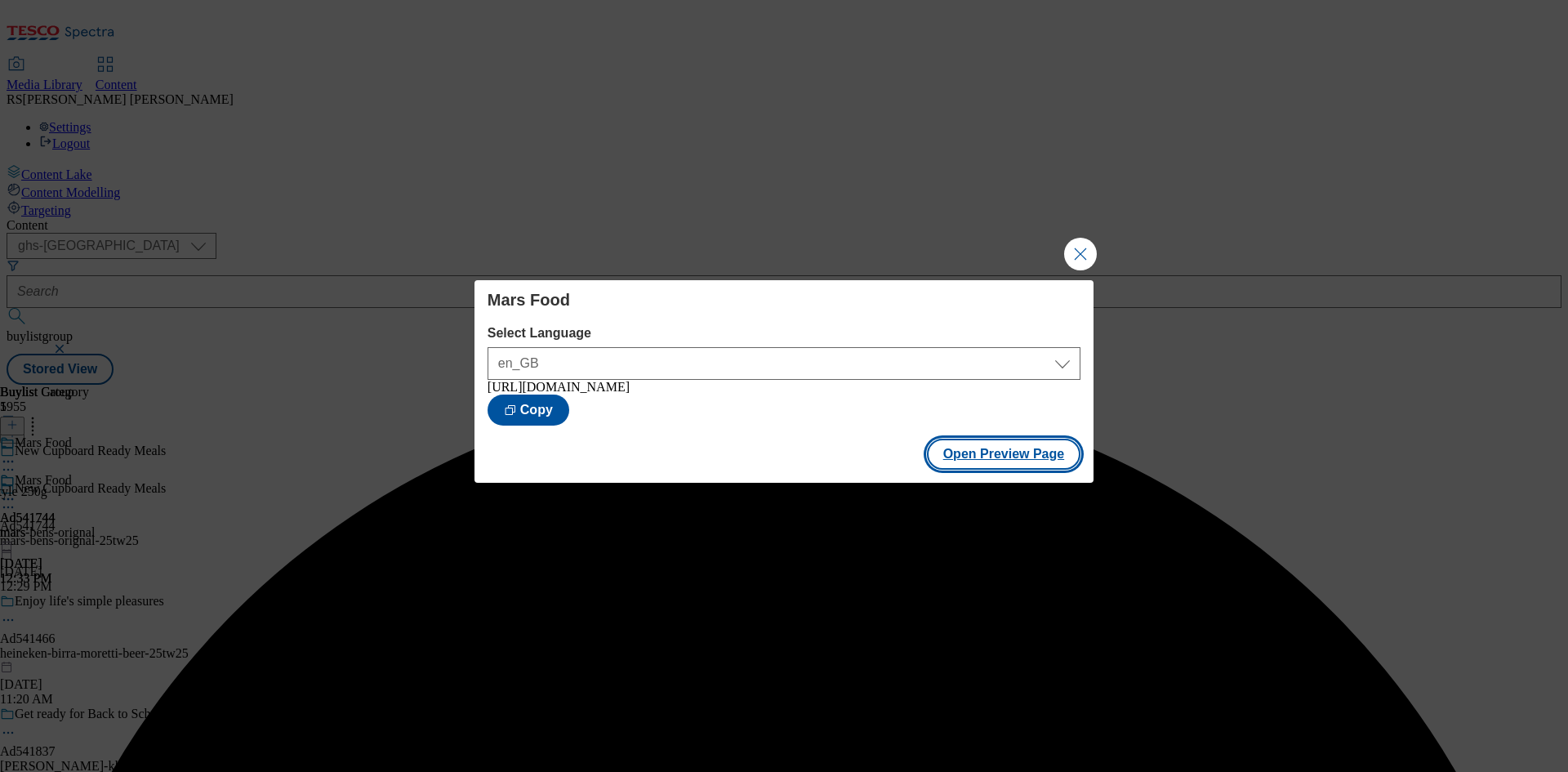
click at [1022, 460] on button "Open Preview Page" at bounding box center [1003, 454] width 154 height 31
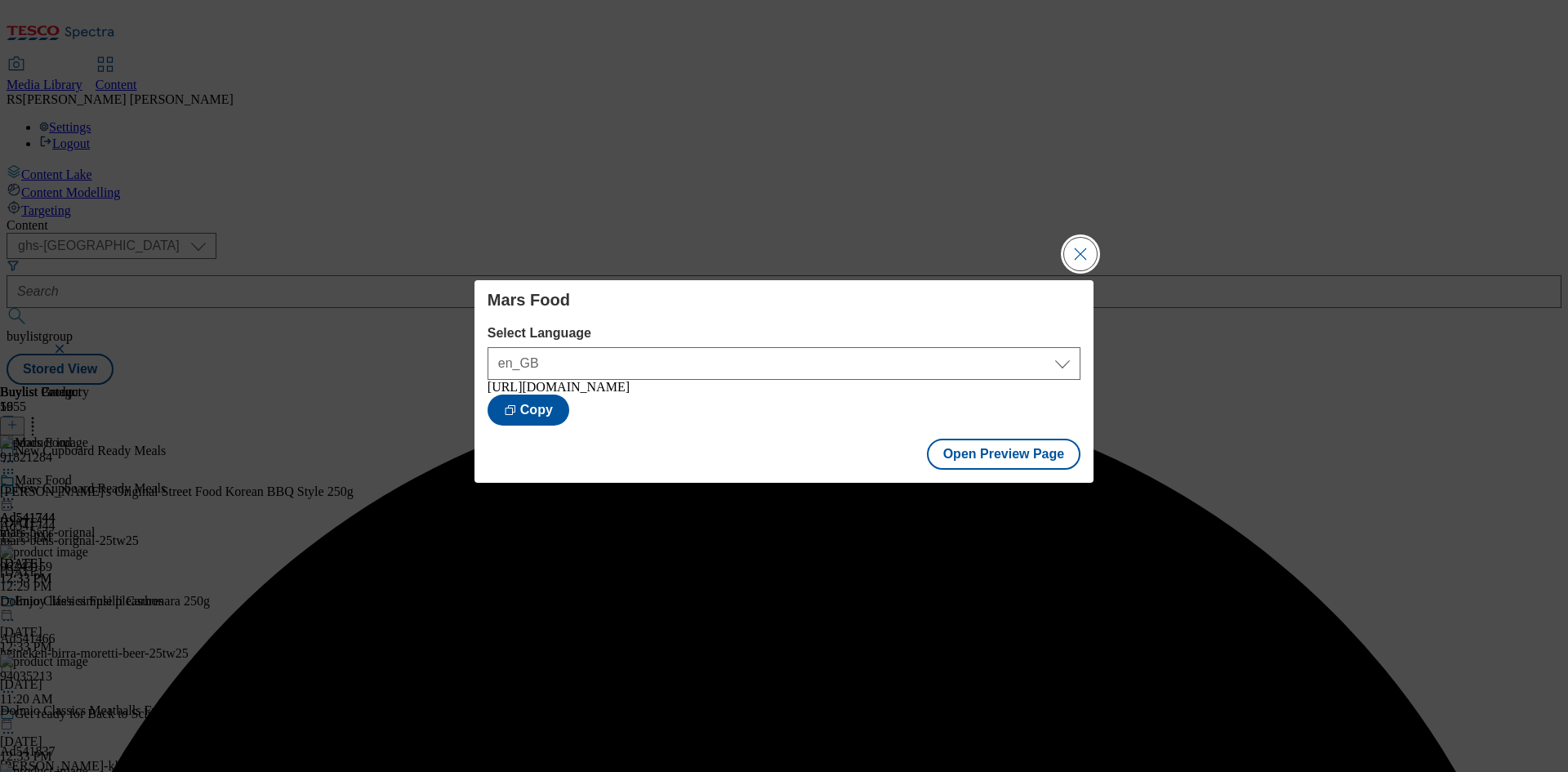
click at [1085, 256] on button "Close Modal" at bounding box center [1080, 254] width 33 height 33
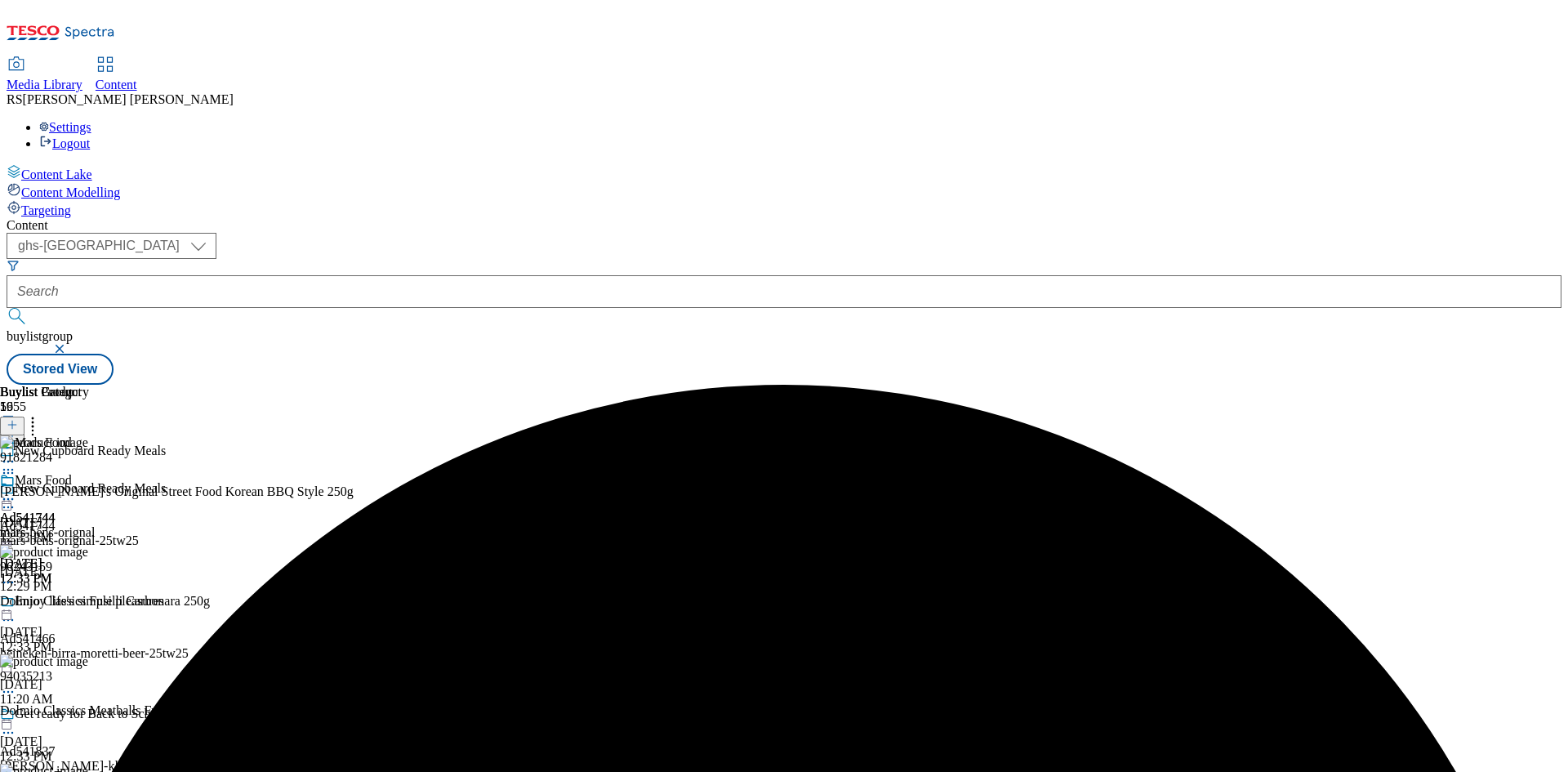
click at [16, 499] on icon at bounding box center [8, 507] width 16 height 16
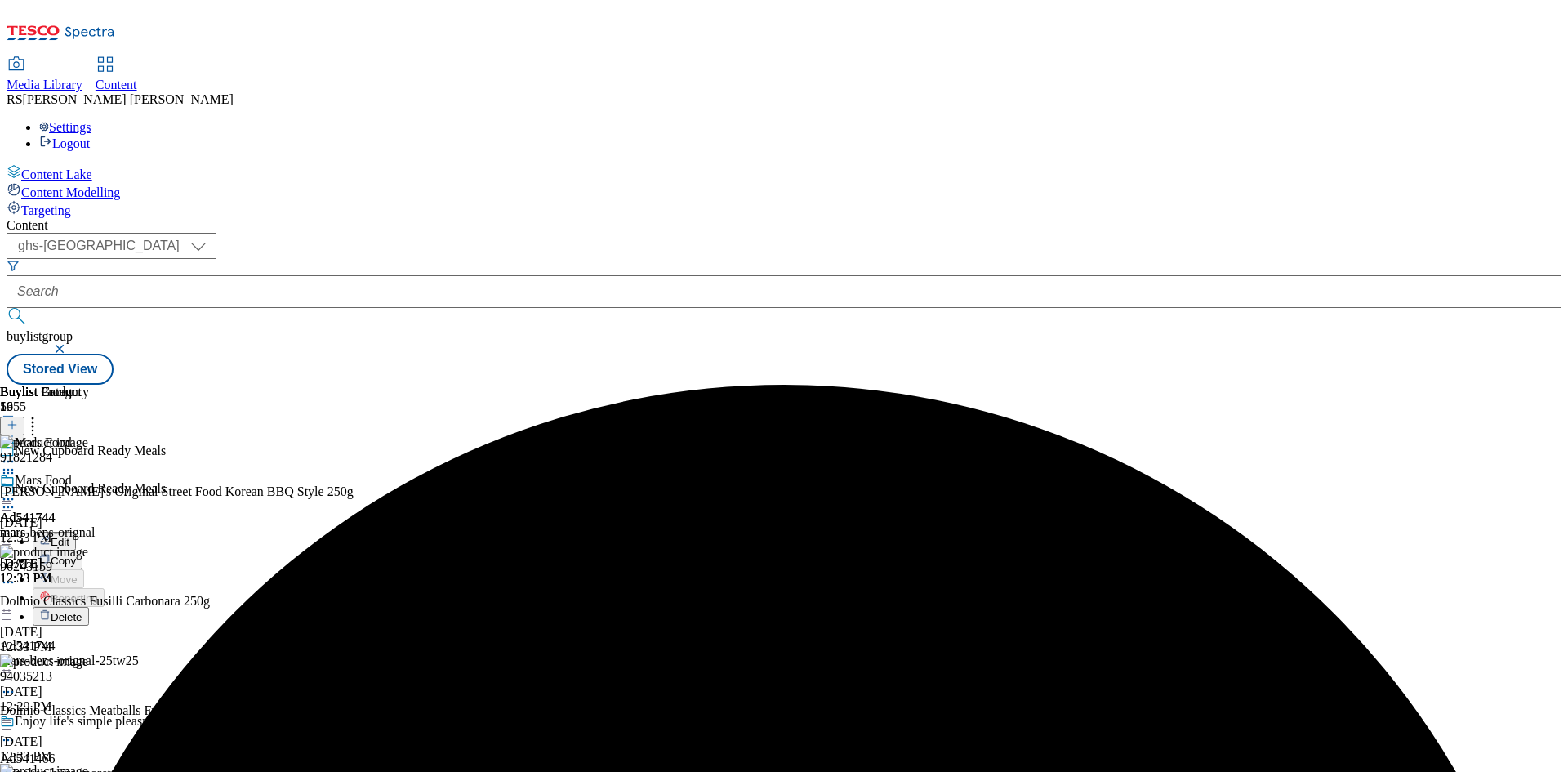
click at [76, 532] on button "Edit" at bounding box center [54, 540] width 44 height 18
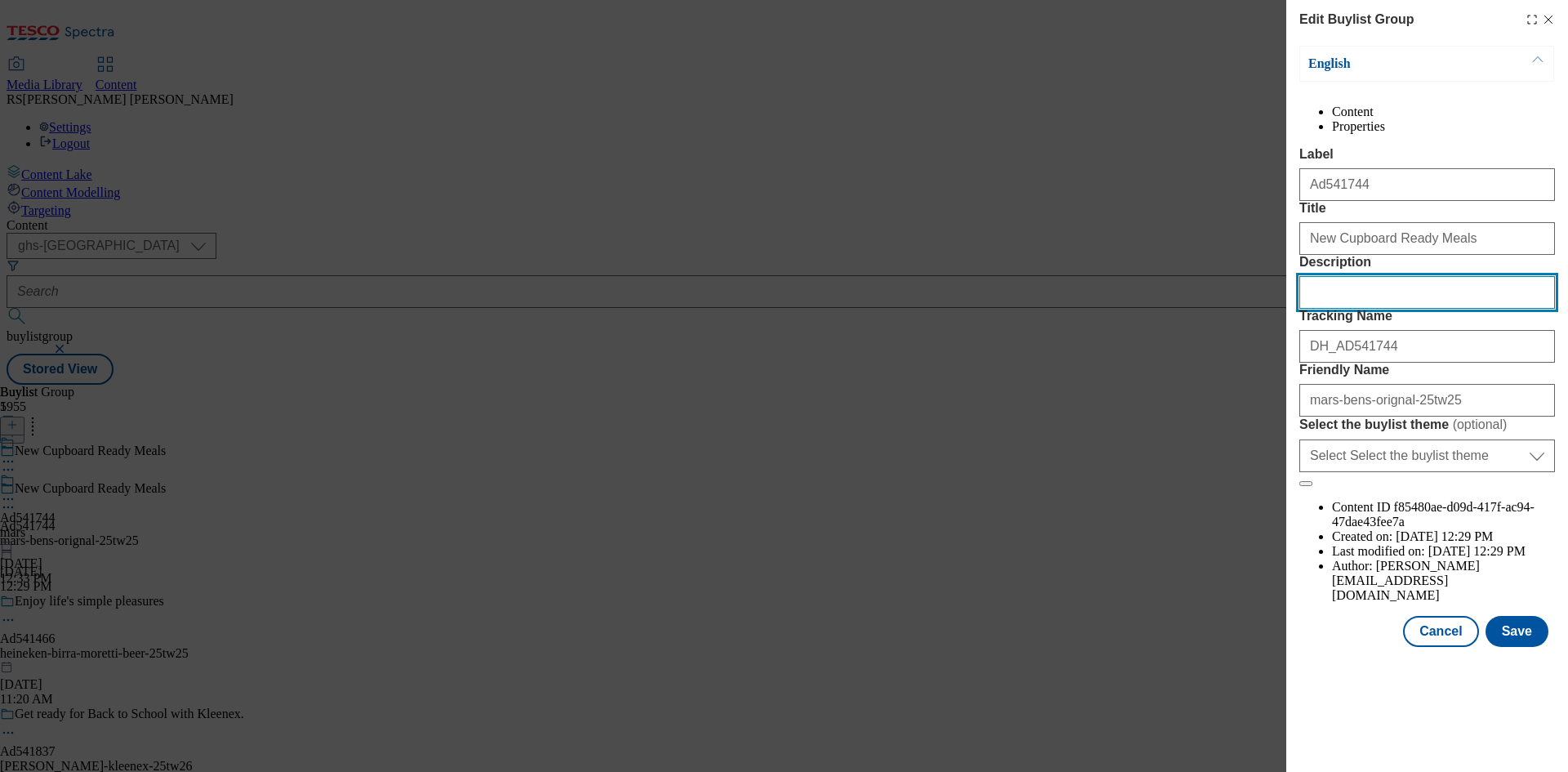
click at [1359, 309] on input "Description" at bounding box center [1427, 293] width 256 height 33
paste input "Ben's Original Street Food Korean BBQ Noodles 250g"
type input "Ben's Original Street Food Korean BBQ Noodles 250g"
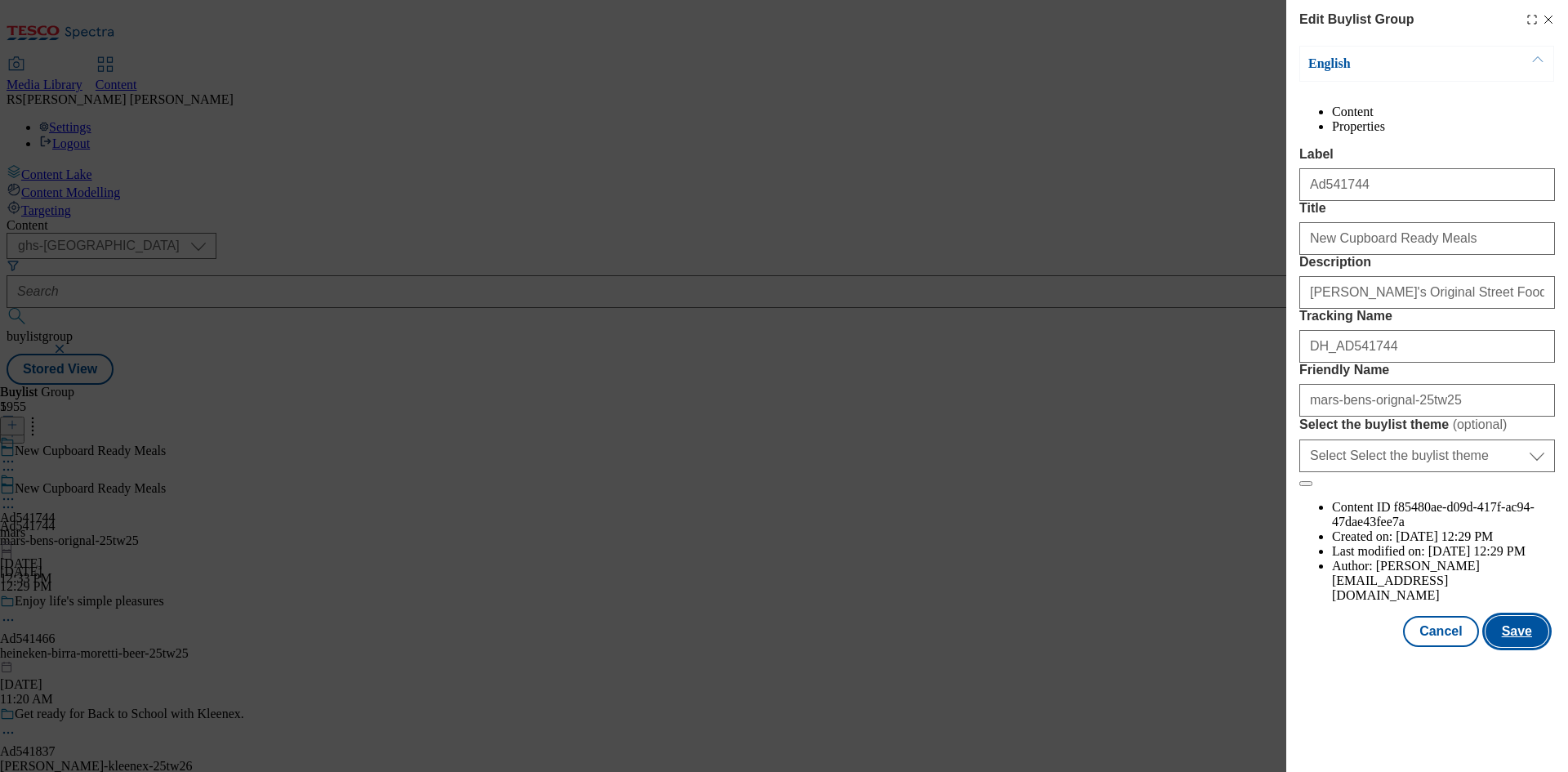
click at [1500, 647] on button "Save" at bounding box center [1516, 632] width 63 height 31
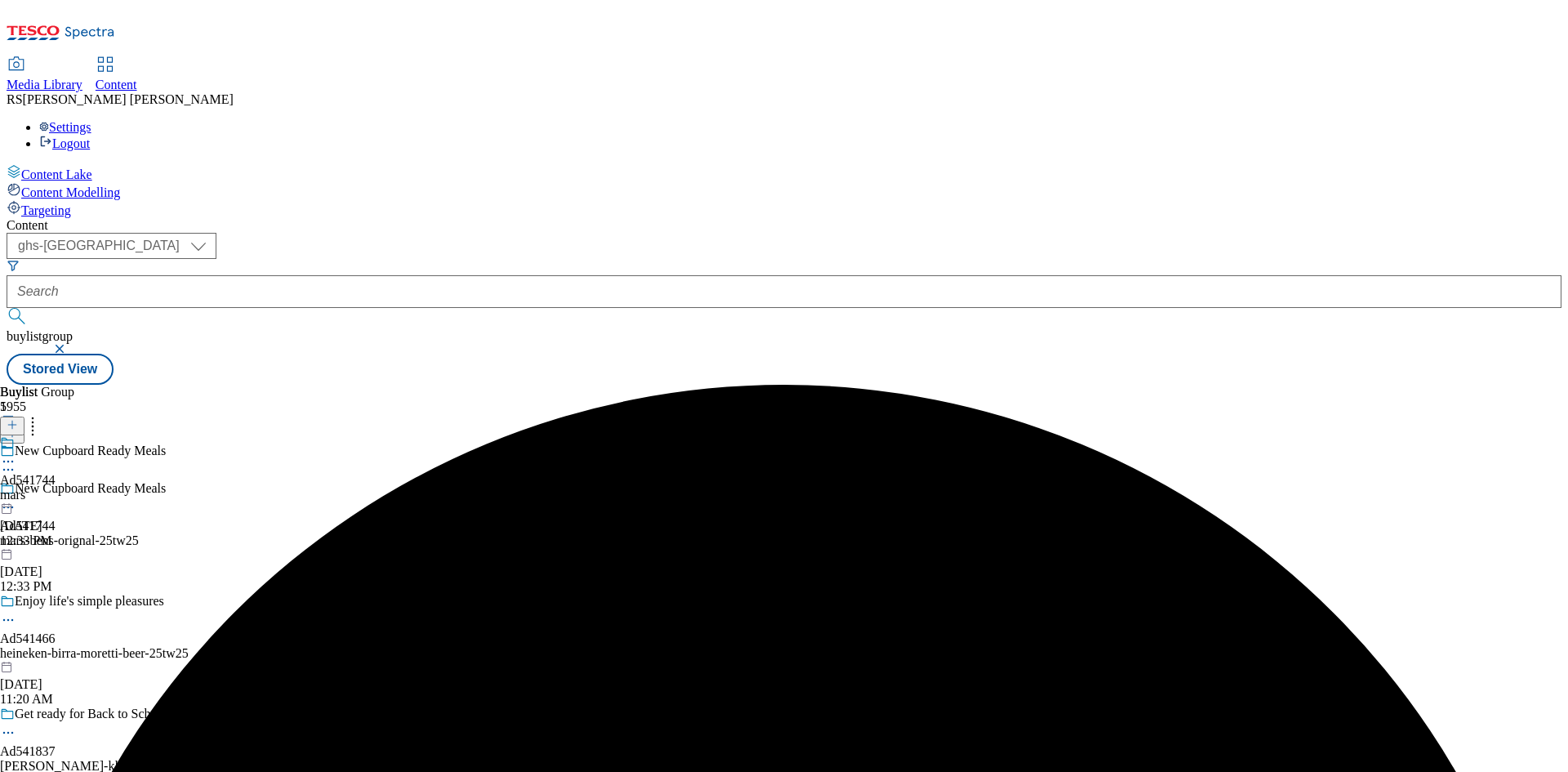
click at [16, 453] on icon at bounding box center [8, 461] width 16 height 16
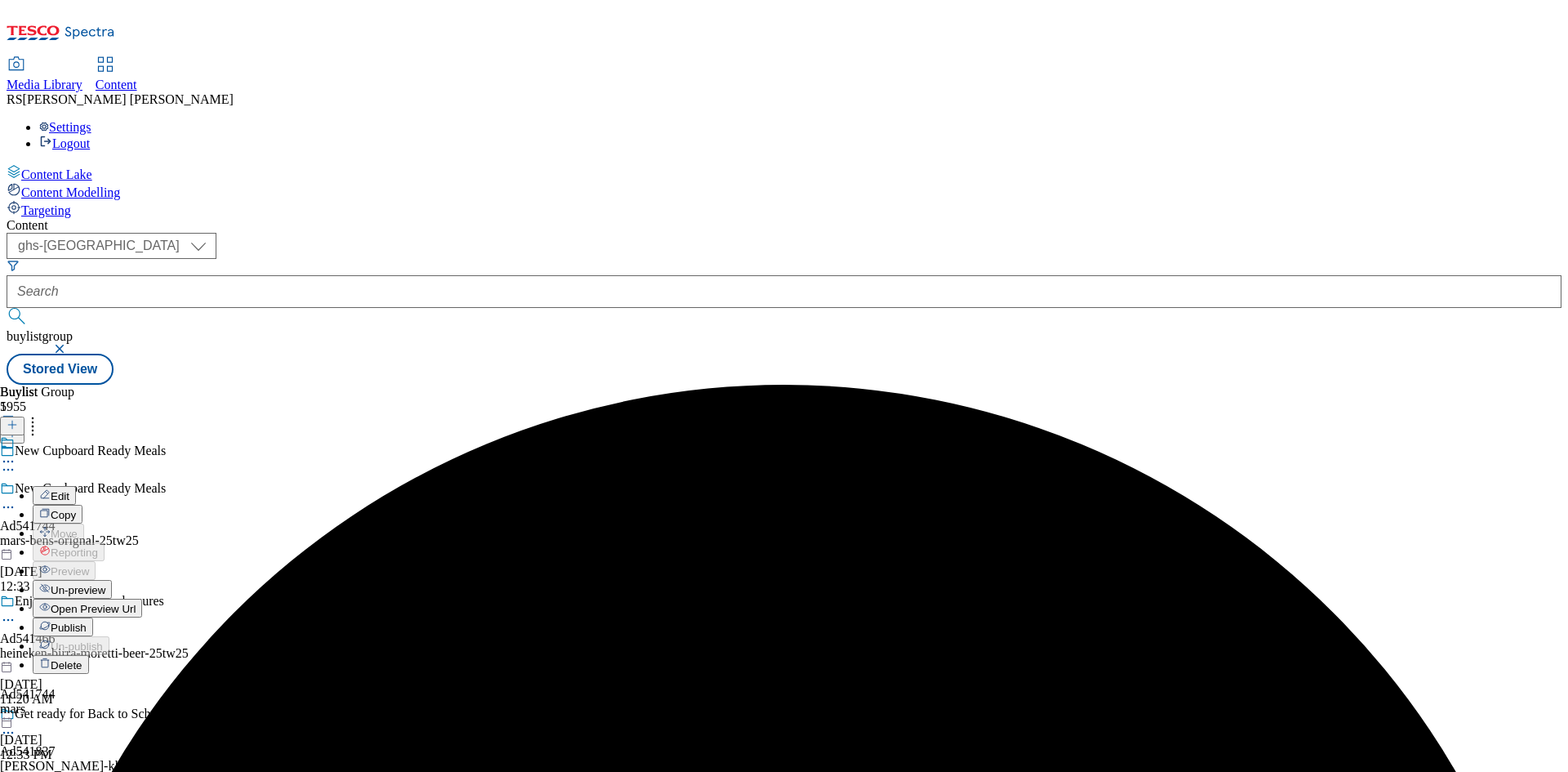
click at [76, 486] on button "Edit" at bounding box center [54, 495] width 44 height 18
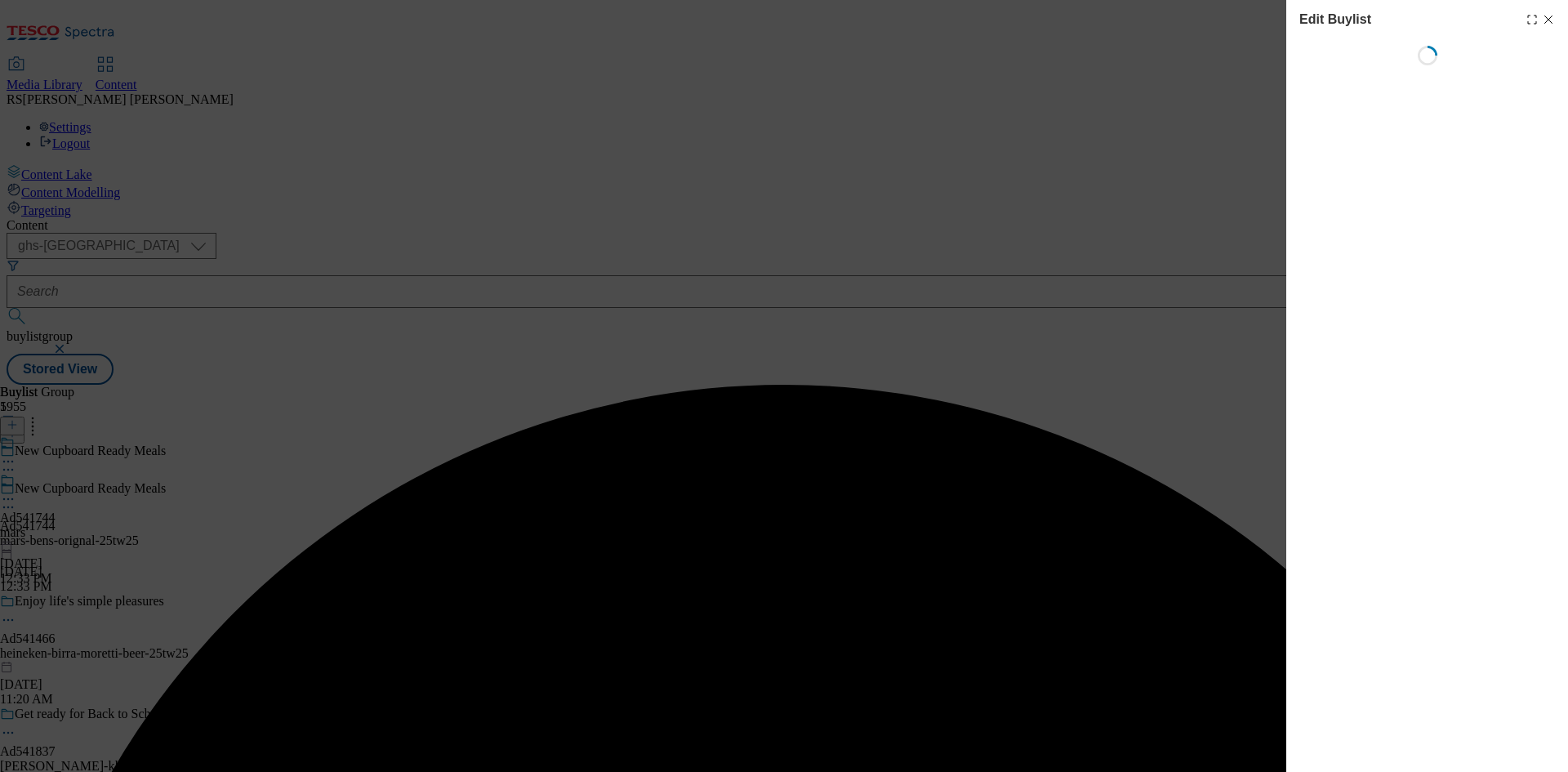
select select "tactical"
select select "supplier funded short term 1-3 weeks"
select select "dunnhumby"
select select "Banner"
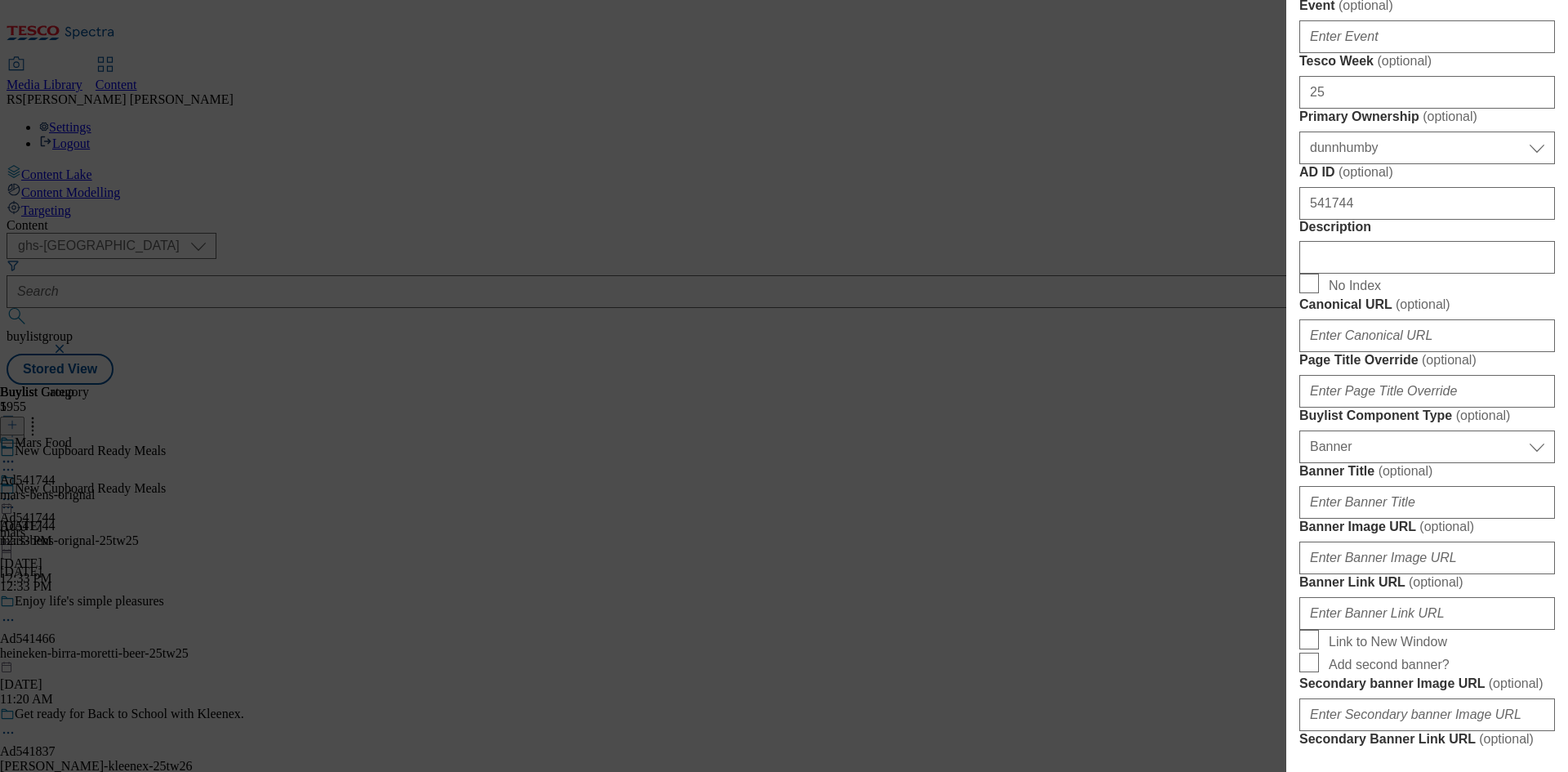
scroll to position [653, 0]
click at [1335, 273] on input "Description" at bounding box center [1427, 257] width 256 height 33
paste input "Ben's Original Street Food Korean BBQ Noodles 250g"
type input "Ben's Original Street Food Korean BBQ Noodles 250g"
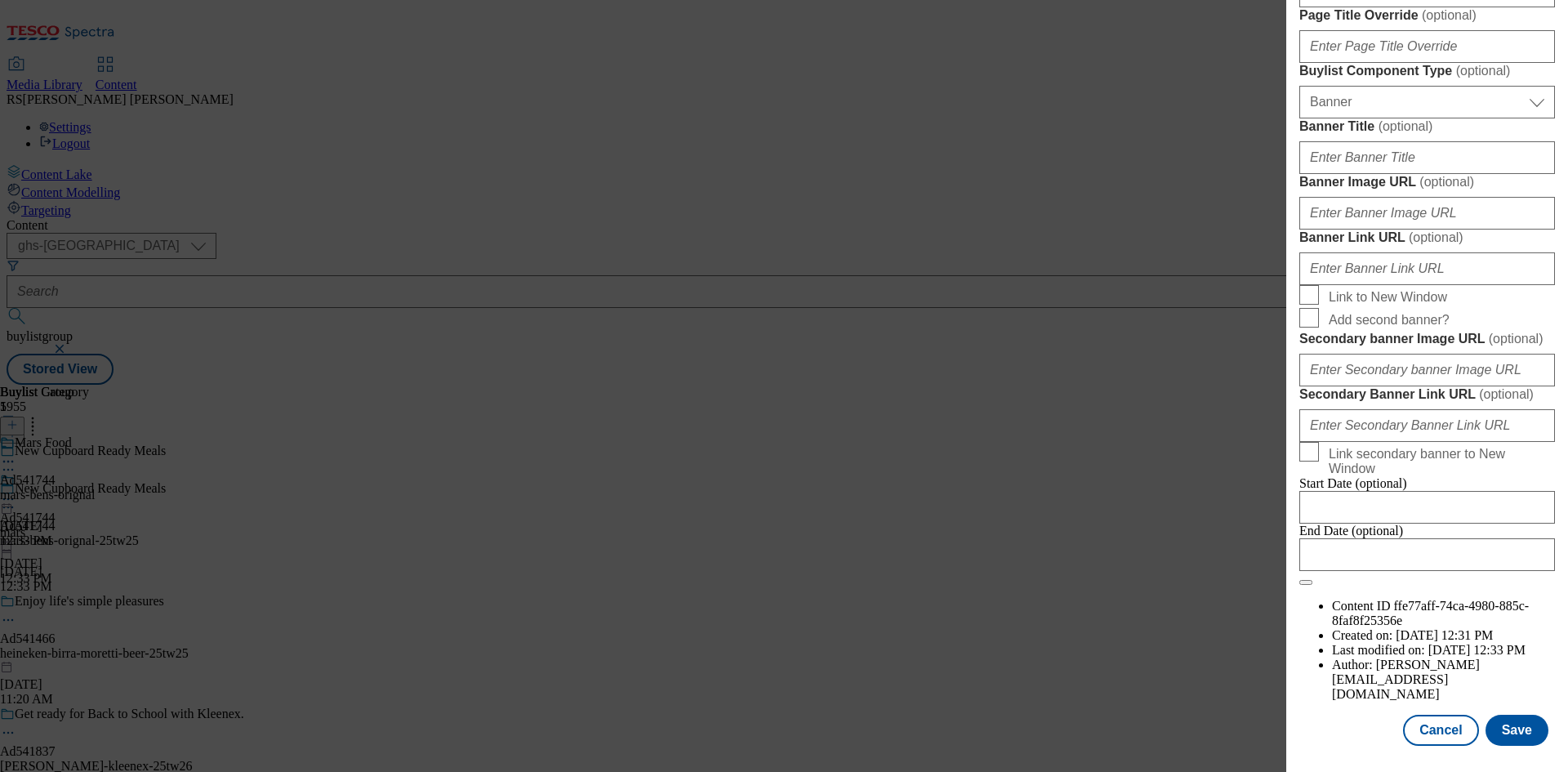
scroll to position [1604, 0]
click at [1498, 736] on button "Save" at bounding box center [1516, 730] width 63 height 31
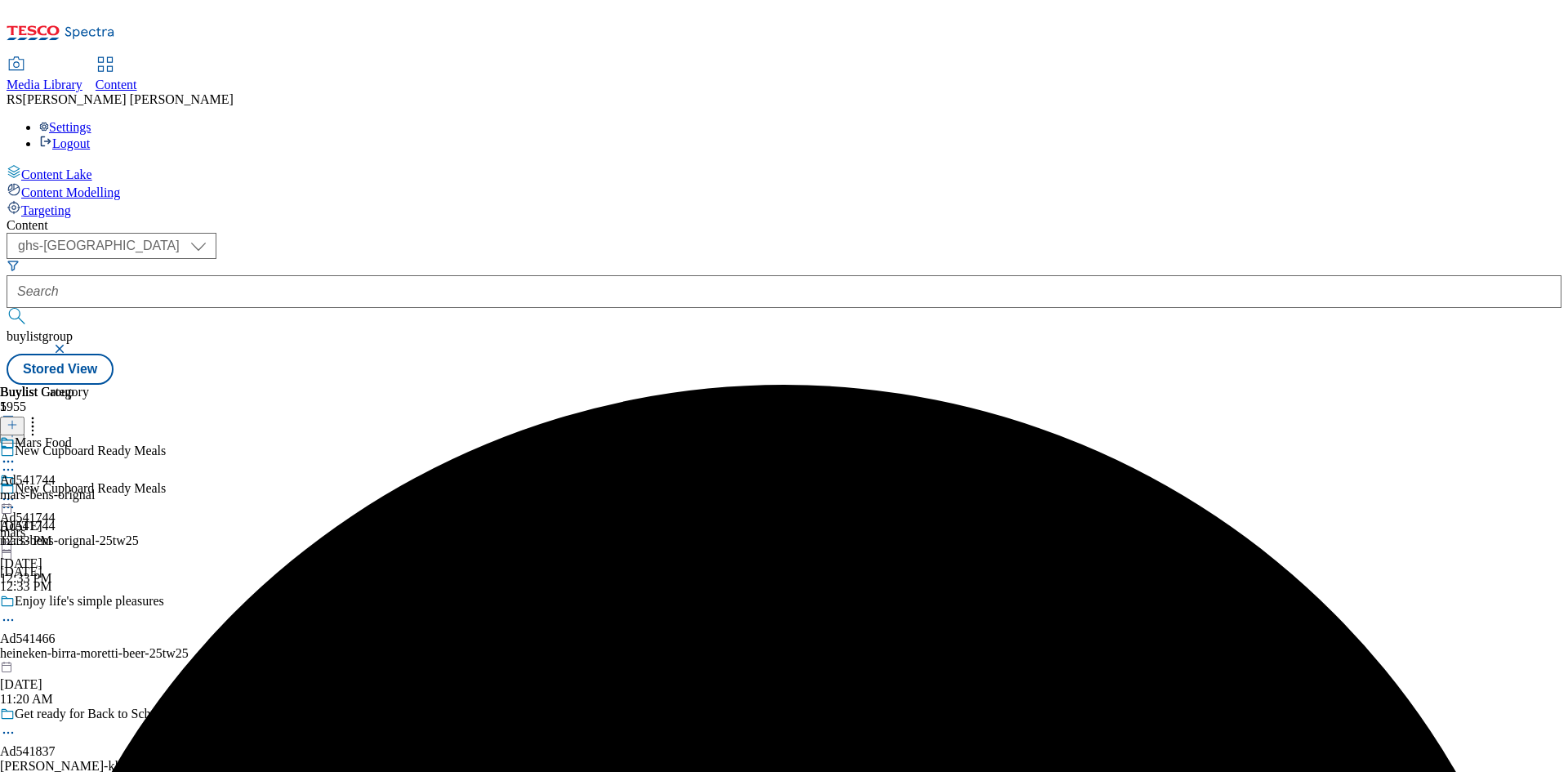
click at [16, 453] on icon at bounding box center [8, 461] width 16 height 16
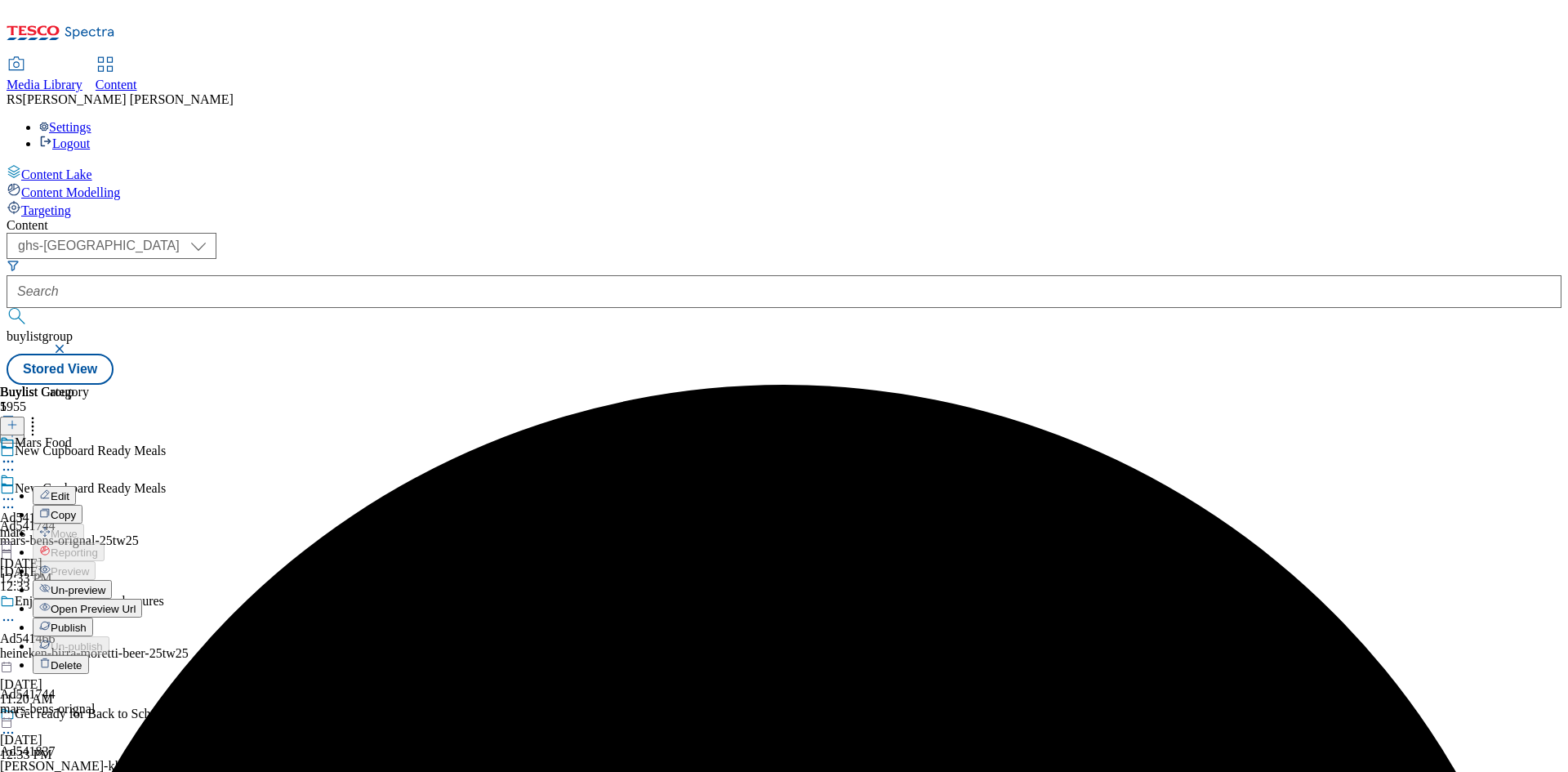
click at [76, 486] on button "Edit" at bounding box center [54, 495] width 44 height 18
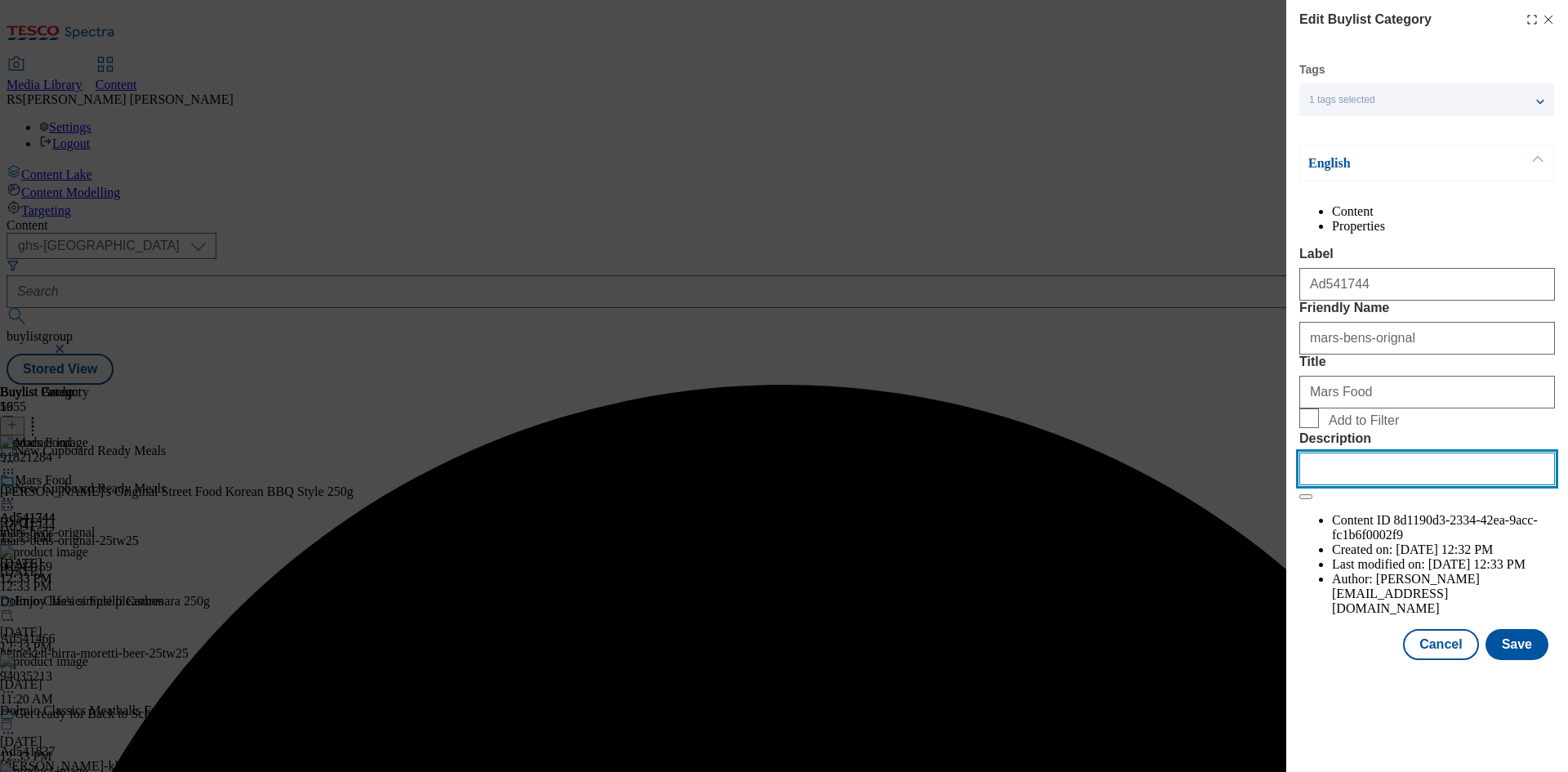
click at [1392, 485] on input "Description" at bounding box center [1427, 469] width 256 height 33
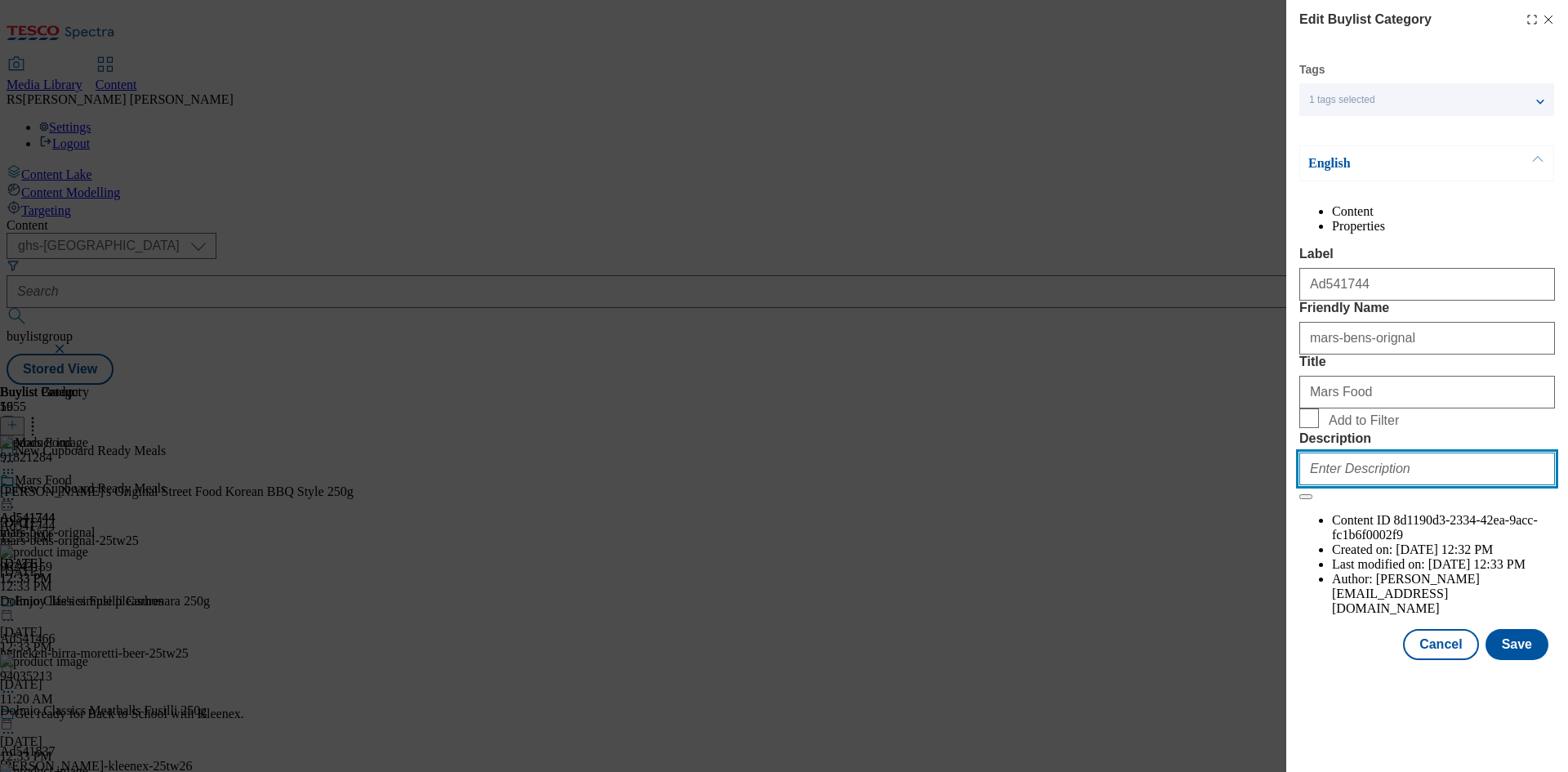
paste input "Ben's Original Street Food Korean BBQ Noodles 250g"
type input "Ben's Original Street Food Korean BBQ Noodles 250g"
click at [1522, 660] on button "Save" at bounding box center [1516, 644] width 63 height 31
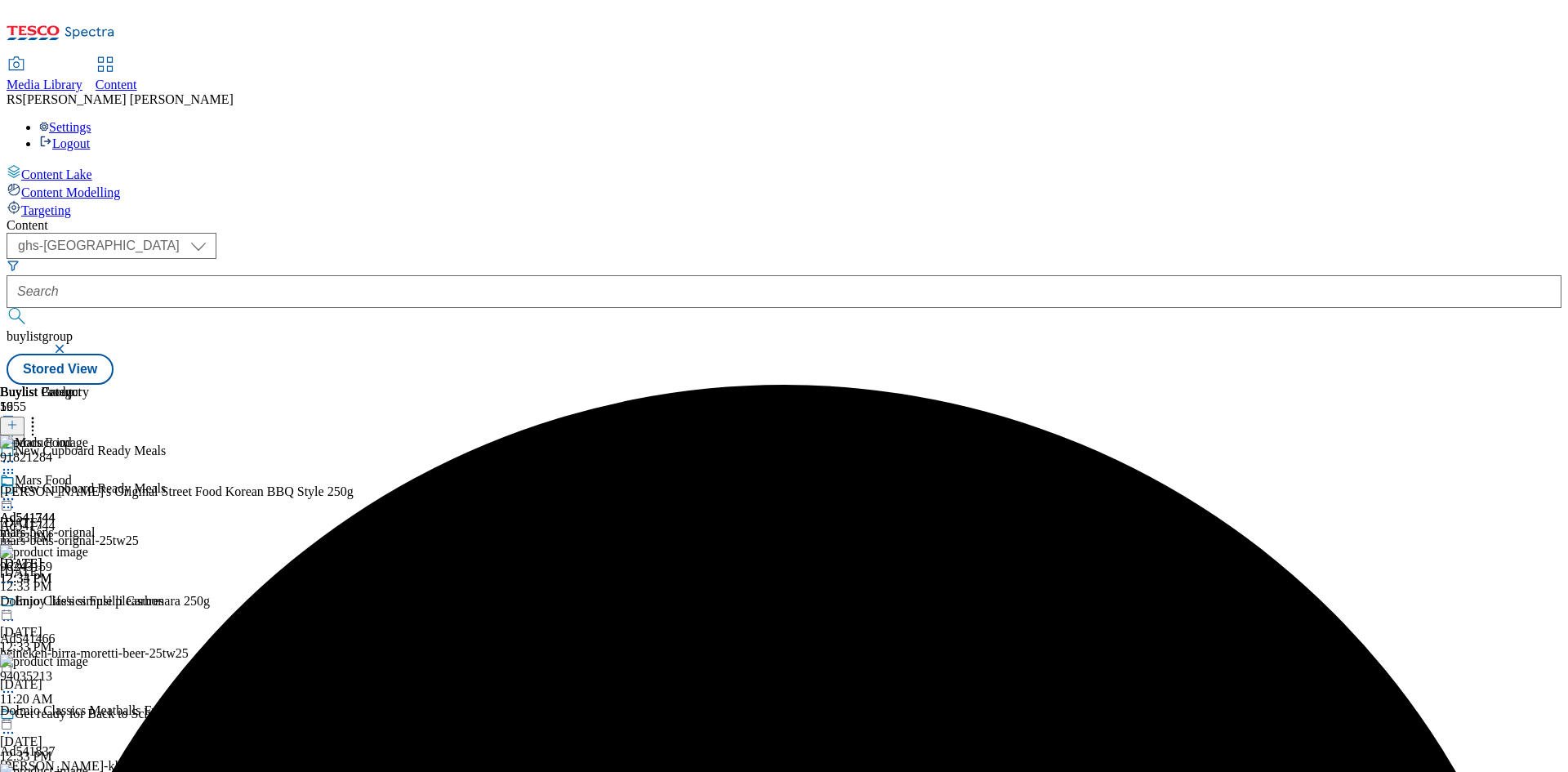
click at [1455, 385] on div "Buylist Group 5955 New Cupboard Ready Meals New Cupboard Ready Meals Ad541744 m…" at bounding box center [784, 385] width 1554 height 0
click at [16, 491] on icon at bounding box center [8, 499] width 16 height 16
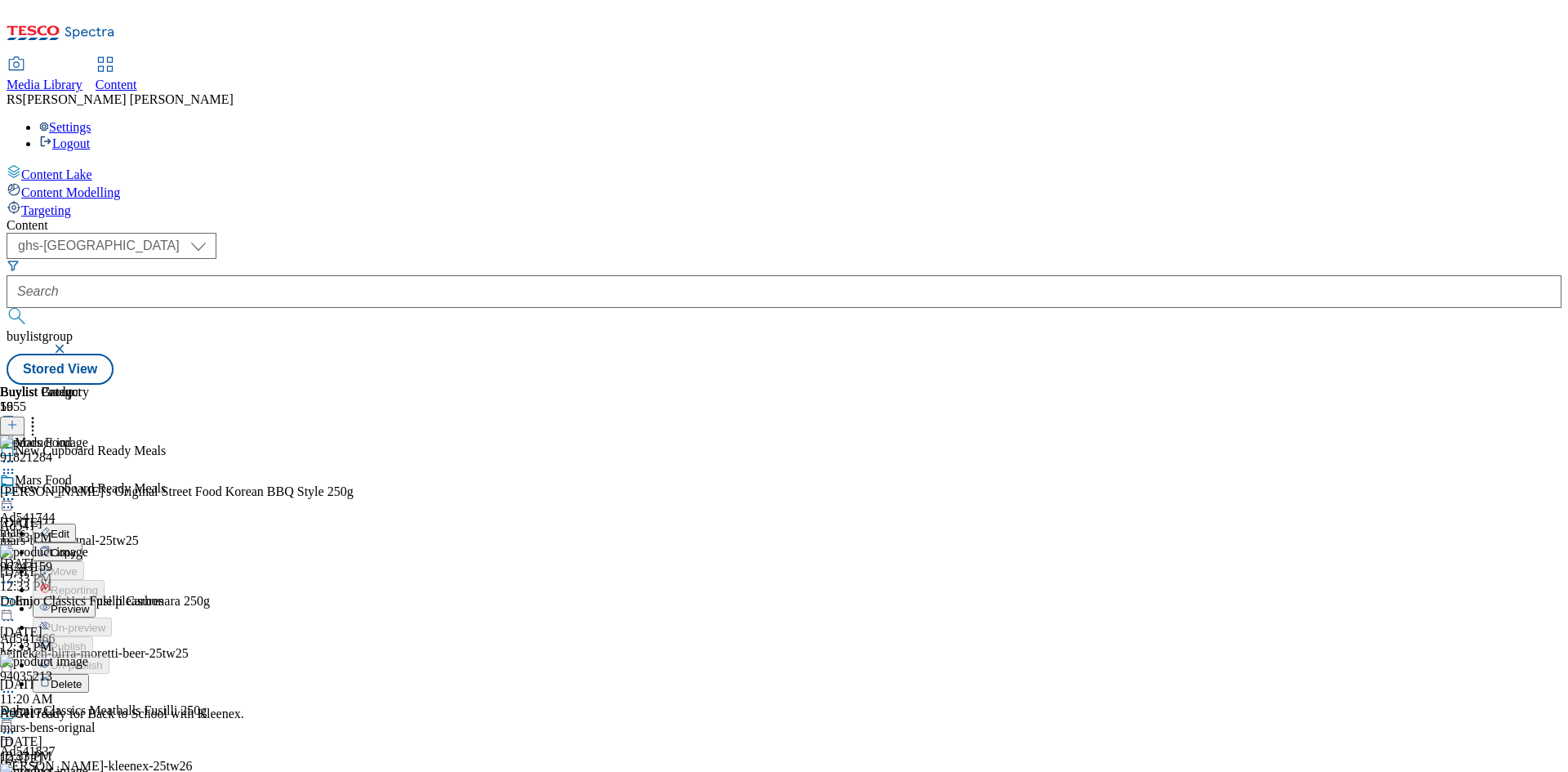
click at [96, 599] on button "Preview" at bounding box center [64, 607] width 63 height 18
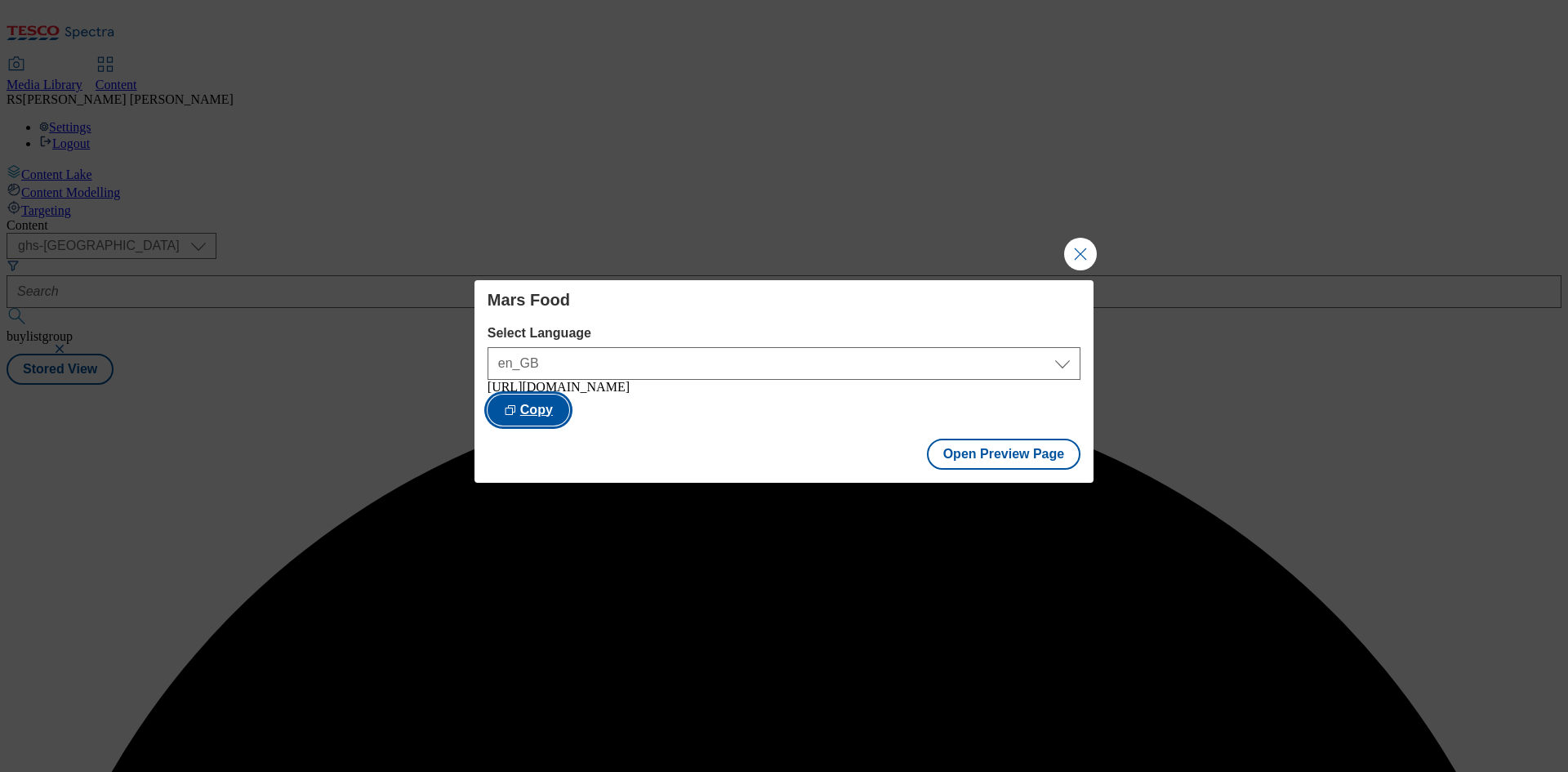
click at [569, 424] on button "Copy" at bounding box center [528, 410] width 81 height 31
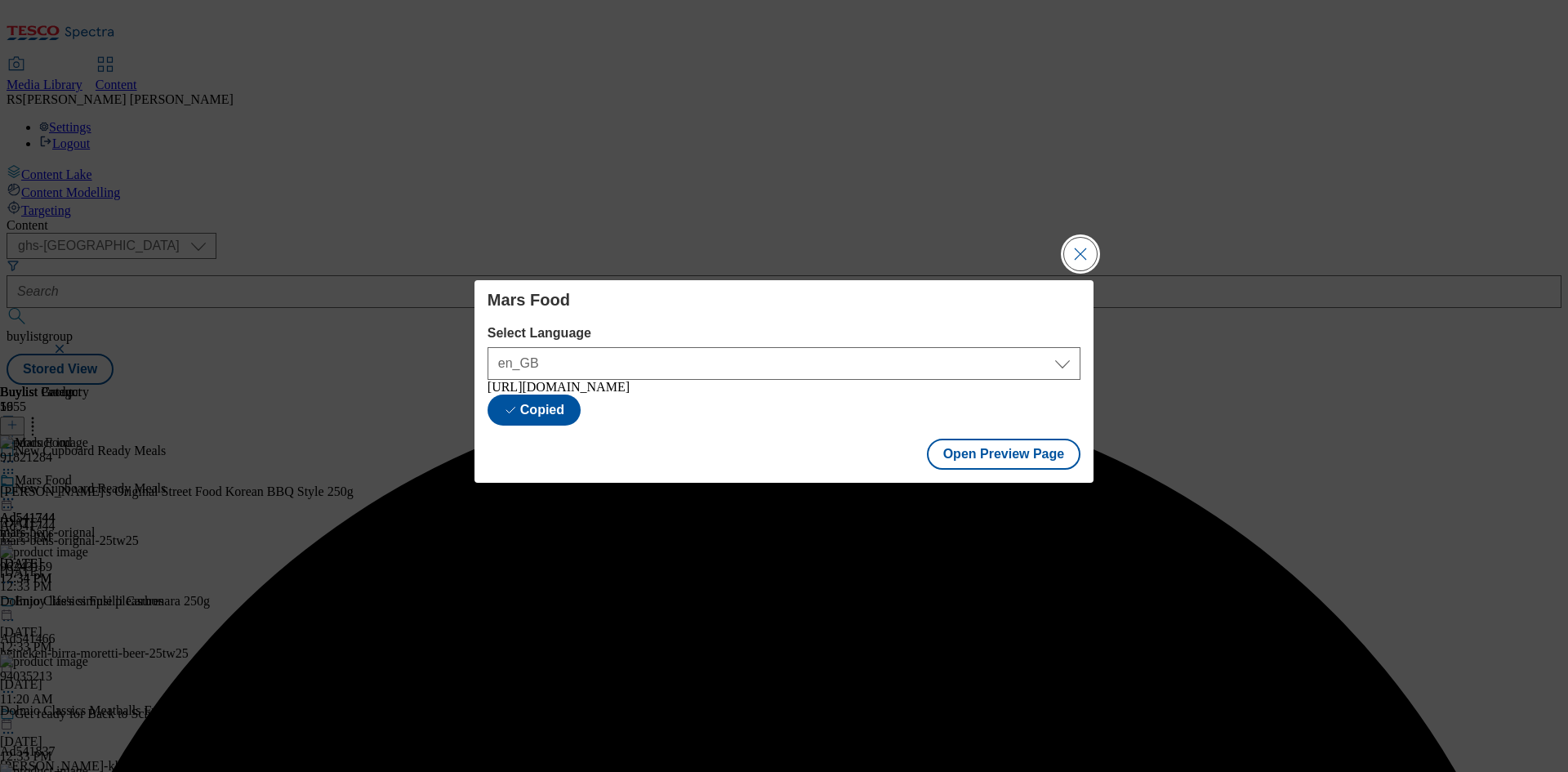
click at [1079, 241] on button "Close Modal" at bounding box center [1080, 254] width 33 height 33
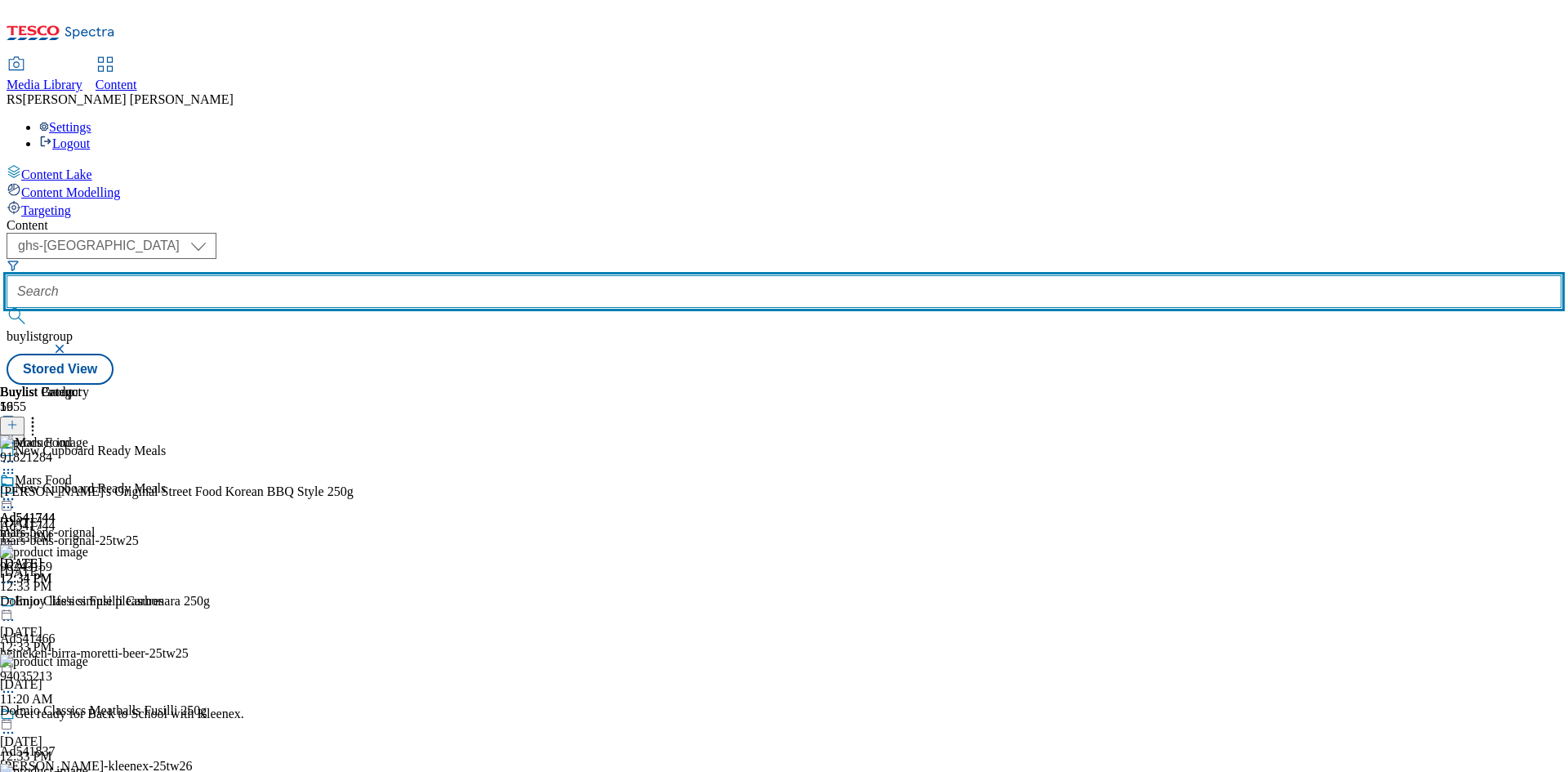
click at [395, 275] on input "text" at bounding box center [784, 292] width 1554 height 33
paste input "541761"
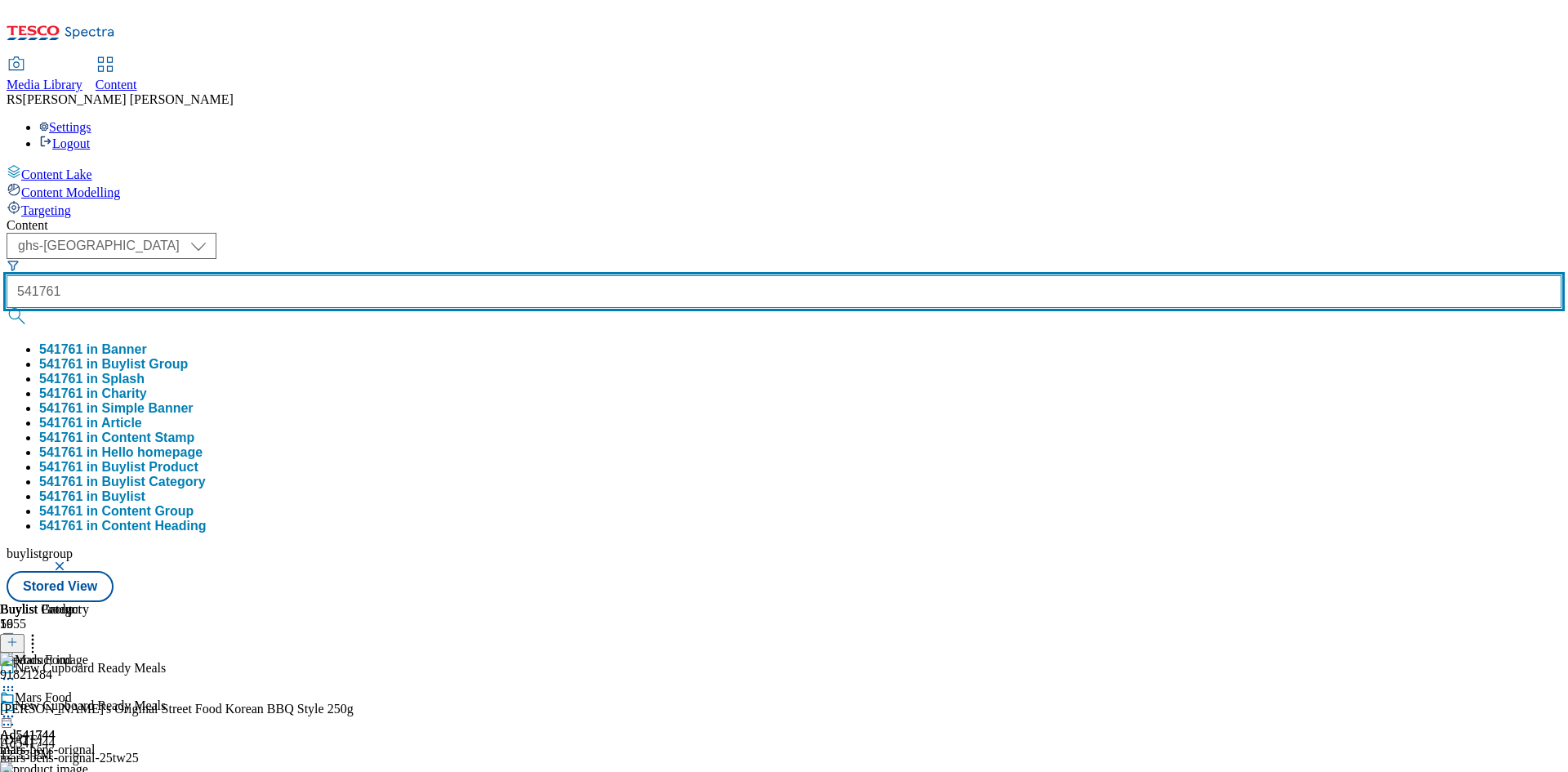
type input "541761"
click at [7, 308] on button "submit" at bounding box center [18, 316] width 23 height 16
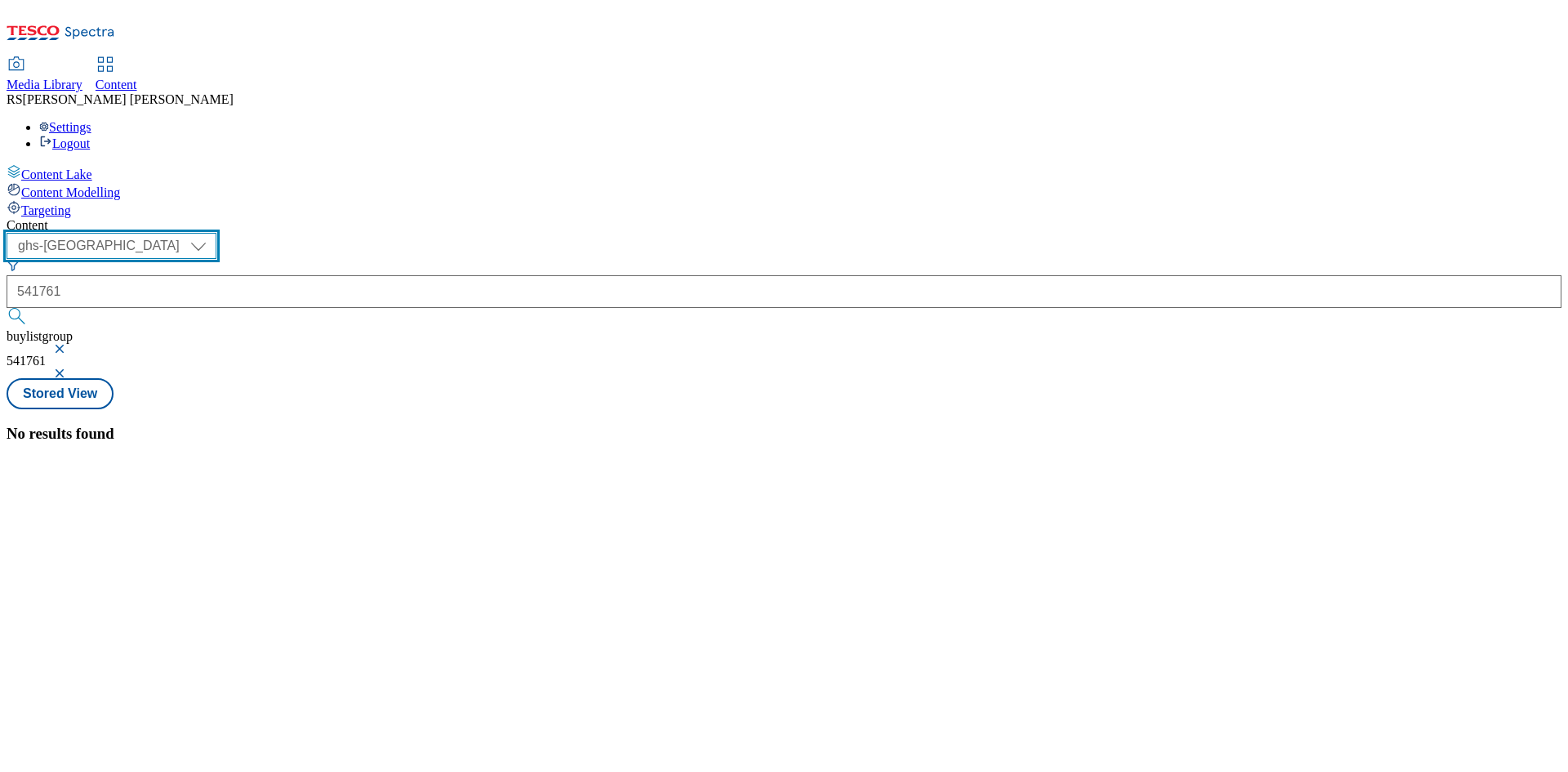
drag, startPoint x: 261, startPoint y: 131, endPoint x: 262, endPoint y: 143, distance: 12.0
click at [216, 232] on select "ghs-roi ghs-uk" at bounding box center [111, 245] width 210 height 26
select select "ghs-roi"
click at [212, 232] on select "ghs-roi ghs-uk" at bounding box center [111, 245] width 210 height 26
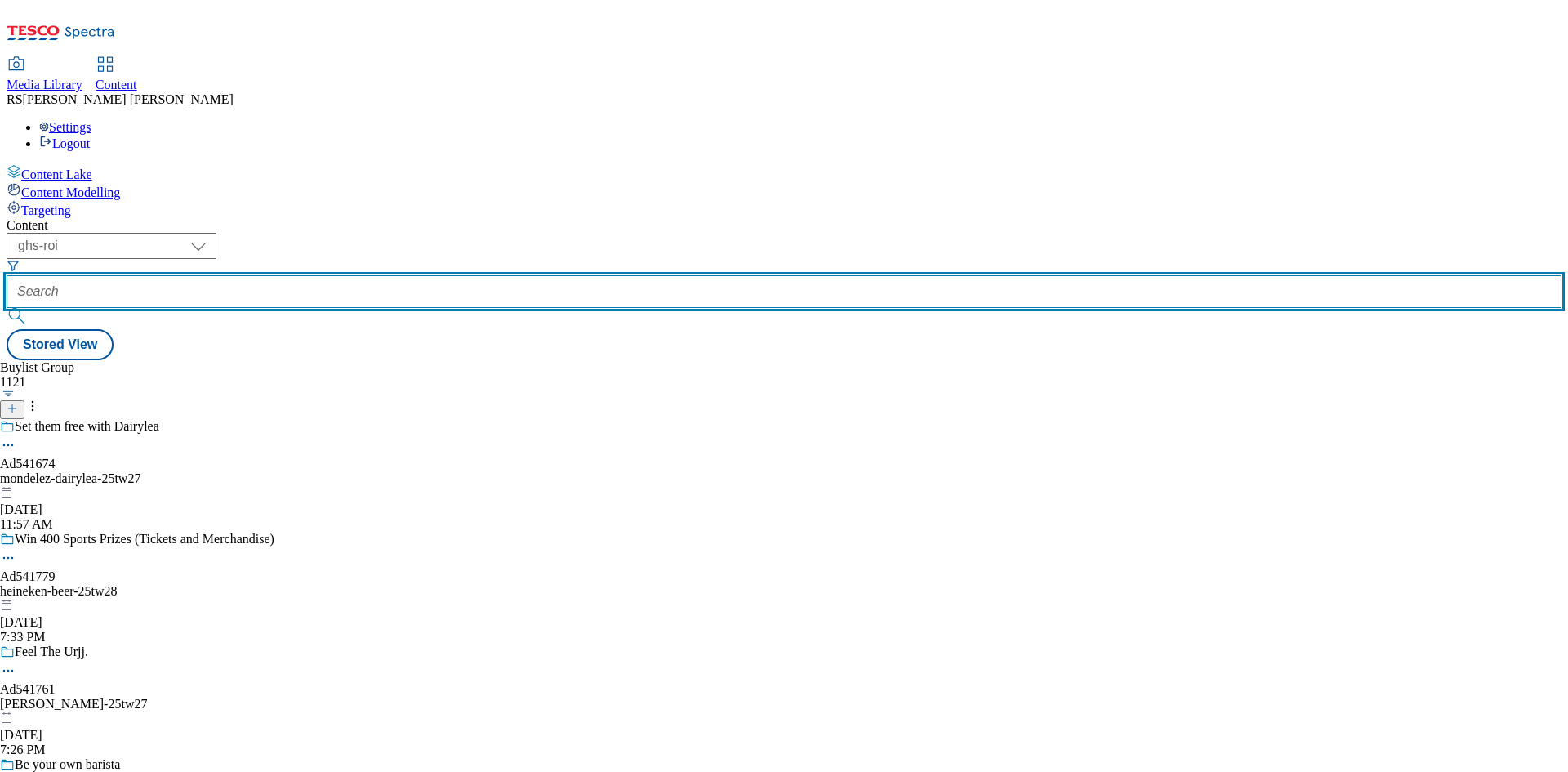
click at [366, 275] on input "text" at bounding box center [784, 292] width 1554 height 33
paste input "541761"
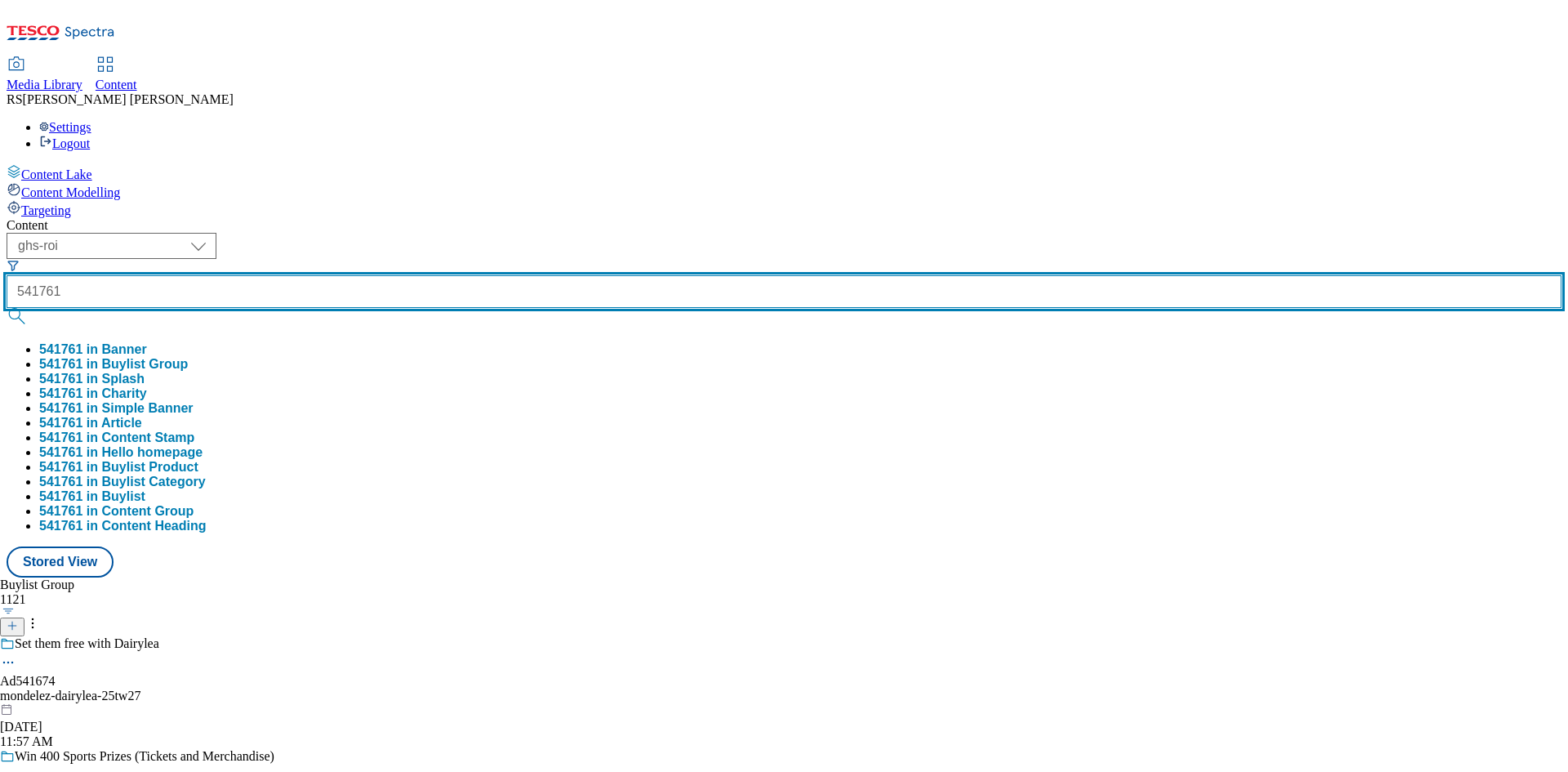
type input "541761"
click at [7, 308] on button "submit" at bounding box center [18, 316] width 23 height 16
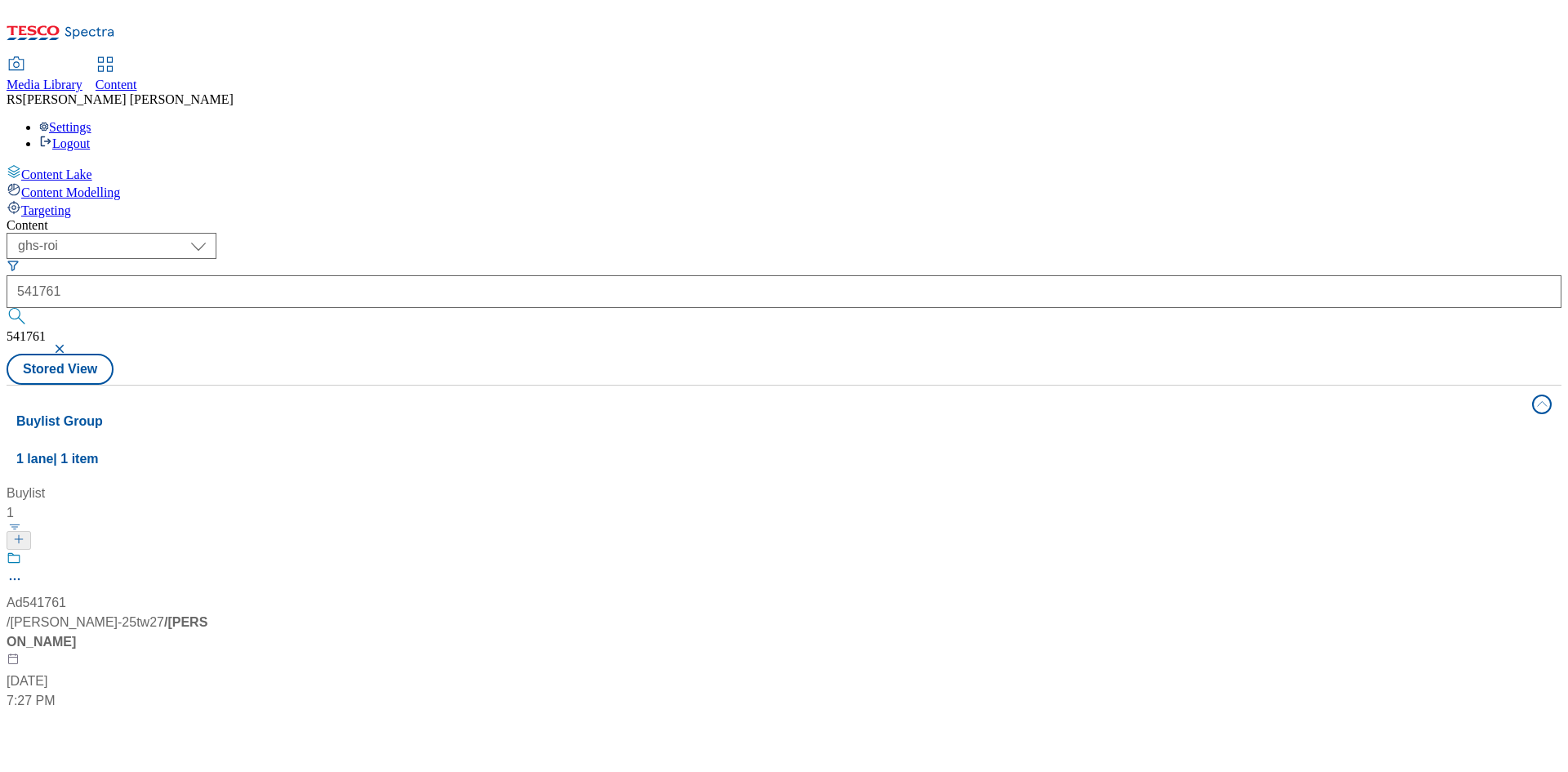
click at [1006, 483] on div "Buylist 1 Ad541761 / muller-frijj-25tw27 / muller Aug 13, 2025 7:27 PM" at bounding box center [784, 483] width 1535 height 0
